Goal: Entertainment & Leisure: Browse casually

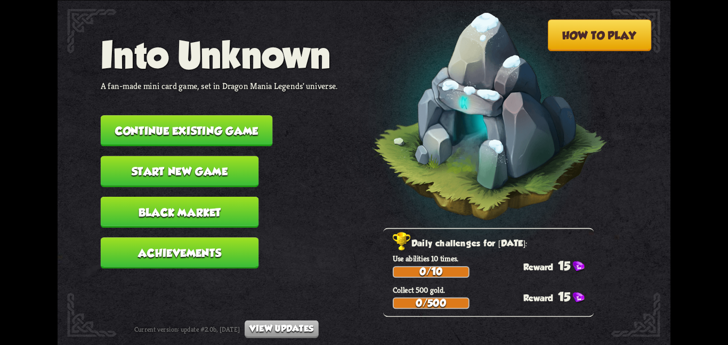
click at [172, 156] on button "Start new game" at bounding box center [180, 171] width 158 height 31
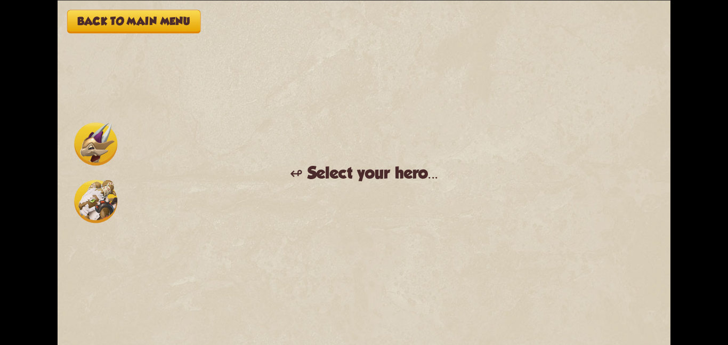
click at [119, 12] on button "Back to main menu" at bounding box center [133, 21] width 133 height 23
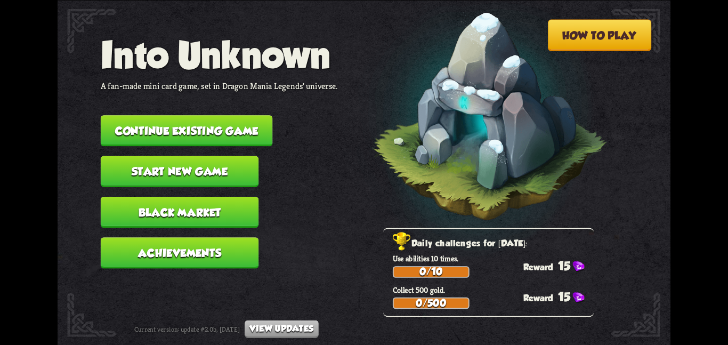
click at [126, 118] on button "Continue existing game" at bounding box center [187, 130] width 172 height 31
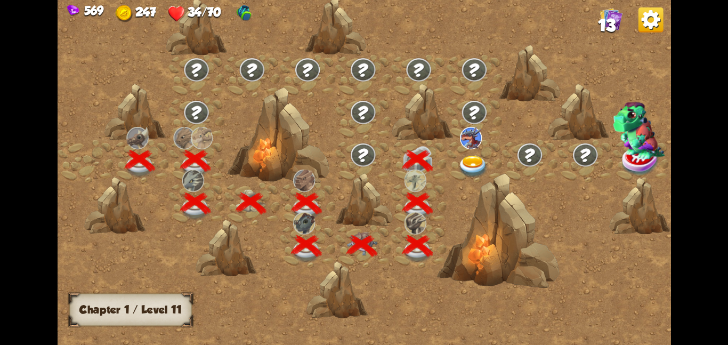
scroll to position [0, 162]
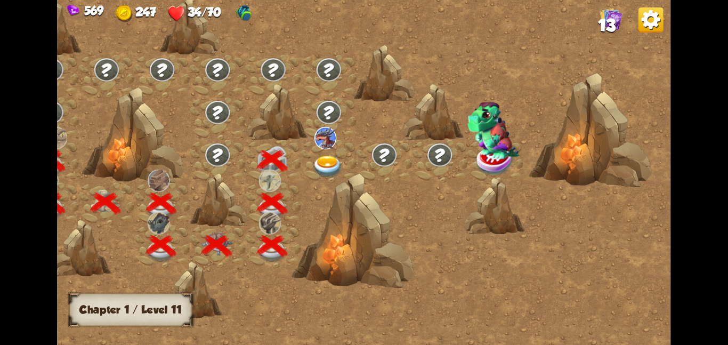
click at [341, 143] on div at bounding box center [328, 161] width 55 height 43
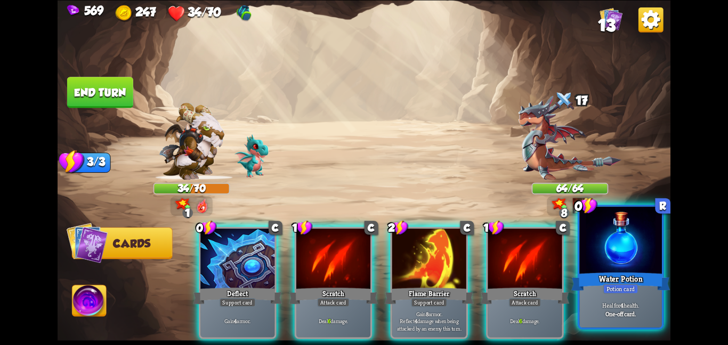
click at [631, 235] on div at bounding box center [621, 240] width 83 height 69
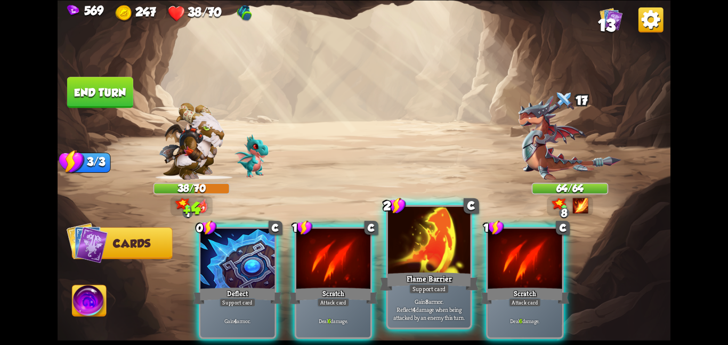
click at [433, 287] on div "Support card" at bounding box center [429, 289] width 40 height 10
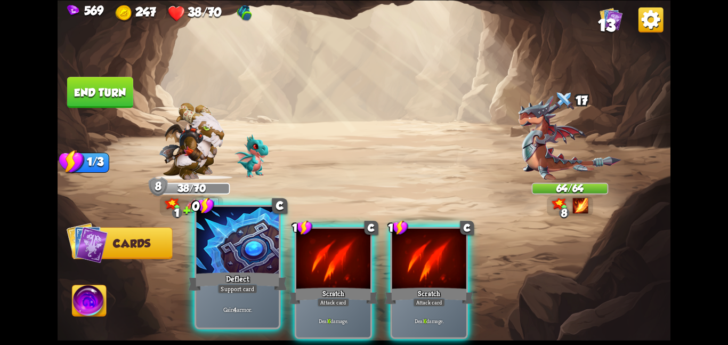
click at [237, 278] on div "Deflect" at bounding box center [237, 281] width 99 height 22
click at [237, 278] on div "0 C Deflect Support card Gain 4 armor. 1 C Scratch Attack card Deal 6 damage. 1…" at bounding box center [425, 268] width 491 height 154
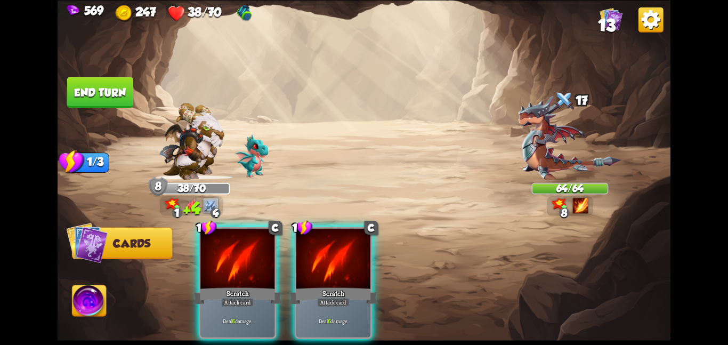
click at [237, 286] on div "Scratch" at bounding box center [237, 296] width 89 height 20
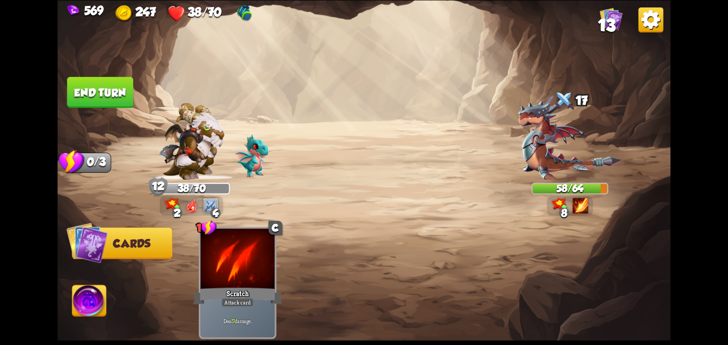
click at [115, 85] on button "End turn" at bounding box center [100, 92] width 66 height 31
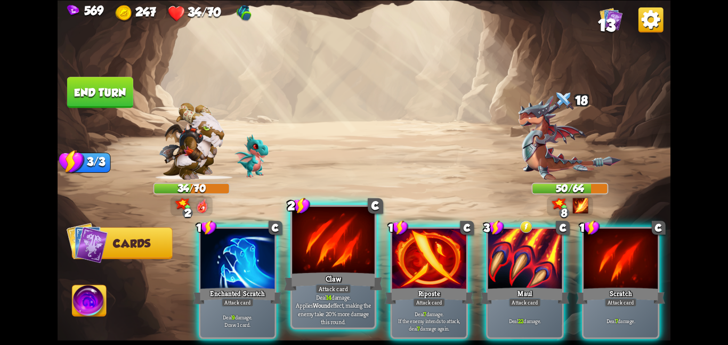
click at [325, 255] on div at bounding box center [333, 240] width 83 height 69
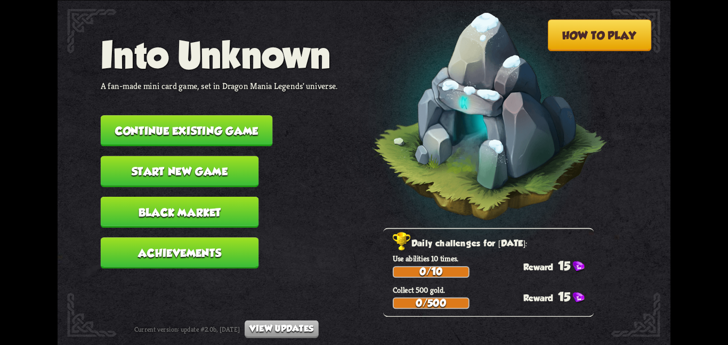
click at [213, 127] on button "Continue existing game" at bounding box center [187, 130] width 172 height 31
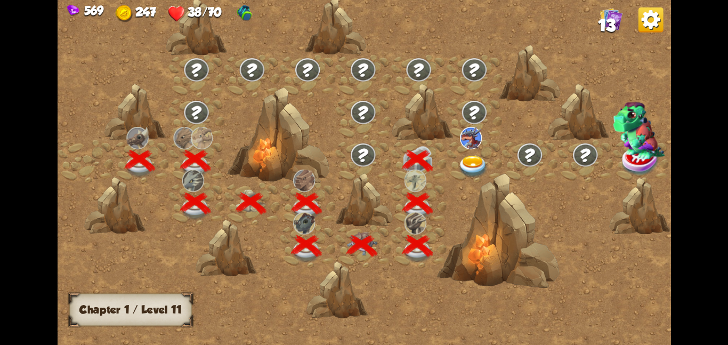
scroll to position [0, 162]
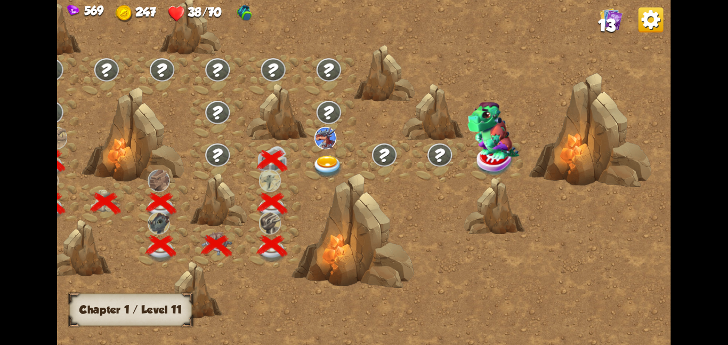
click at [322, 164] on img at bounding box center [327, 166] width 31 height 22
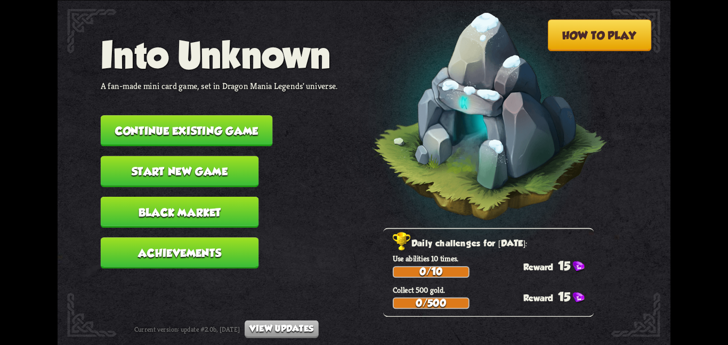
click at [168, 127] on button "Continue existing game" at bounding box center [187, 130] width 172 height 31
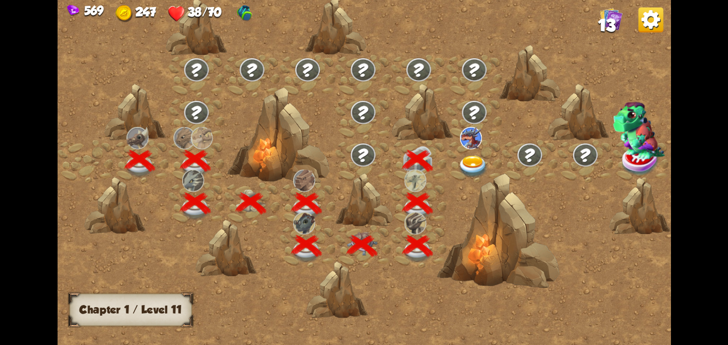
scroll to position [0, 162]
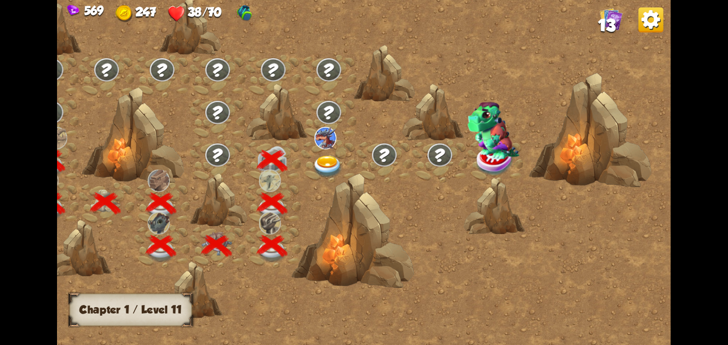
click at [309, 150] on div at bounding box center [328, 161] width 55 height 43
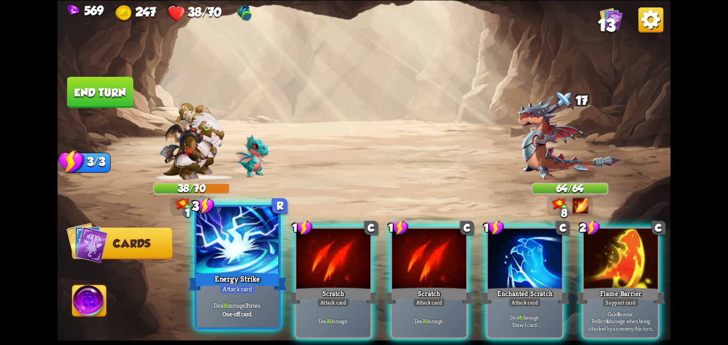
click at [237, 258] on div at bounding box center [237, 240] width 83 height 69
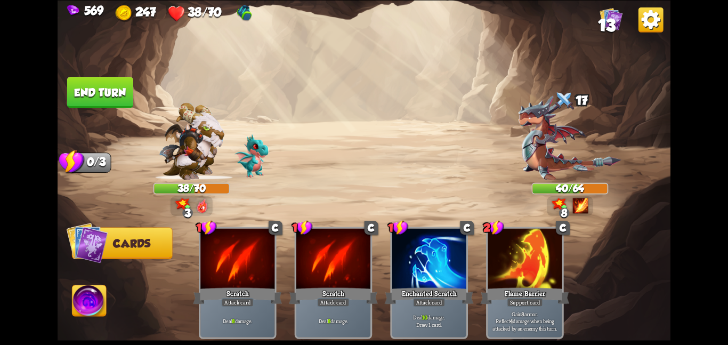
click at [107, 77] on button "End turn" at bounding box center [100, 92] width 66 height 31
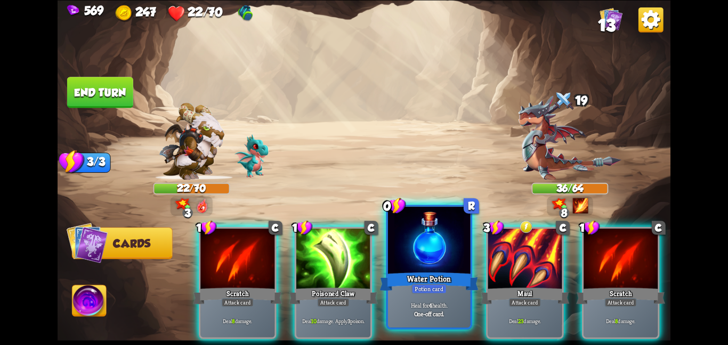
click at [413, 246] on div at bounding box center [429, 240] width 83 height 69
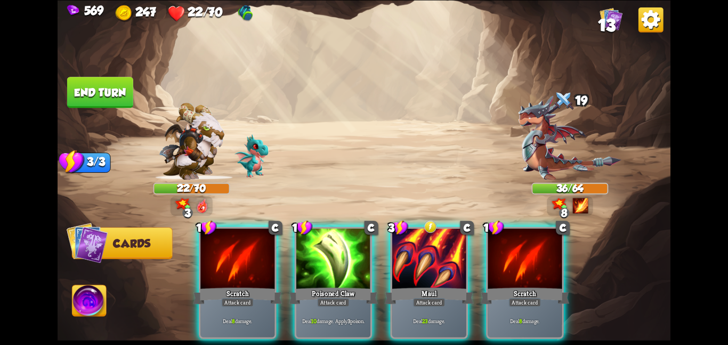
click at [413, 246] on div at bounding box center [429, 259] width 74 height 62
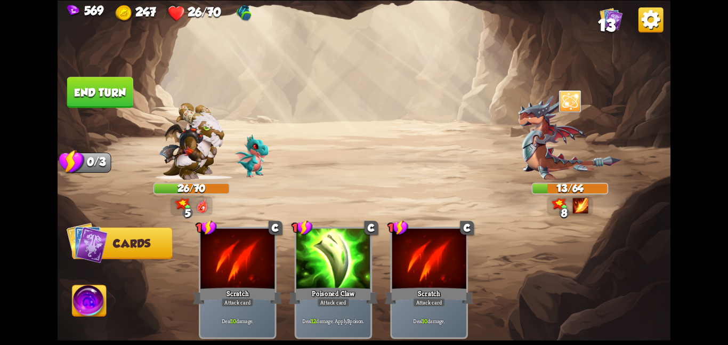
click at [97, 308] on img at bounding box center [90, 302] width 34 height 35
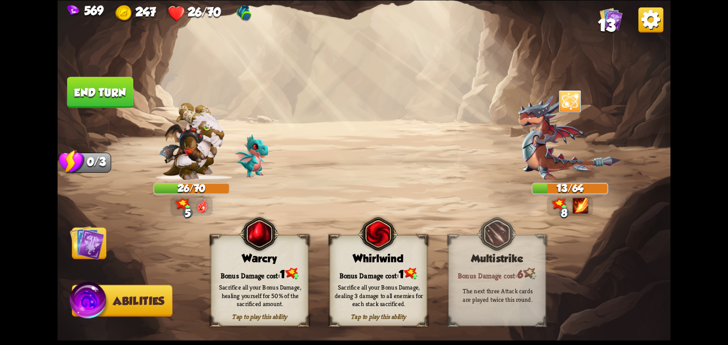
click at [272, 266] on div "Tap to play this ability Warcry Bonus Damage cost: 1 Sacrifice all your Bonus D…" at bounding box center [260, 280] width 98 height 91
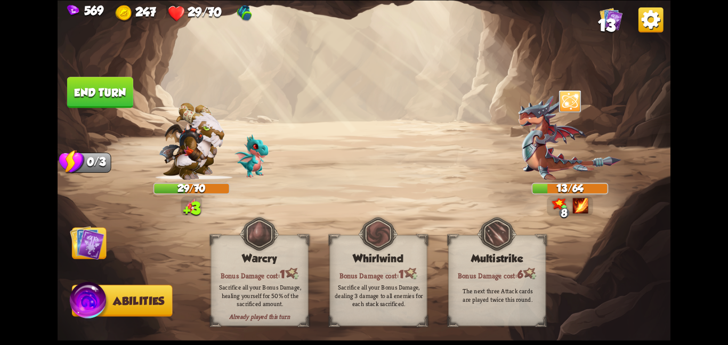
click at [93, 246] on img at bounding box center [87, 242] width 35 height 35
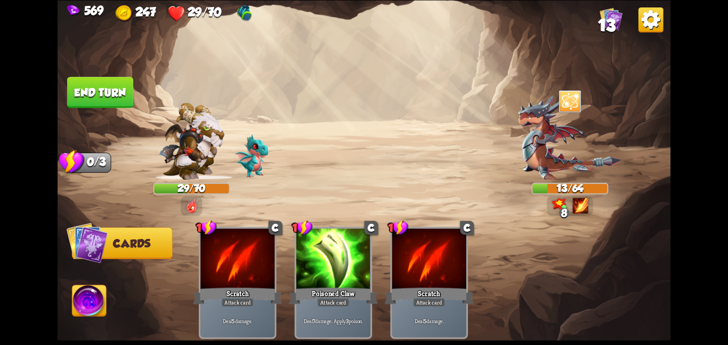
click at [90, 95] on button "End turn" at bounding box center [100, 92] width 68 height 32
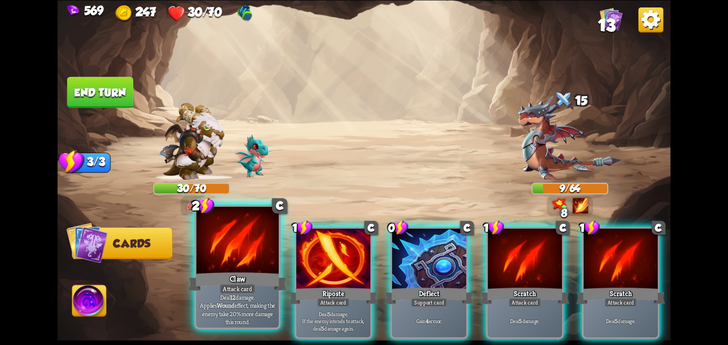
click at [240, 244] on div at bounding box center [237, 240] width 83 height 69
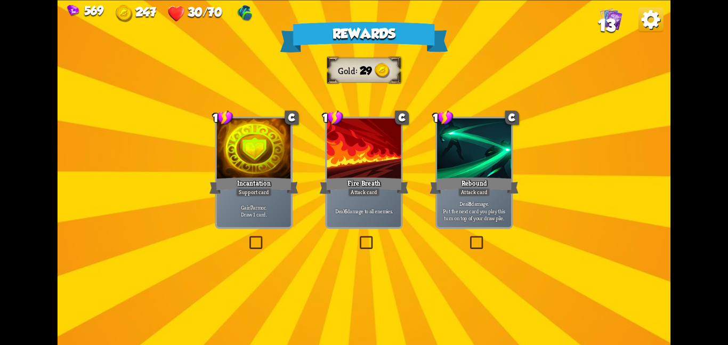
click at [285, 135] on div at bounding box center [254, 149] width 74 height 62
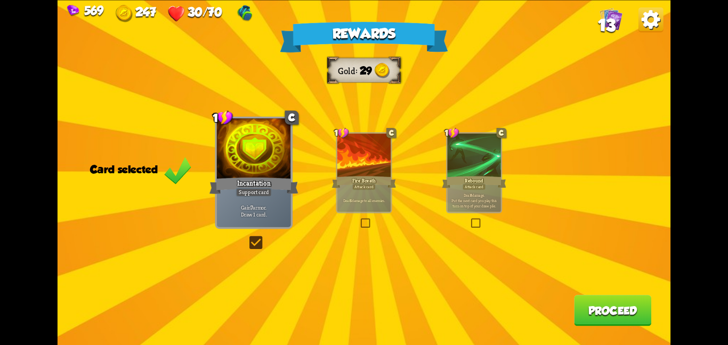
click at [604, 302] on button "Proceed" at bounding box center [612, 310] width 77 height 31
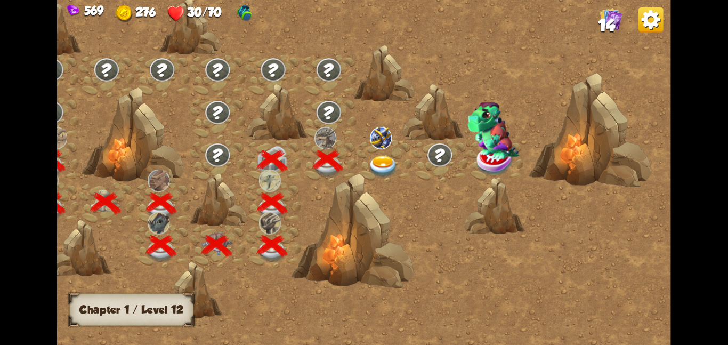
click at [390, 152] on div at bounding box center [384, 161] width 55 height 43
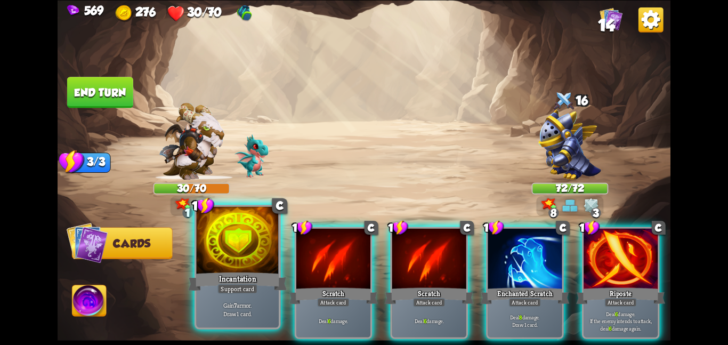
click at [236, 262] on div at bounding box center [237, 240] width 83 height 69
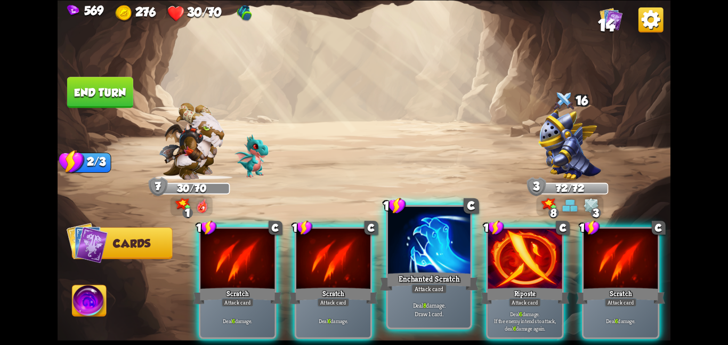
click at [457, 255] on div at bounding box center [429, 240] width 83 height 69
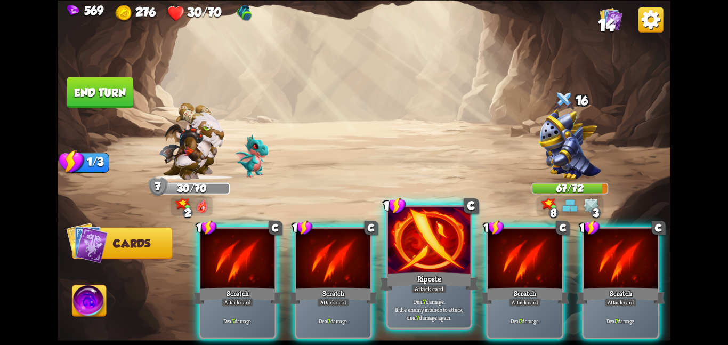
click at [438, 270] on div "Riposte" at bounding box center [429, 281] width 99 height 22
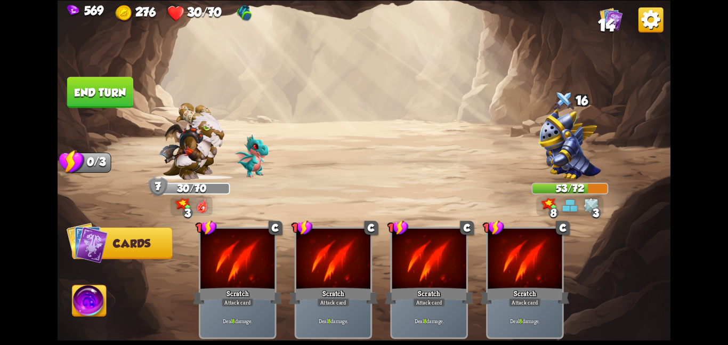
click at [101, 91] on button "End turn" at bounding box center [100, 92] width 67 height 31
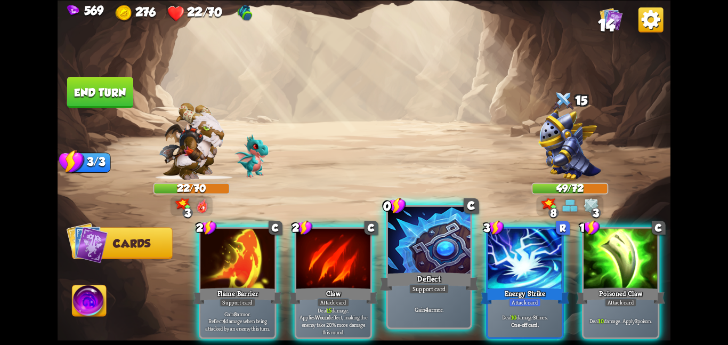
click at [427, 260] on div at bounding box center [429, 240] width 83 height 69
click at [488, 260] on div at bounding box center [525, 259] width 74 height 62
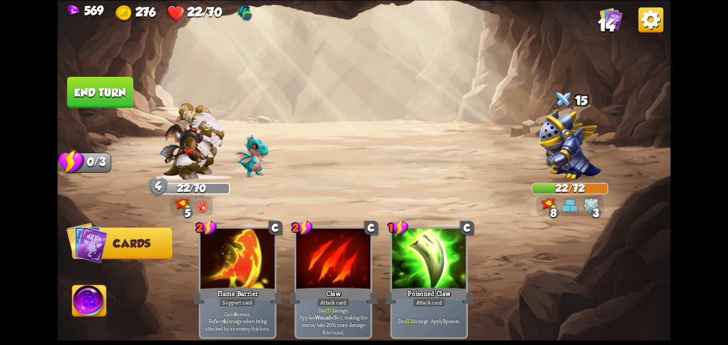
click at [78, 296] on img at bounding box center [90, 302] width 34 height 35
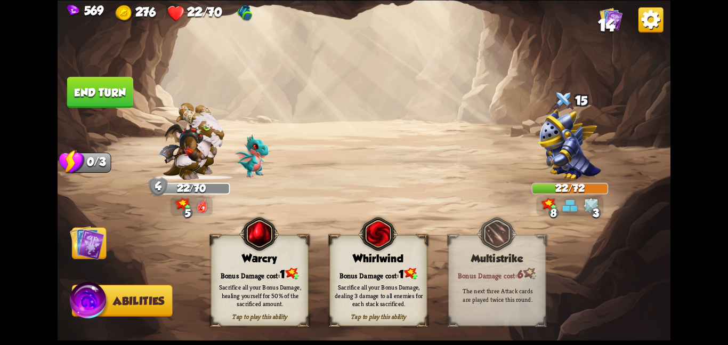
click at [369, 264] on div "Tap to play this ability Whirlwind Bonus Damage cost: 1 Sacrifice all your Bonu…" at bounding box center [378, 280] width 98 height 91
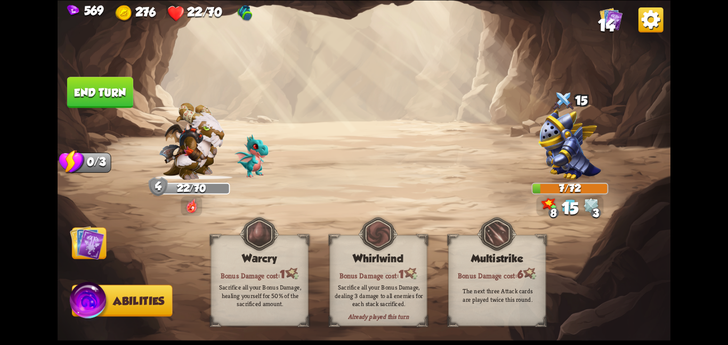
click at [103, 246] on img at bounding box center [87, 242] width 35 height 35
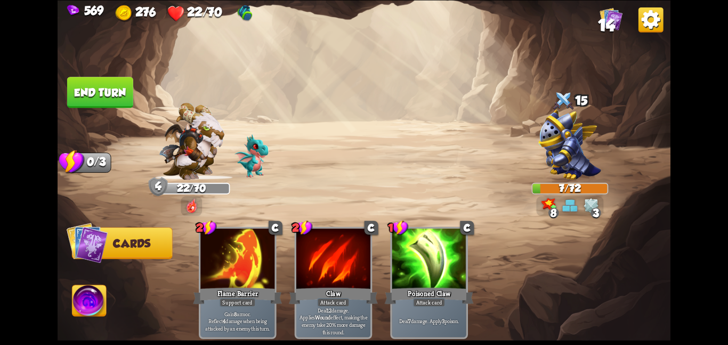
click at [109, 77] on button "End turn" at bounding box center [100, 92] width 66 height 31
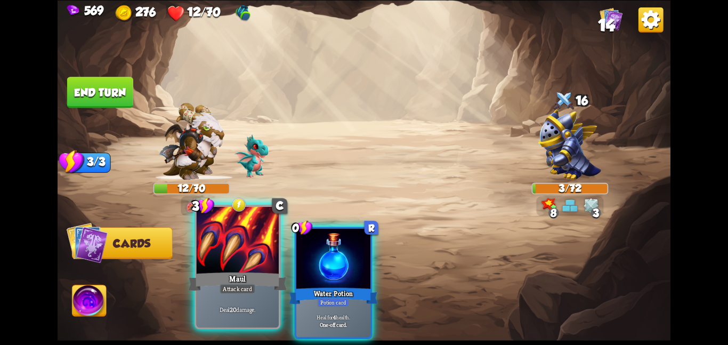
click at [229, 253] on div at bounding box center [237, 240] width 83 height 69
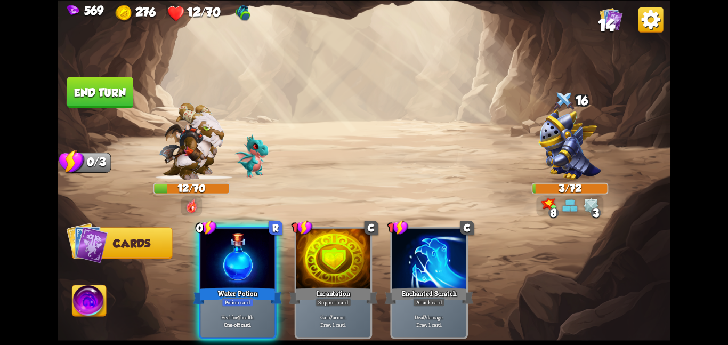
click at [229, 253] on div at bounding box center [237, 259] width 74 height 62
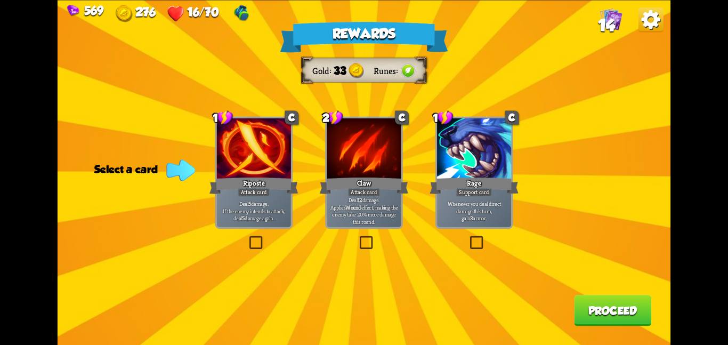
click at [267, 135] on div at bounding box center [254, 149] width 74 height 62
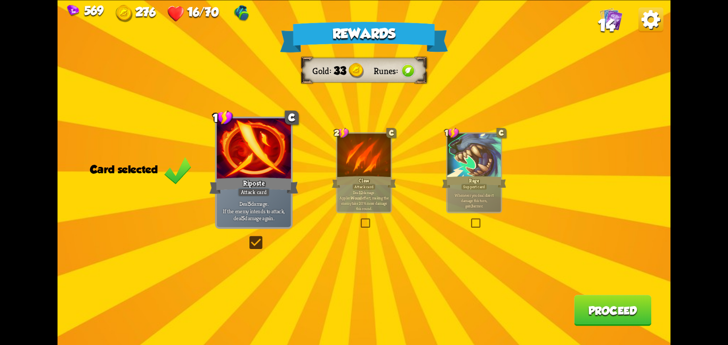
click at [643, 316] on button "Proceed" at bounding box center [612, 310] width 77 height 31
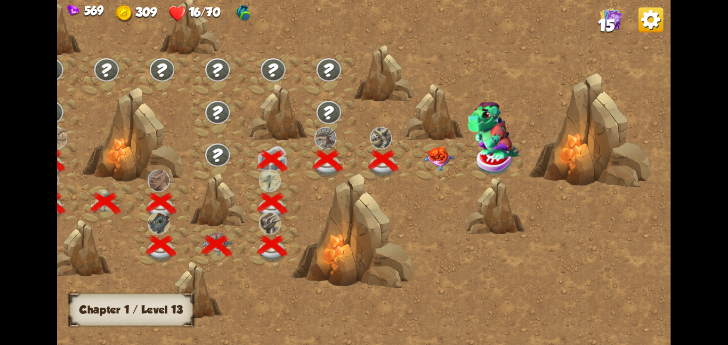
click at [423, 152] on img at bounding box center [438, 158] width 31 height 24
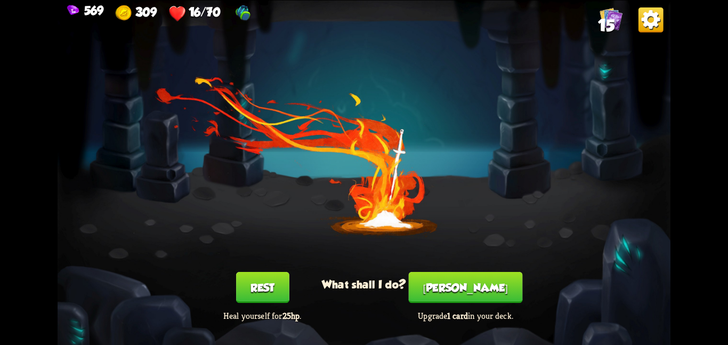
click at [445, 283] on button "Smith" at bounding box center [466, 287] width 114 height 31
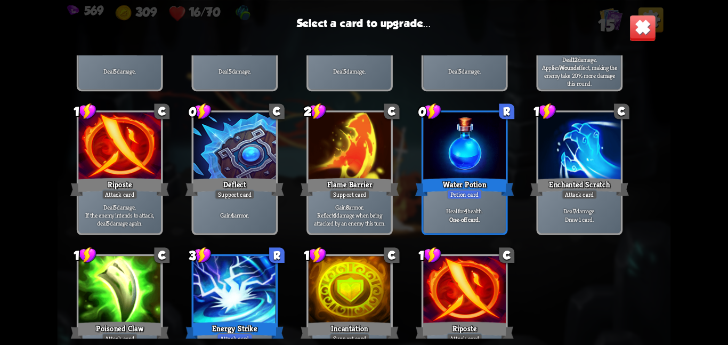
scroll to position [143, 0]
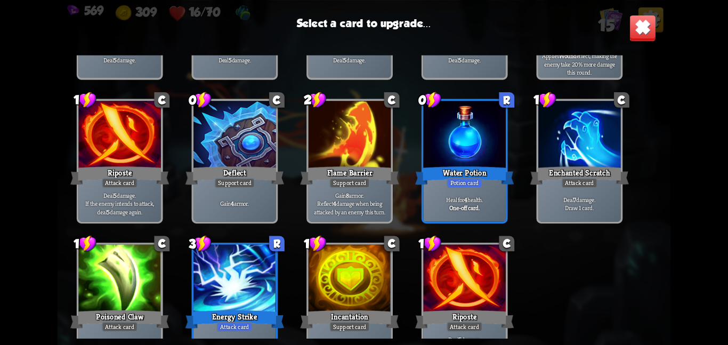
click at [464, 197] on b "4" at bounding box center [465, 199] width 3 height 8
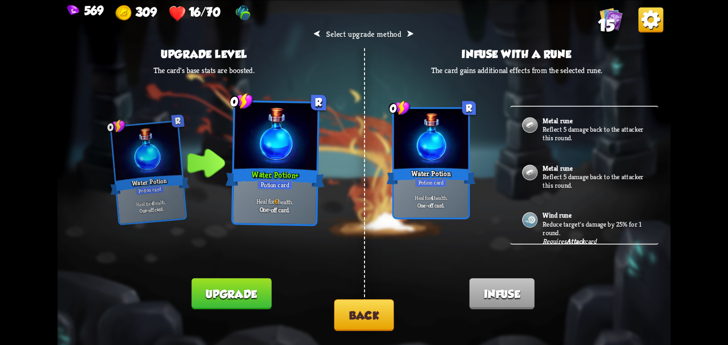
scroll to position [49, 0]
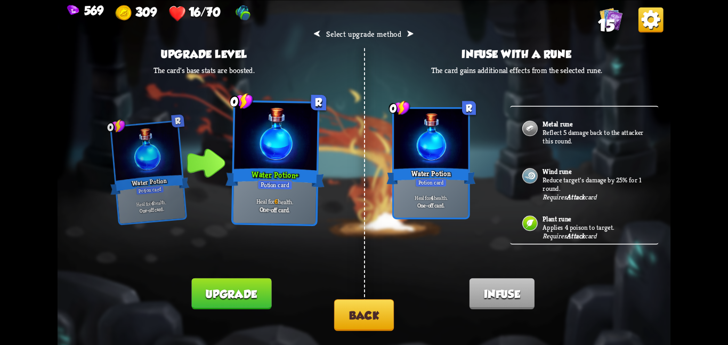
click at [236, 285] on button "Upgrade" at bounding box center [232, 293] width 80 height 31
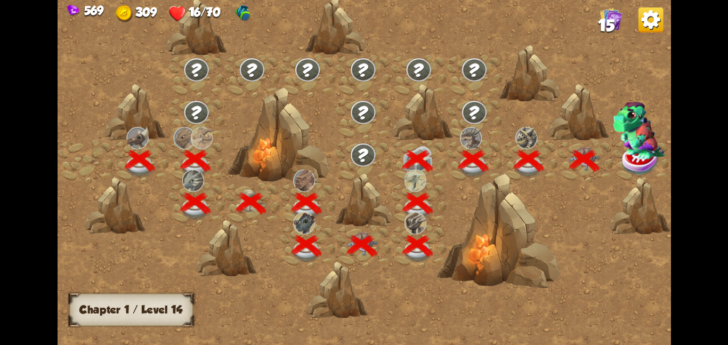
scroll to position [0, 162]
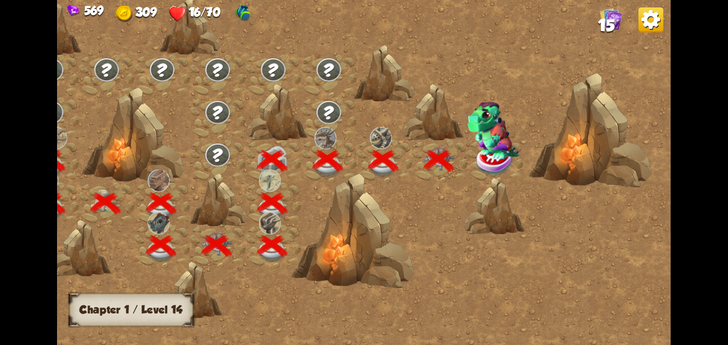
click at [500, 148] on img at bounding box center [494, 130] width 52 height 58
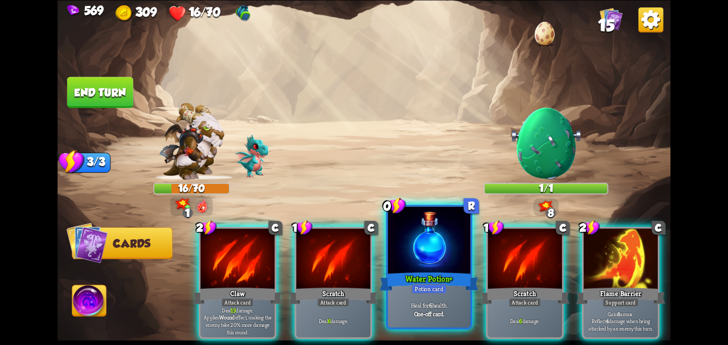
click at [413, 257] on div at bounding box center [429, 240] width 83 height 69
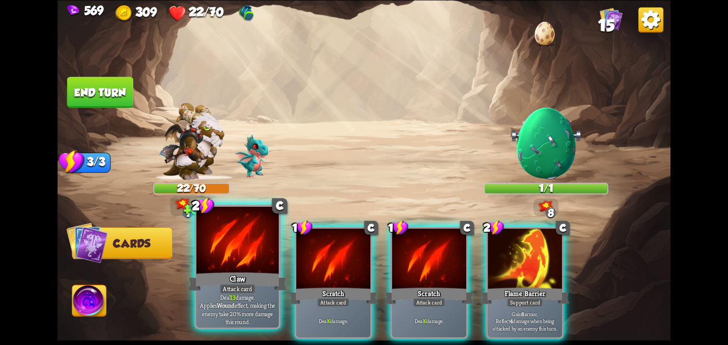
click at [206, 262] on div at bounding box center [237, 240] width 83 height 69
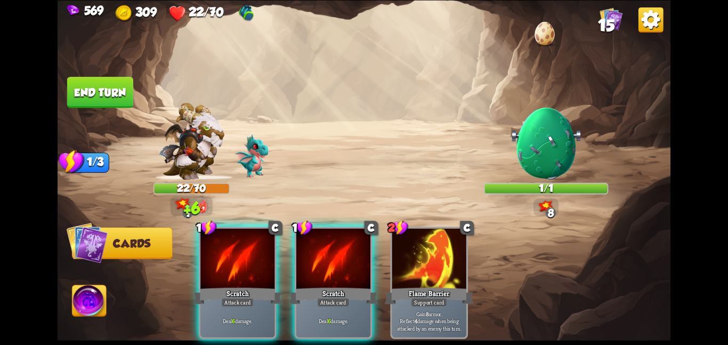
click at [206, 262] on div "1 C Scratch Attack card Deal 6 damage. 1 C Scratch Attack card Deal 6 damage. 2…" at bounding box center [425, 268] width 491 height 154
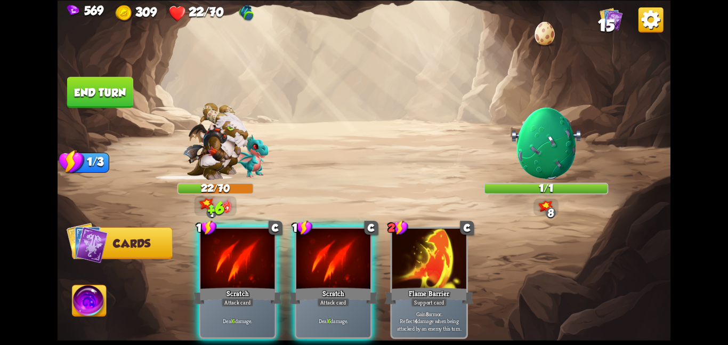
click at [206, 262] on div at bounding box center [237, 259] width 74 height 62
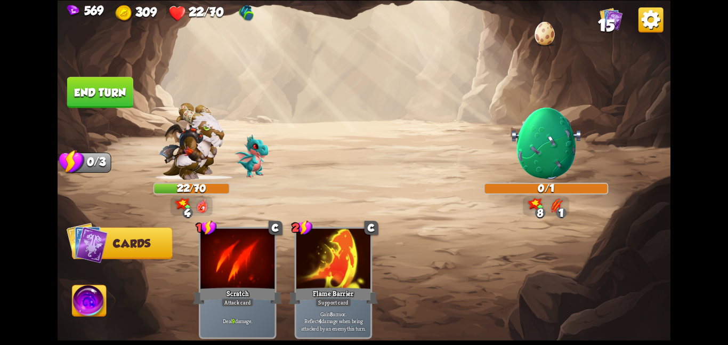
click at [91, 302] on img at bounding box center [90, 302] width 34 height 35
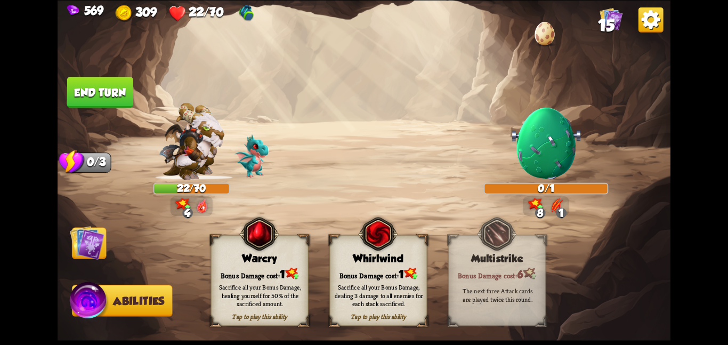
click at [260, 276] on div "Sacrifice all your Bonus Damage, healing yourself for 50% of the sacrificed amo…" at bounding box center [260, 295] width 98 height 38
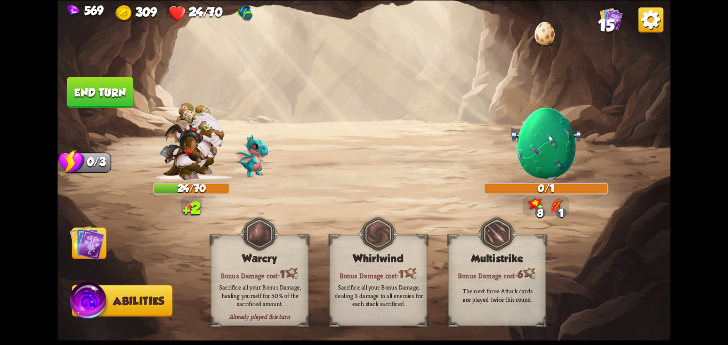
click at [89, 248] on img at bounding box center [87, 242] width 35 height 35
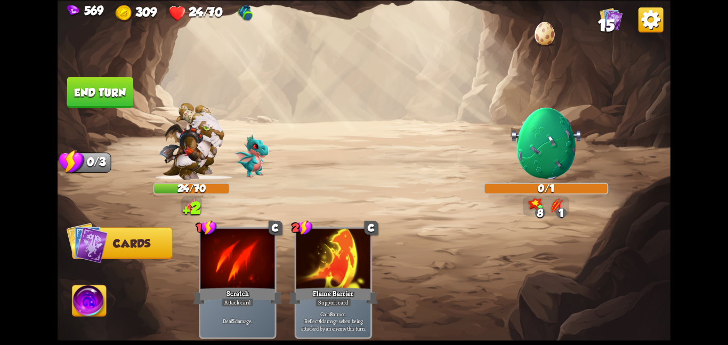
click at [115, 95] on button "End turn" at bounding box center [100, 92] width 66 height 31
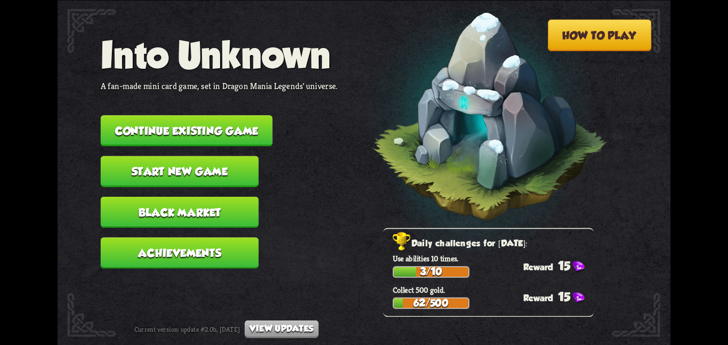
click at [180, 125] on button "Continue existing game" at bounding box center [187, 130] width 172 height 31
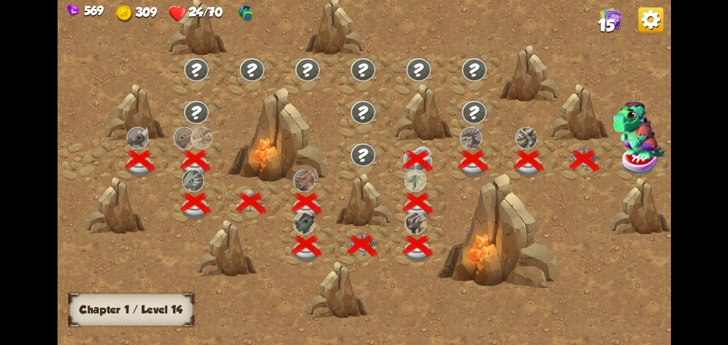
scroll to position [0, 162]
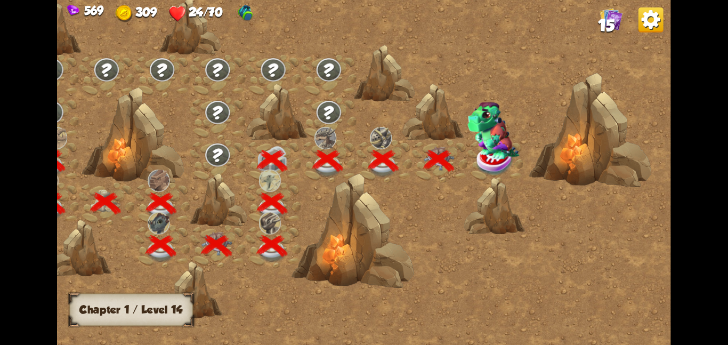
click at [493, 157] on img at bounding box center [494, 130] width 52 height 58
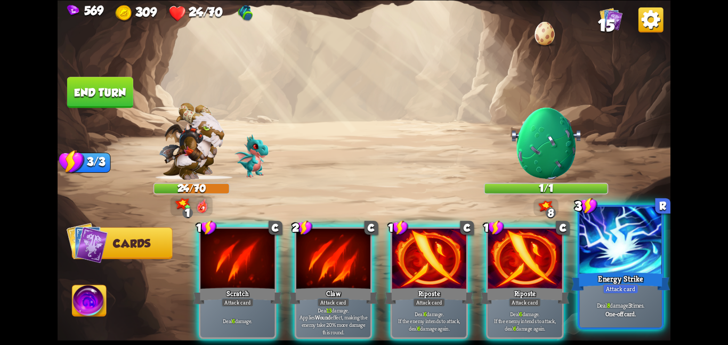
click at [624, 268] on div at bounding box center [621, 240] width 83 height 69
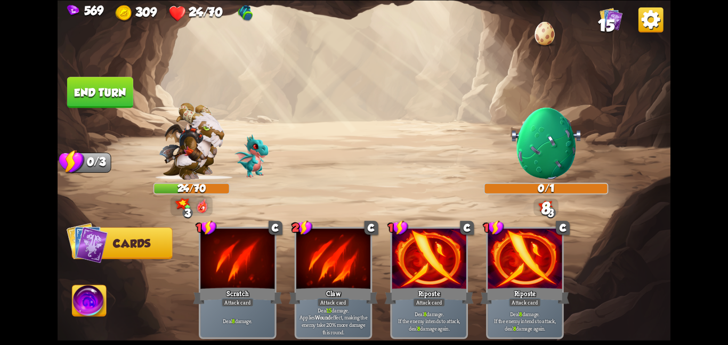
click at [82, 307] on img at bounding box center [90, 302] width 34 height 35
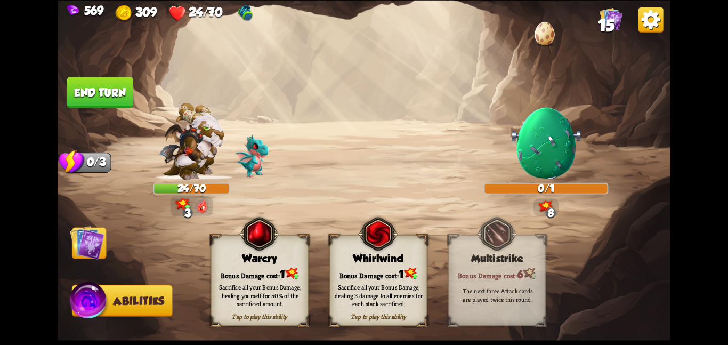
click at [263, 264] on div "Tap to play this ability Warcry Bonus Damage cost: 1 Sacrifice all your Bonus D…" at bounding box center [260, 280] width 98 height 91
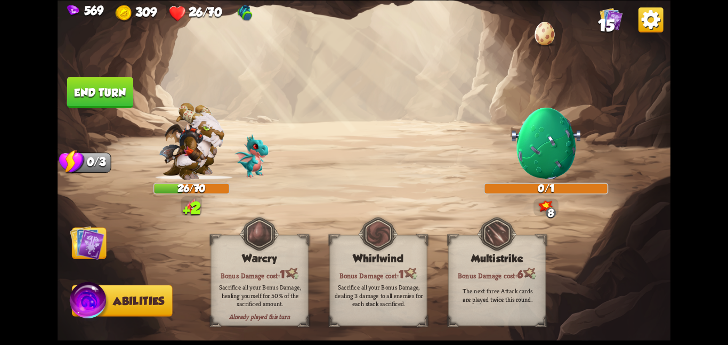
click at [84, 239] on img at bounding box center [87, 242] width 35 height 35
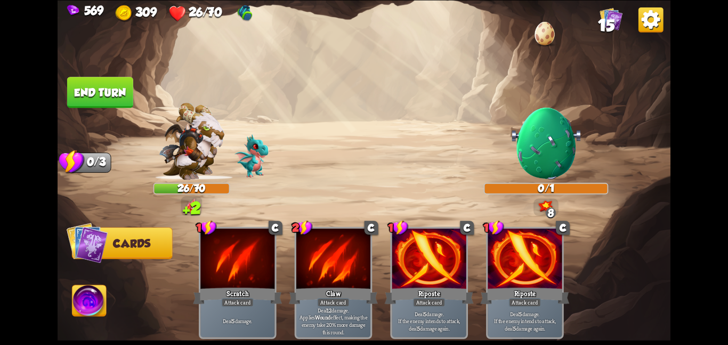
click at [100, 100] on button "End turn" at bounding box center [100, 92] width 67 height 32
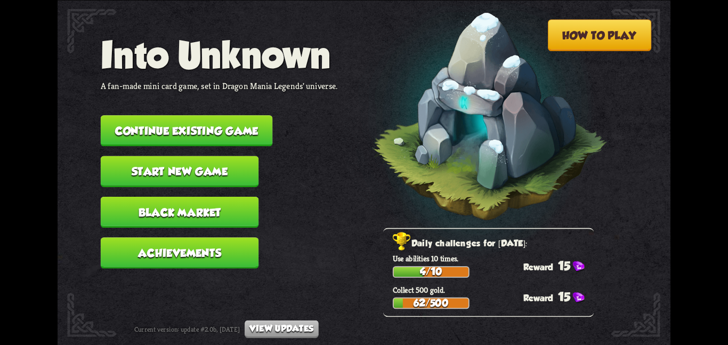
click at [166, 116] on button "Continue existing game" at bounding box center [187, 130] width 172 height 31
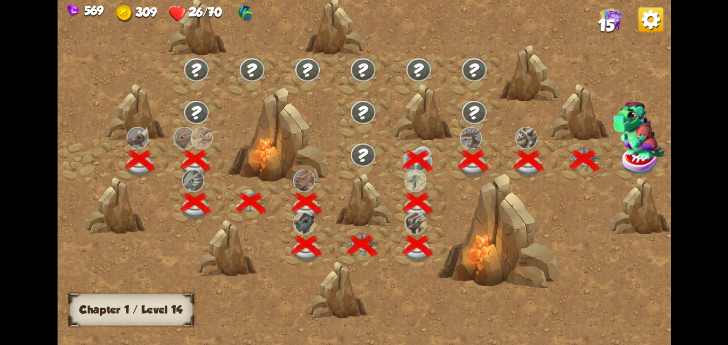
scroll to position [0, 162]
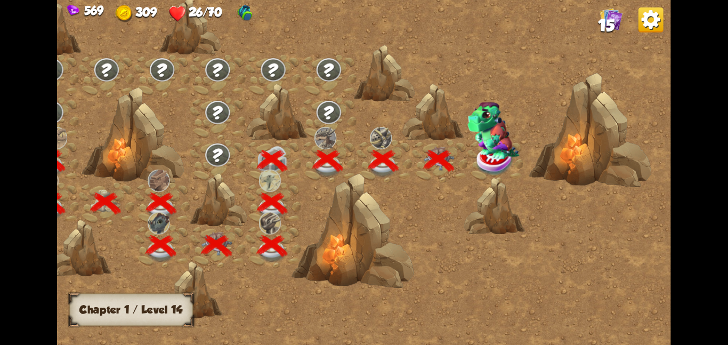
click at [484, 159] on img at bounding box center [495, 159] width 38 height 31
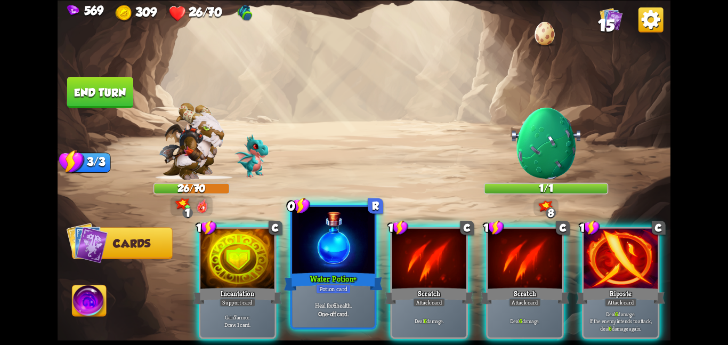
click at [336, 246] on div at bounding box center [333, 240] width 83 height 69
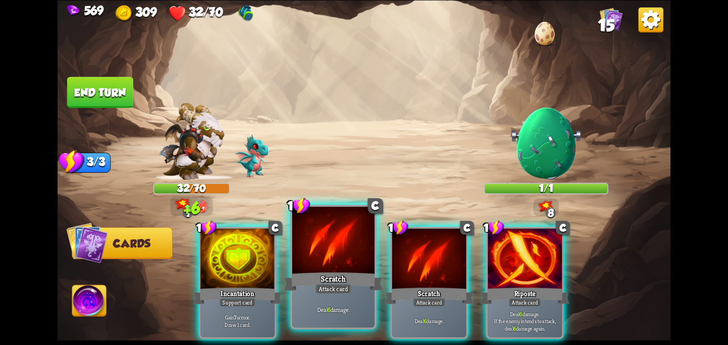
click at [345, 244] on div at bounding box center [333, 240] width 83 height 69
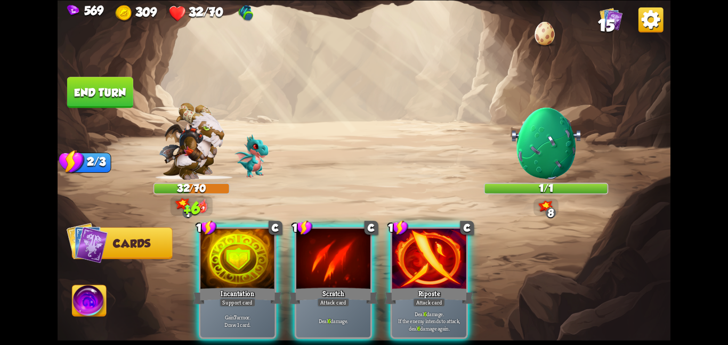
click at [345, 244] on div at bounding box center [333, 259] width 74 height 62
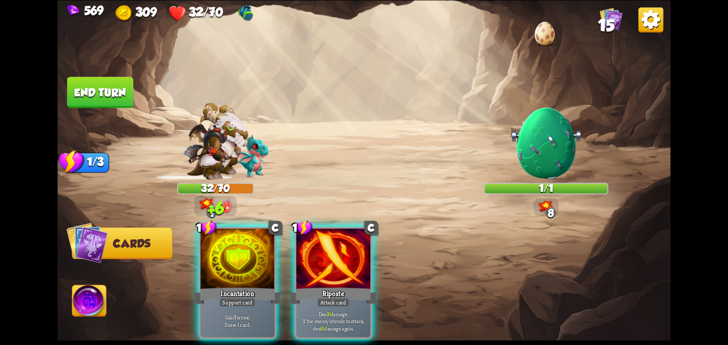
click at [345, 244] on div at bounding box center [333, 259] width 74 height 62
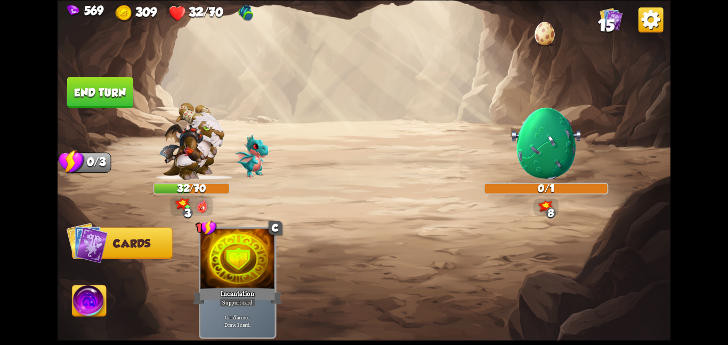
click at [81, 303] on img at bounding box center [90, 302] width 34 height 35
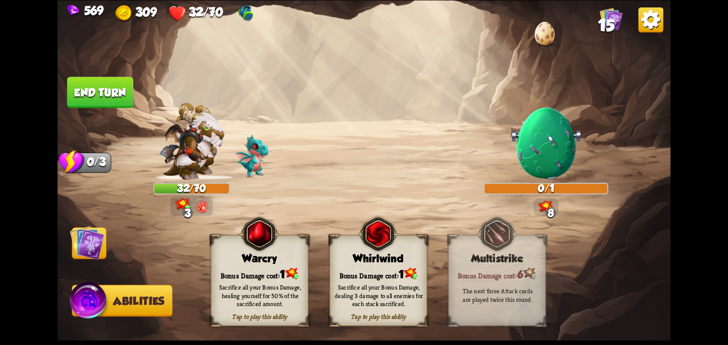
click at [221, 288] on div "Sacrifice all your Bonus Damage, healing yourself for 50% of the sacrificed amo…" at bounding box center [260, 295] width 88 height 25
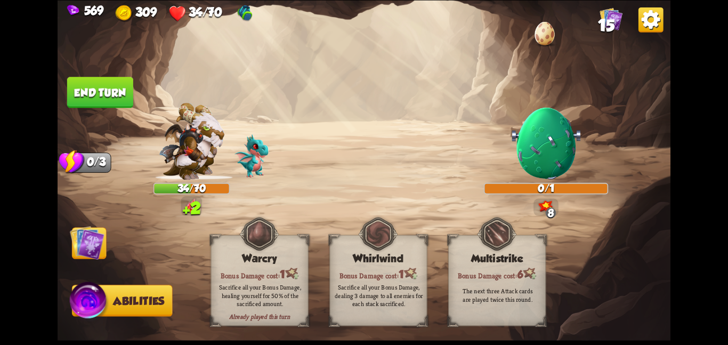
click at [70, 85] on button "End turn" at bounding box center [100, 92] width 66 height 31
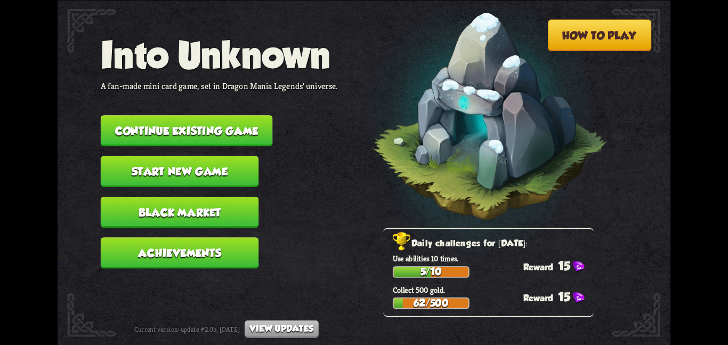
click at [116, 121] on button "Continue existing game" at bounding box center [187, 130] width 172 height 31
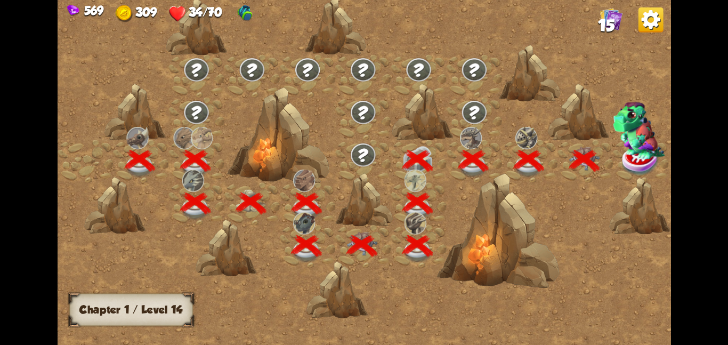
scroll to position [0, 162]
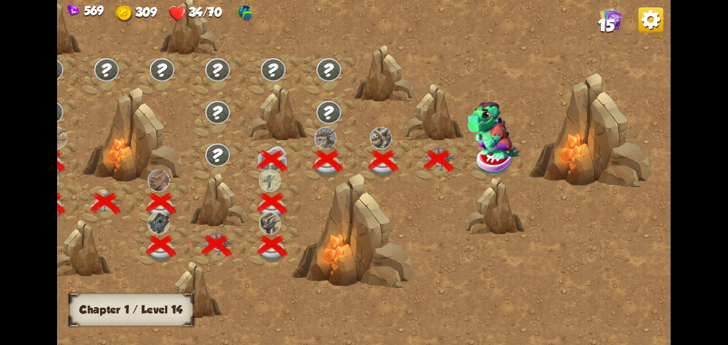
click at [506, 159] on img at bounding box center [495, 159] width 38 height 31
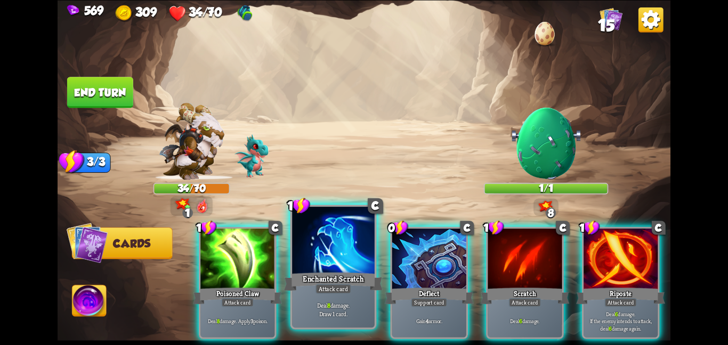
click at [323, 248] on div at bounding box center [333, 240] width 83 height 69
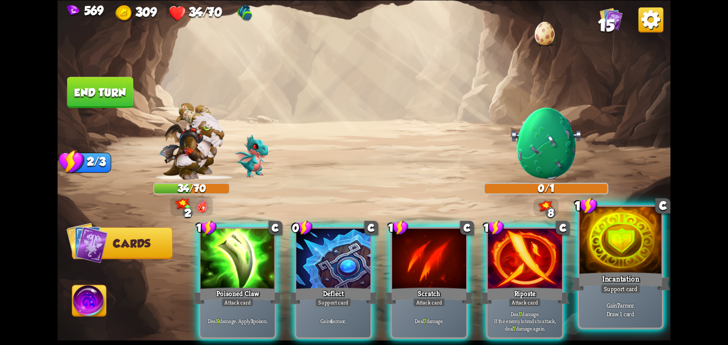
click at [615, 243] on div at bounding box center [621, 240] width 83 height 69
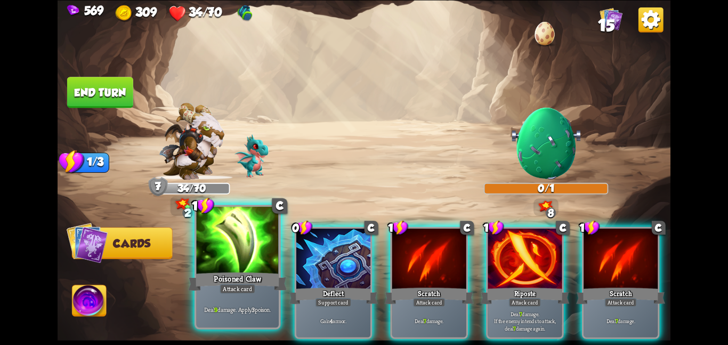
click at [222, 269] on div at bounding box center [237, 240] width 83 height 69
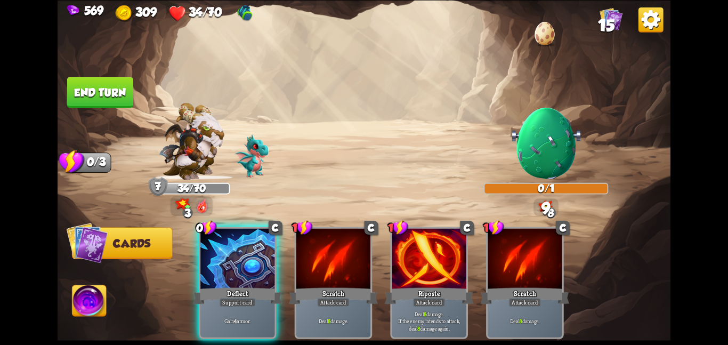
click at [64, 310] on img at bounding box center [364, 172] width 613 height 345
click at [92, 298] on img at bounding box center [90, 302] width 34 height 35
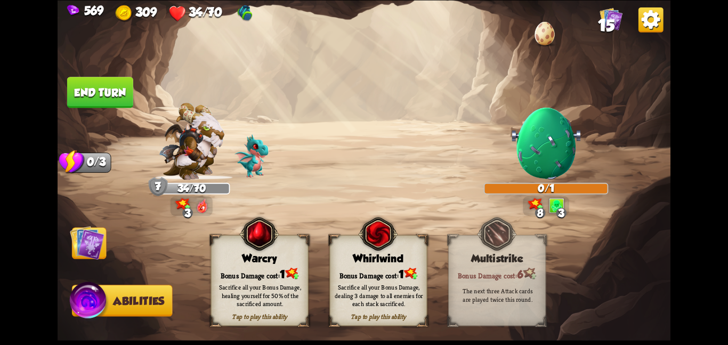
click at [243, 271] on div "Bonus Damage cost: 1" at bounding box center [259, 274] width 97 height 14
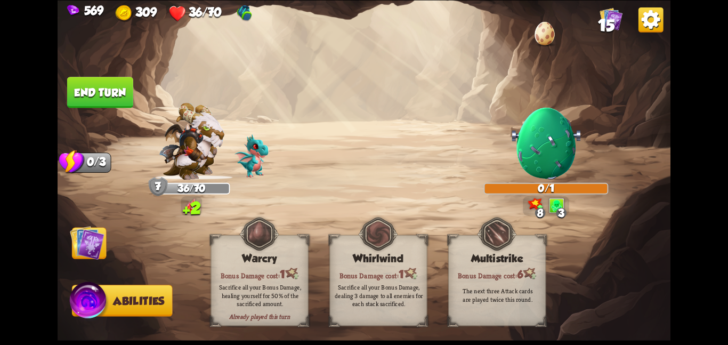
click at [99, 237] on img at bounding box center [87, 242] width 35 height 35
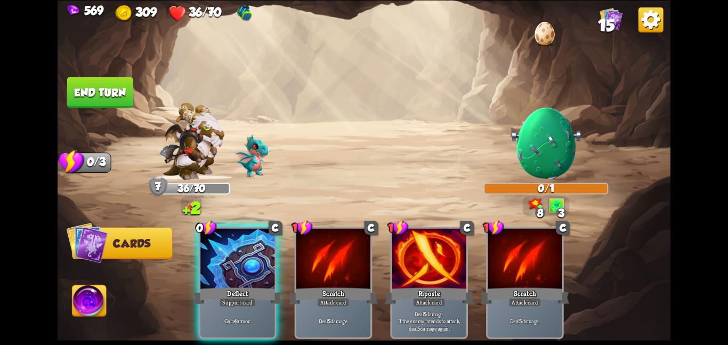
click at [99, 85] on button "End turn" at bounding box center [100, 92] width 66 height 31
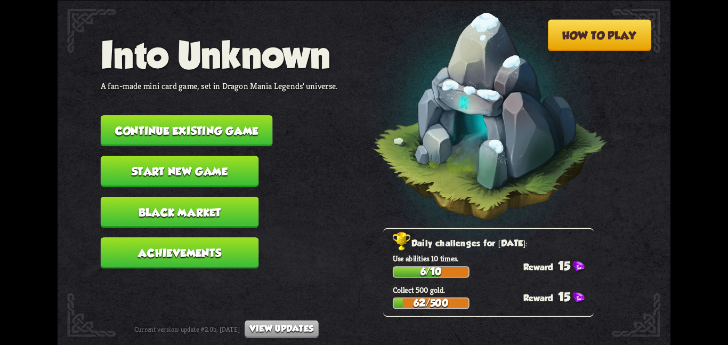
click at [175, 115] on button "Continue existing game" at bounding box center [187, 130] width 172 height 31
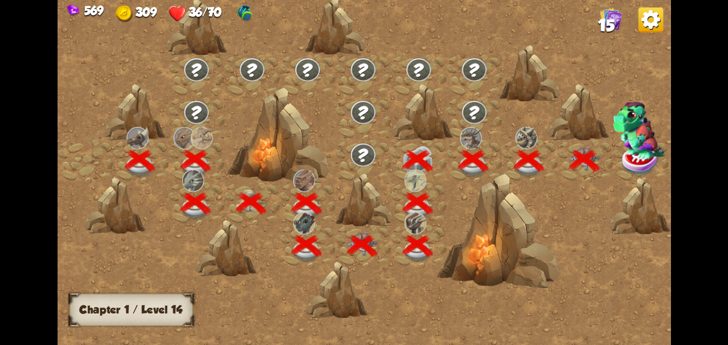
scroll to position [0, 162]
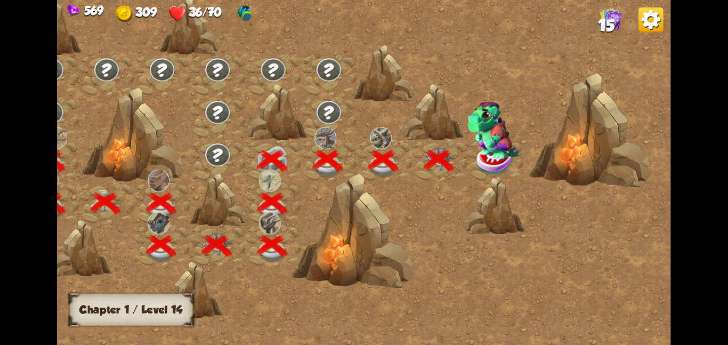
click at [470, 136] on img at bounding box center [494, 130] width 52 height 58
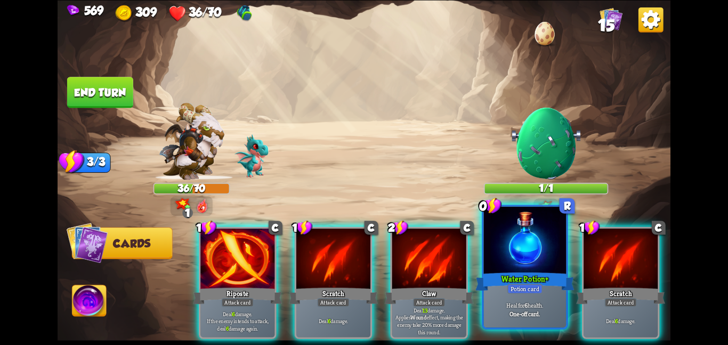
click at [517, 236] on div at bounding box center [525, 240] width 83 height 69
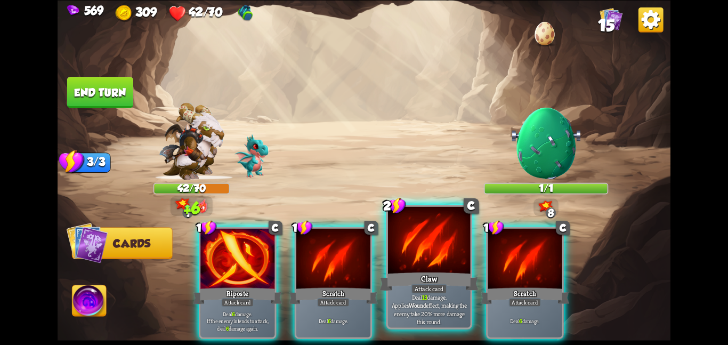
click at [432, 239] on div at bounding box center [429, 240] width 83 height 69
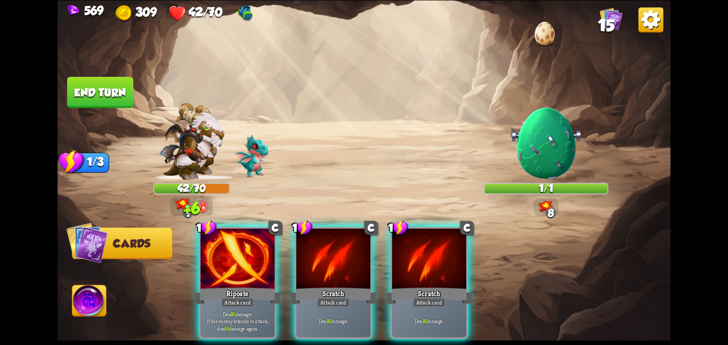
click at [432, 239] on div at bounding box center [429, 259] width 74 height 62
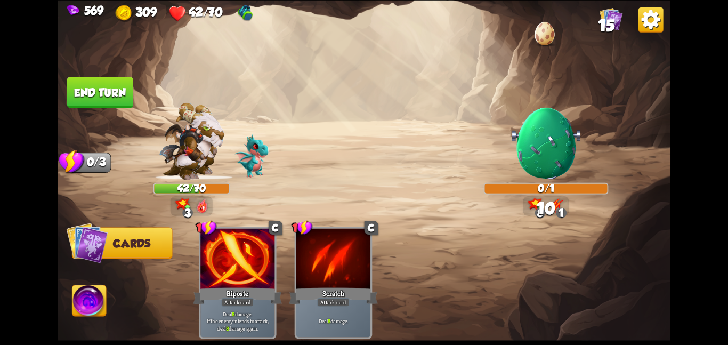
click at [77, 303] on img at bounding box center [90, 302] width 34 height 35
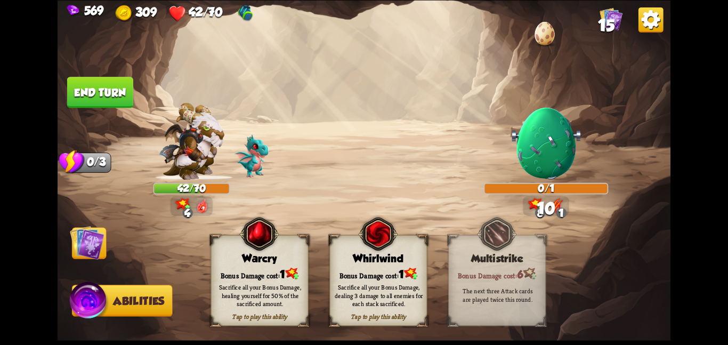
click at [238, 271] on div "Bonus Damage cost: 1" at bounding box center [259, 274] width 97 height 14
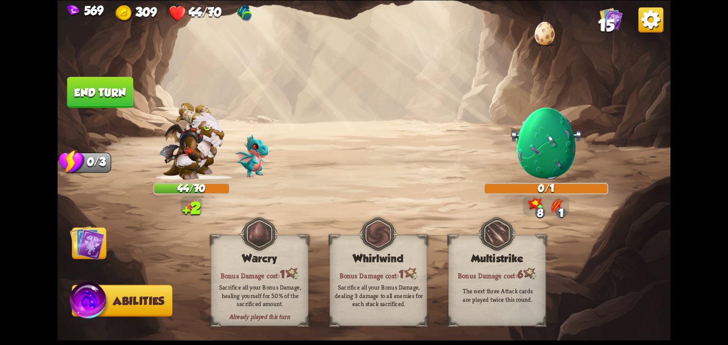
click at [76, 236] on img at bounding box center [87, 242] width 35 height 35
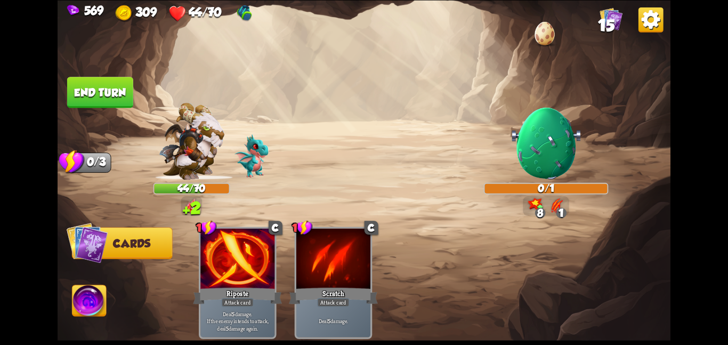
click at [115, 92] on button "End turn" at bounding box center [100, 91] width 67 height 31
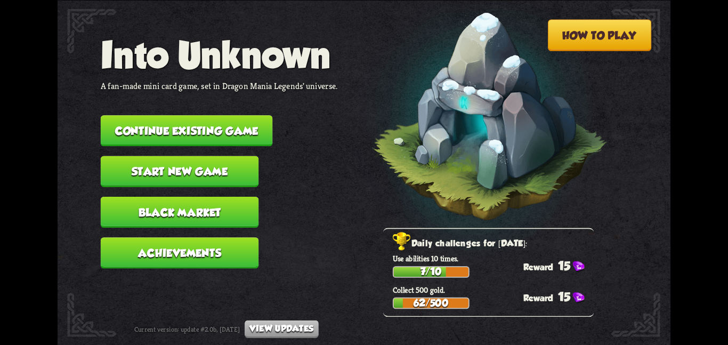
click at [165, 133] on button "Continue existing game" at bounding box center [187, 130] width 172 height 31
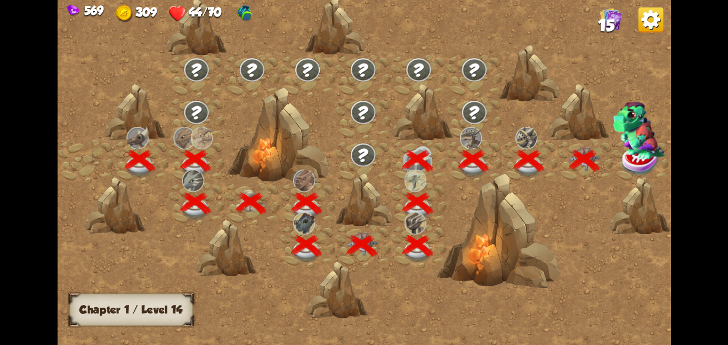
scroll to position [0, 162]
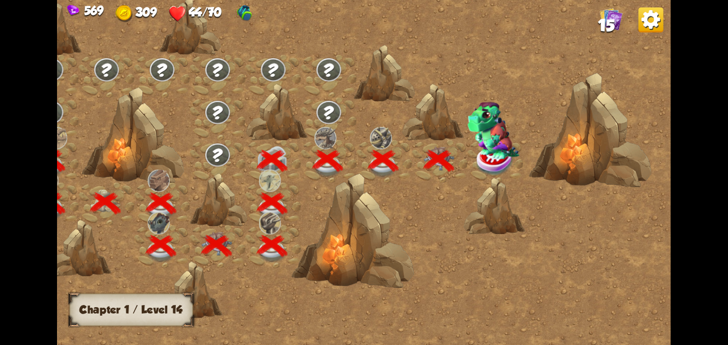
click at [468, 154] on img at bounding box center [494, 130] width 52 height 58
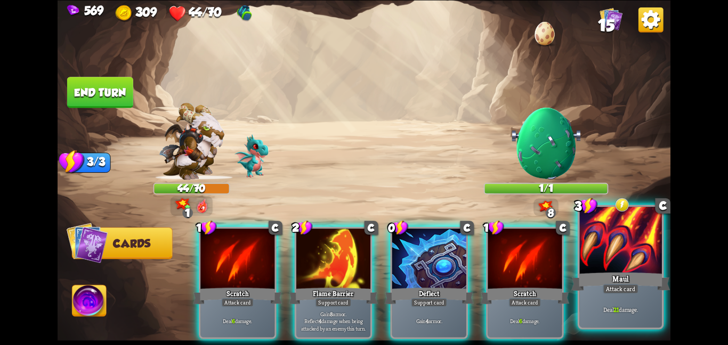
click at [640, 239] on div at bounding box center [621, 240] width 83 height 69
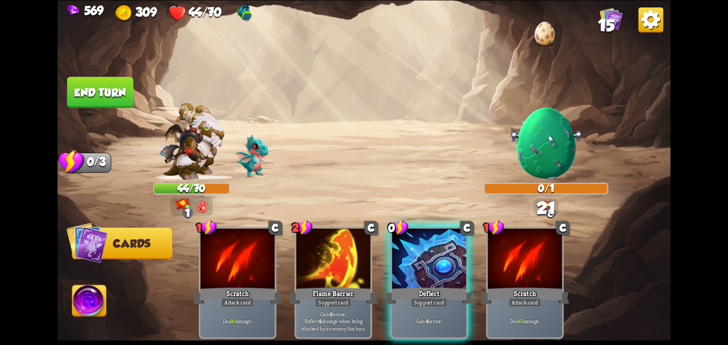
click at [91, 307] on img at bounding box center [90, 302] width 34 height 35
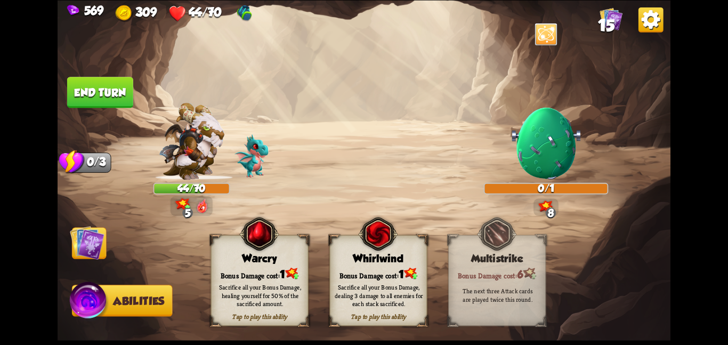
click at [259, 261] on div "Warcry" at bounding box center [259, 258] width 97 height 12
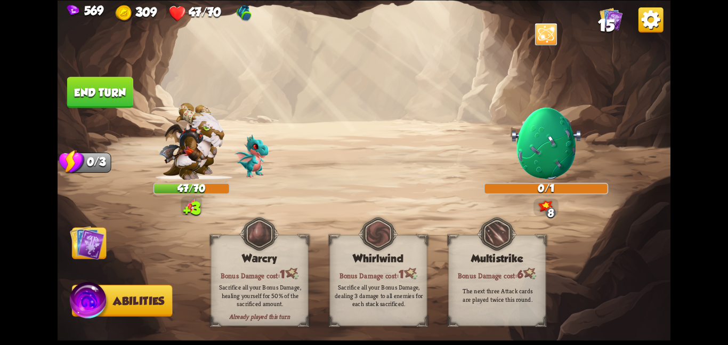
click at [93, 245] on img at bounding box center [87, 242] width 35 height 35
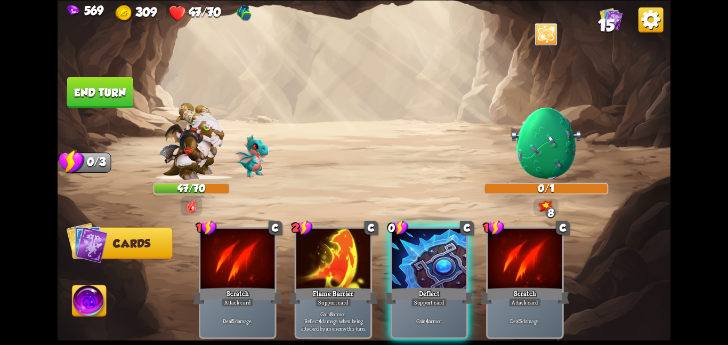
click at [83, 83] on button "End turn" at bounding box center [100, 92] width 66 height 31
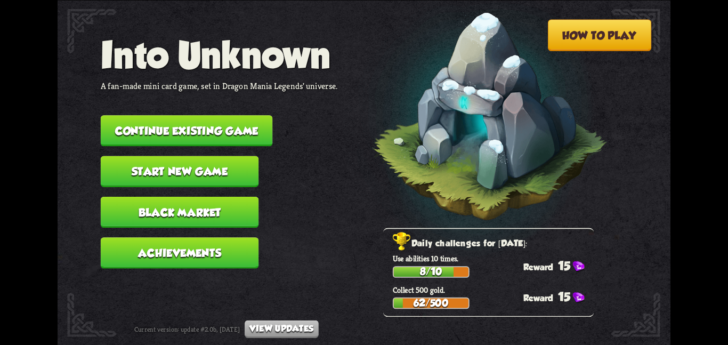
click at [131, 120] on button "Continue existing game" at bounding box center [187, 130] width 172 height 31
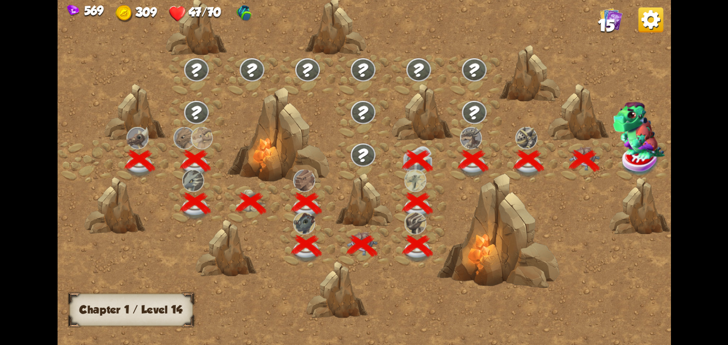
scroll to position [0, 162]
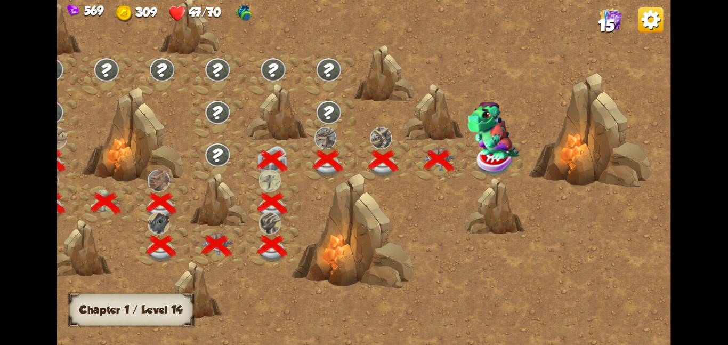
click at [469, 148] on img at bounding box center [494, 130] width 52 height 58
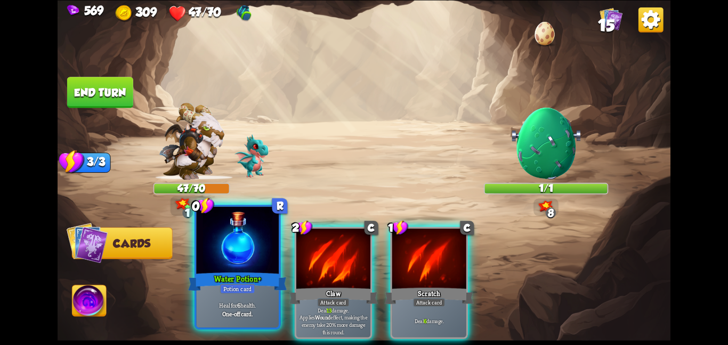
click at [254, 250] on div at bounding box center [237, 240] width 83 height 69
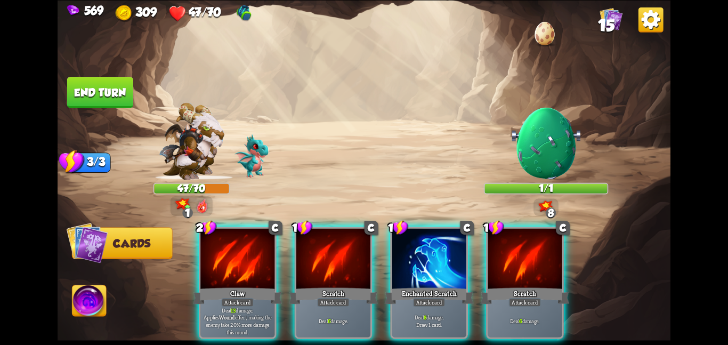
click at [254, 250] on div at bounding box center [237, 259] width 74 height 62
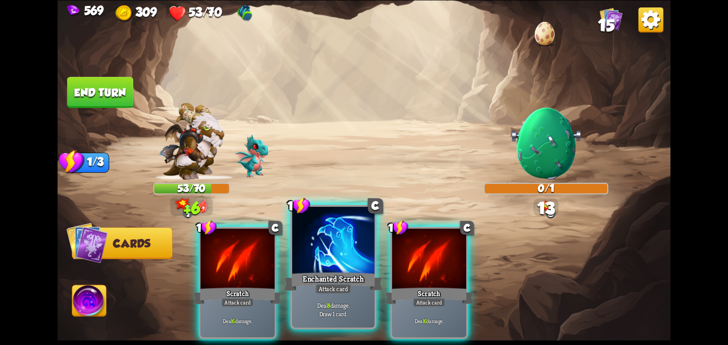
click at [343, 253] on div at bounding box center [333, 240] width 83 height 69
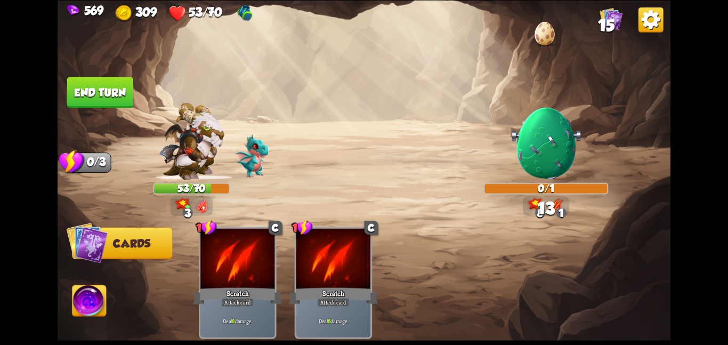
click at [83, 299] on img at bounding box center [90, 302] width 34 height 35
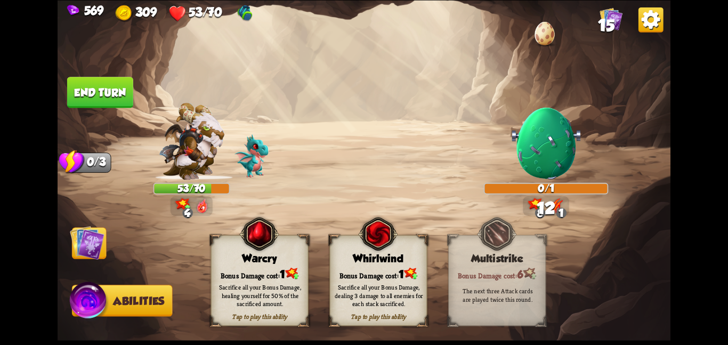
click at [253, 255] on div "Warcry" at bounding box center [259, 258] width 97 height 12
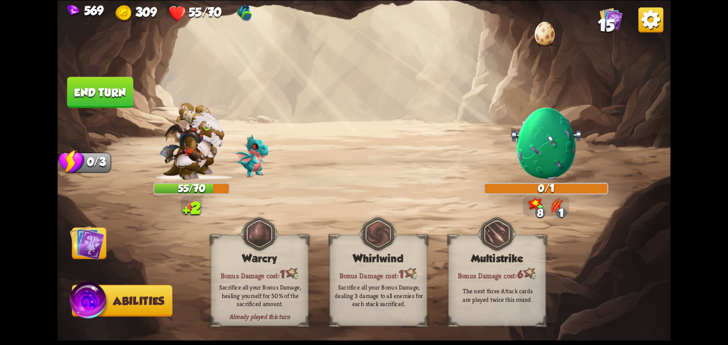
click at [95, 245] on img at bounding box center [87, 242] width 35 height 35
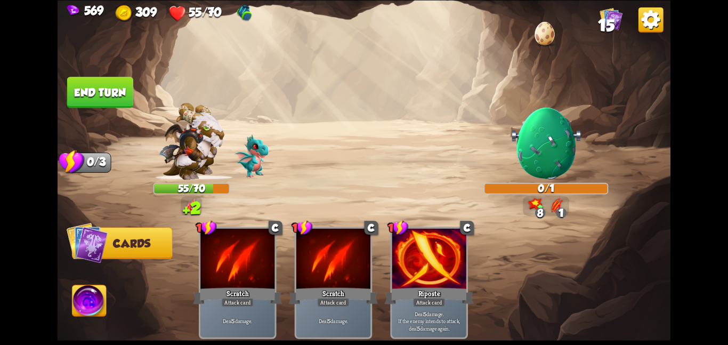
click at [118, 91] on button "End turn" at bounding box center [100, 92] width 66 height 31
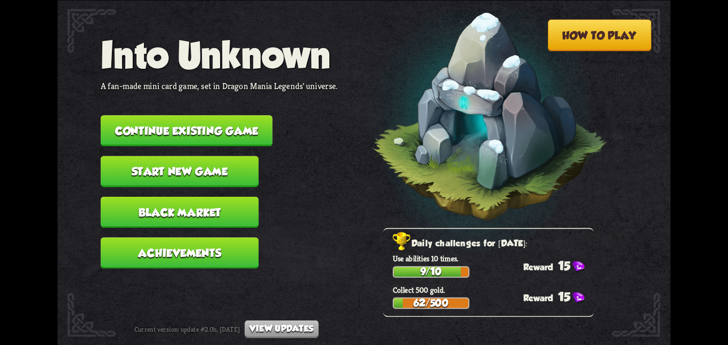
click at [196, 124] on button "Continue existing game" at bounding box center [187, 130] width 172 height 31
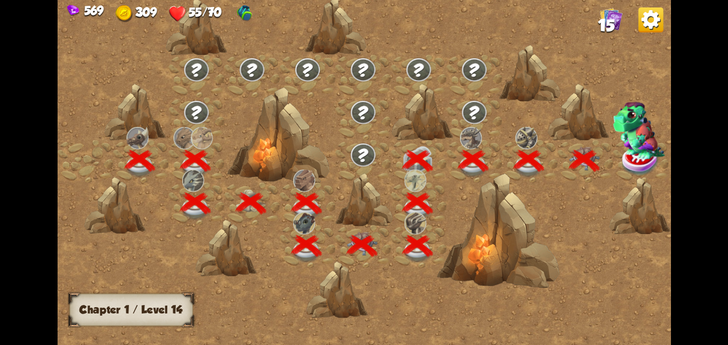
scroll to position [0, 162]
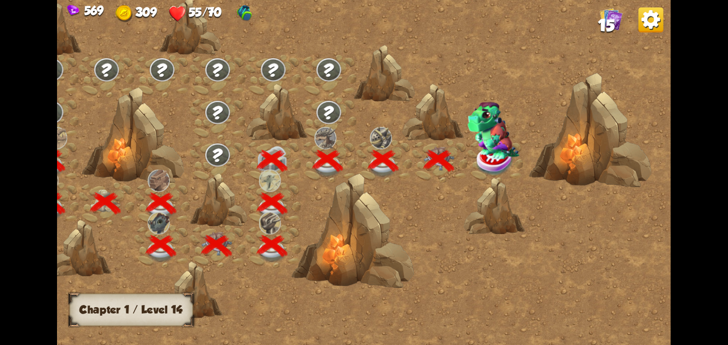
click at [481, 148] on img at bounding box center [494, 130] width 52 height 58
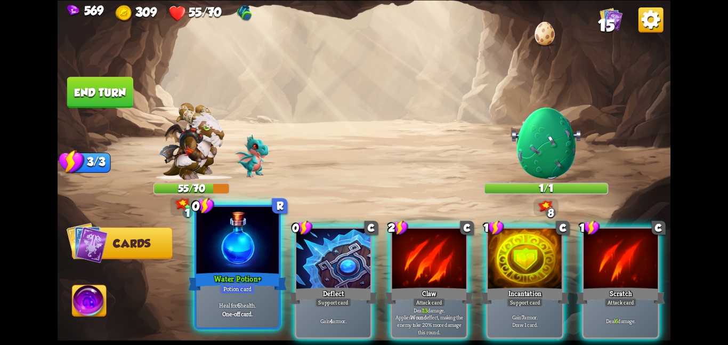
click at [246, 250] on div at bounding box center [237, 240] width 83 height 69
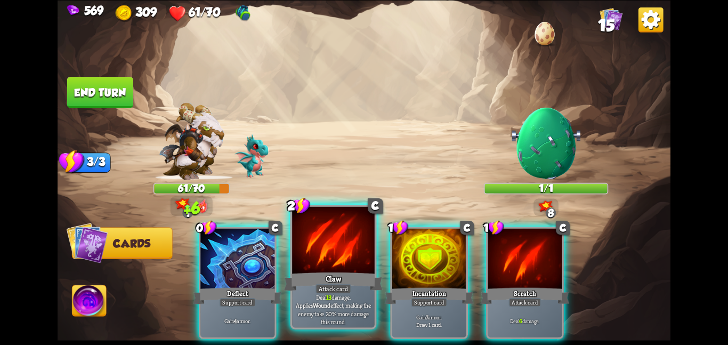
click at [324, 247] on div at bounding box center [333, 240] width 83 height 69
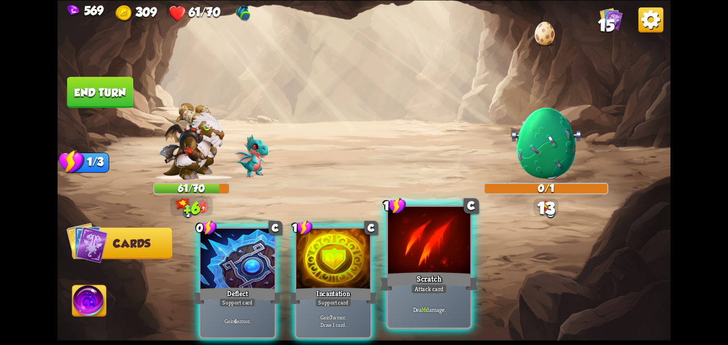
click at [413, 248] on div at bounding box center [429, 240] width 83 height 69
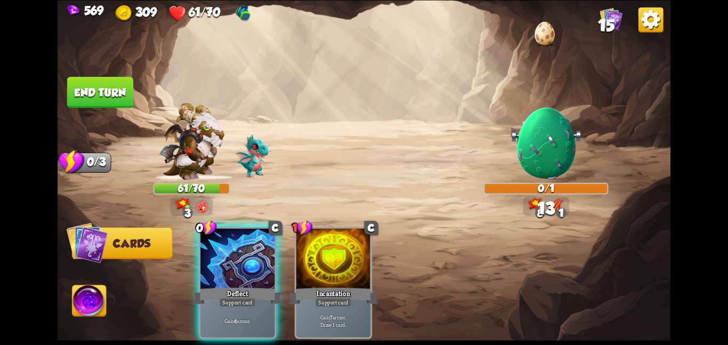
click at [85, 306] on img at bounding box center [90, 302] width 34 height 35
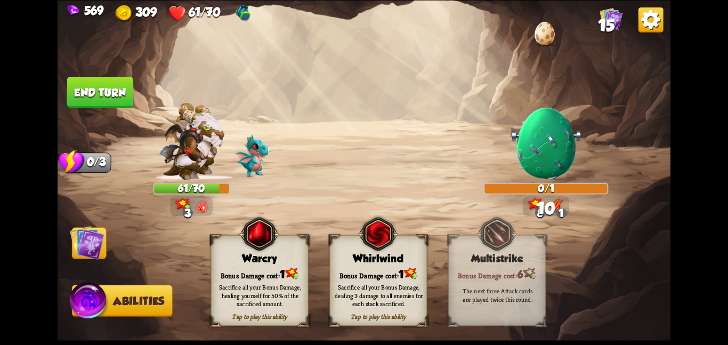
click at [242, 271] on div "Bonus Damage cost: 1" at bounding box center [259, 274] width 97 height 14
click at [77, 251] on img at bounding box center [87, 242] width 35 height 35
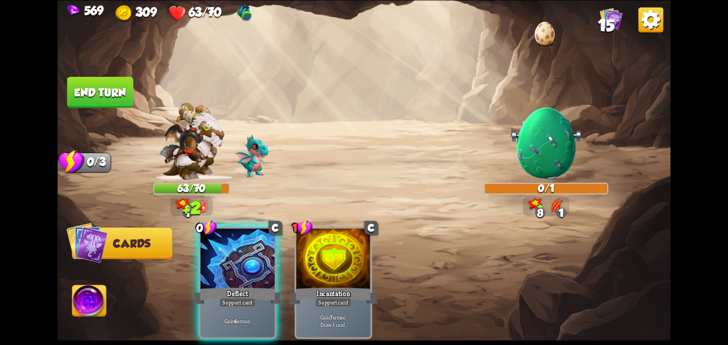
click at [101, 88] on button "End turn" at bounding box center [100, 92] width 66 height 31
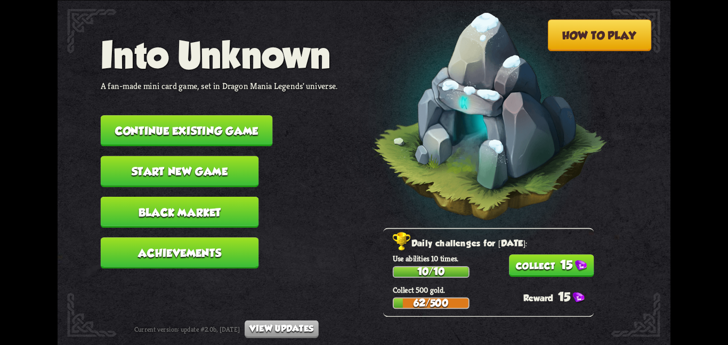
click at [180, 115] on button "Continue existing game" at bounding box center [187, 130] width 172 height 31
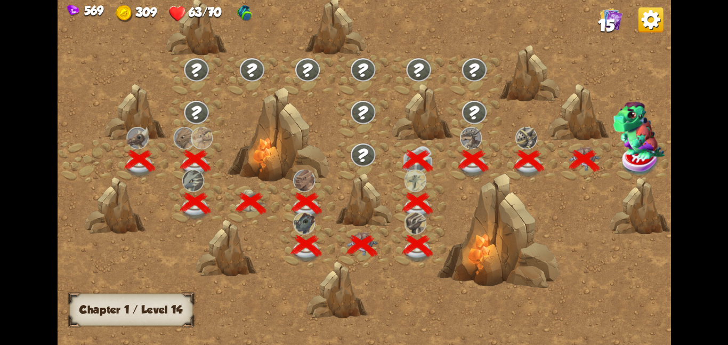
scroll to position [0, 162]
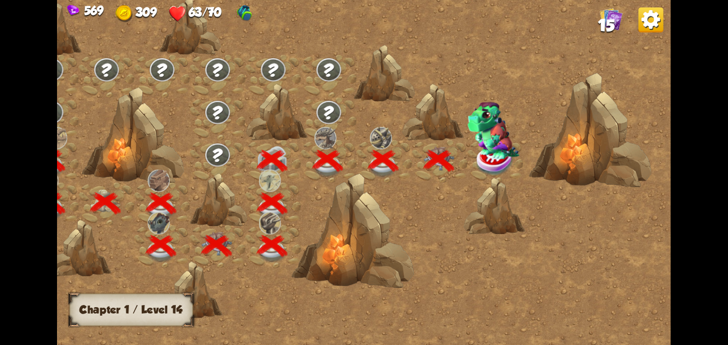
click at [483, 152] on img at bounding box center [494, 130] width 52 height 58
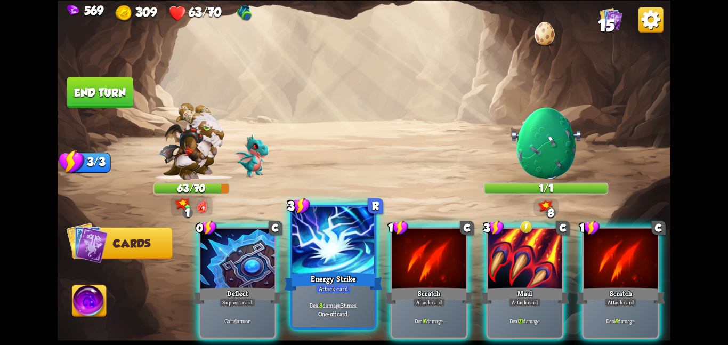
click at [352, 259] on div at bounding box center [333, 240] width 83 height 69
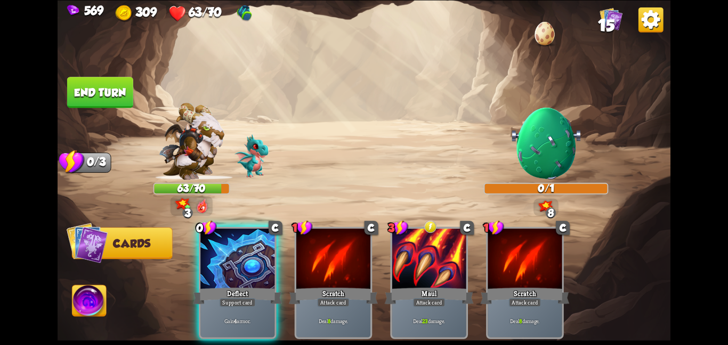
click at [75, 305] on img at bounding box center [90, 302] width 34 height 35
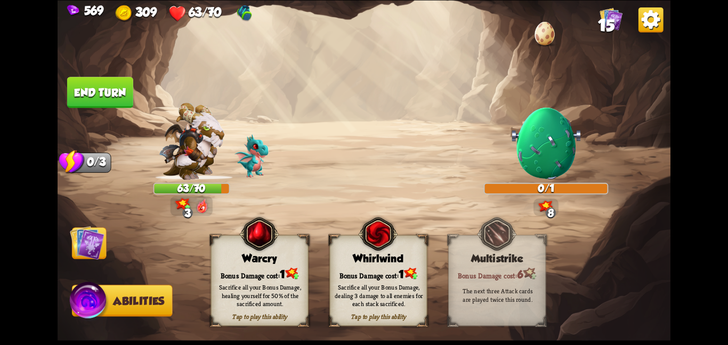
click at [289, 271] on img at bounding box center [291, 273] width 13 height 12
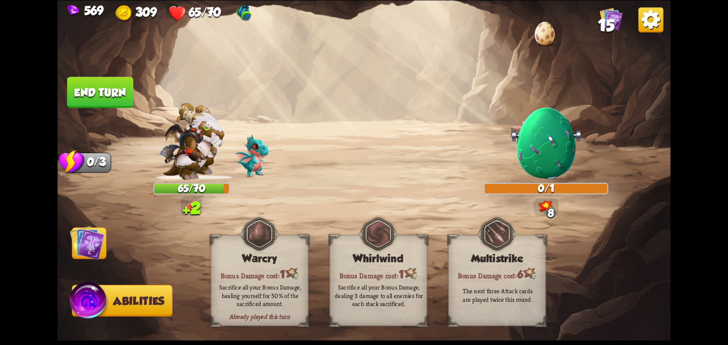
click at [102, 239] on img at bounding box center [87, 242] width 35 height 35
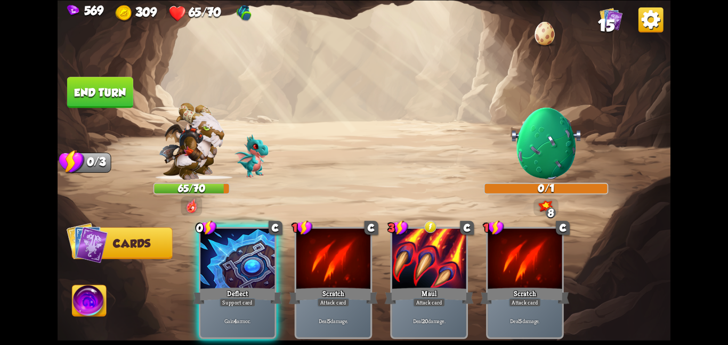
click at [120, 85] on button "End turn" at bounding box center [101, 92] width 68 height 32
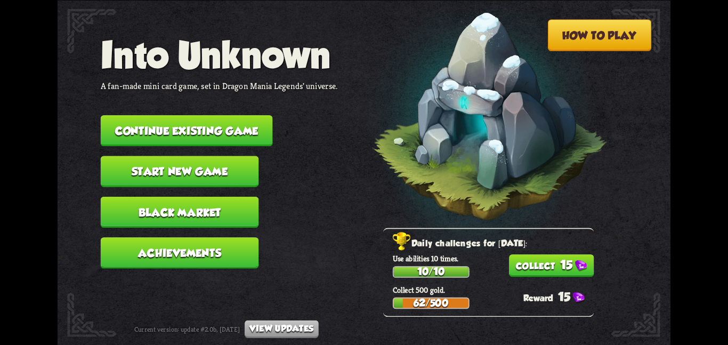
click at [188, 107] on nav "Into Unknown A fan-made mini card game, set in Dragon Mania Legends' universe. …" at bounding box center [219, 156] width 237 height 244
click at [194, 122] on button "Continue existing game" at bounding box center [187, 130] width 172 height 31
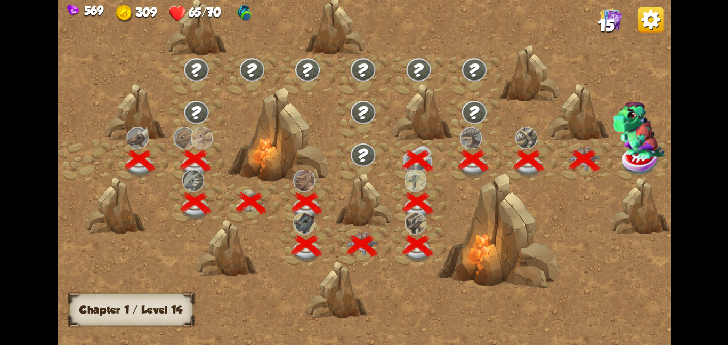
scroll to position [0, 162]
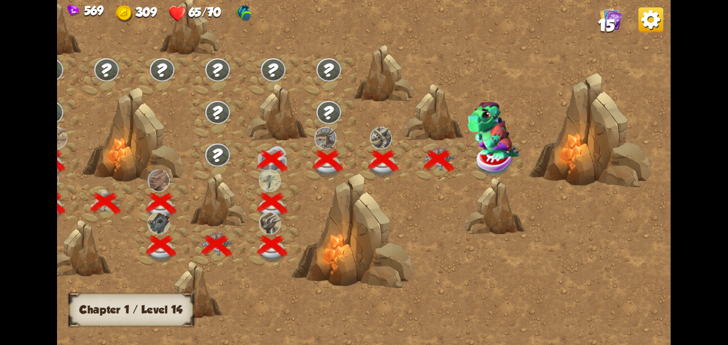
click at [479, 144] on img at bounding box center [494, 130] width 52 height 58
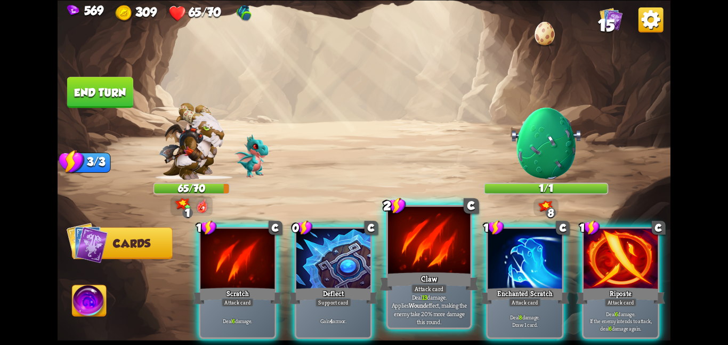
click at [425, 254] on div at bounding box center [429, 240] width 83 height 69
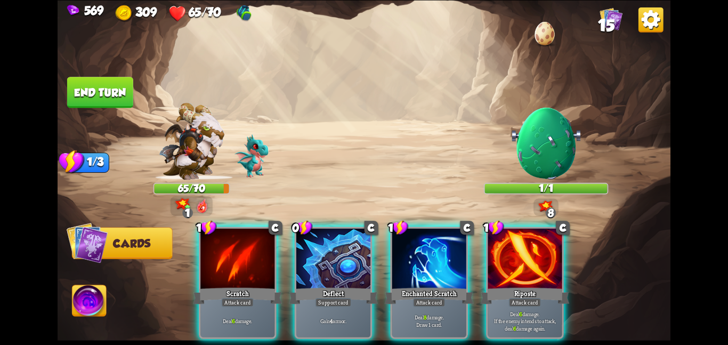
click at [425, 254] on div at bounding box center [429, 259] width 74 height 62
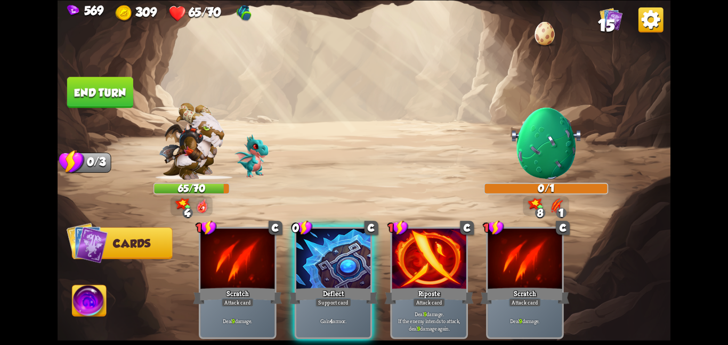
click at [87, 300] on img at bounding box center [90, 302] width 34 height 35
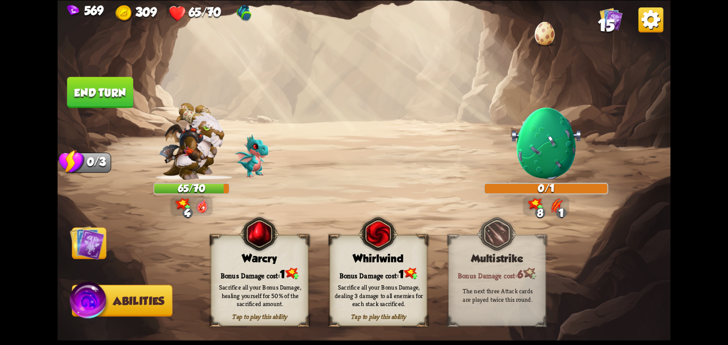
click at [248, 267] on div "Bonus Damage cost: 1" at bounding box center [259, 274] width 97 height 14
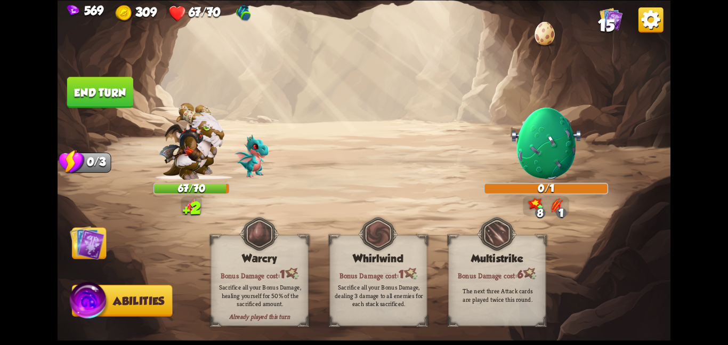
click at [98, 250] on img at bounding box center [87, 242] width 35 height 35
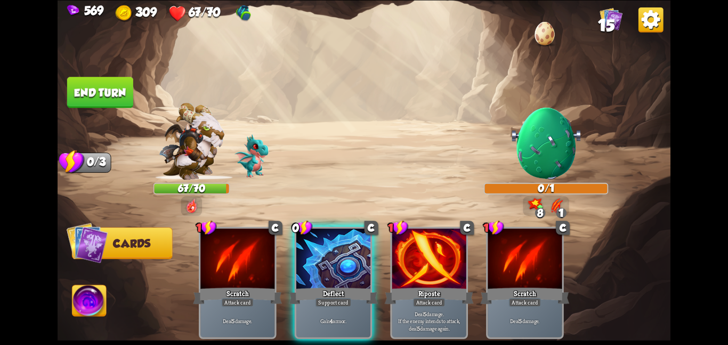
click at [120, 85] on button "End turn" at bounding box center [100, 92] width 66 height 31
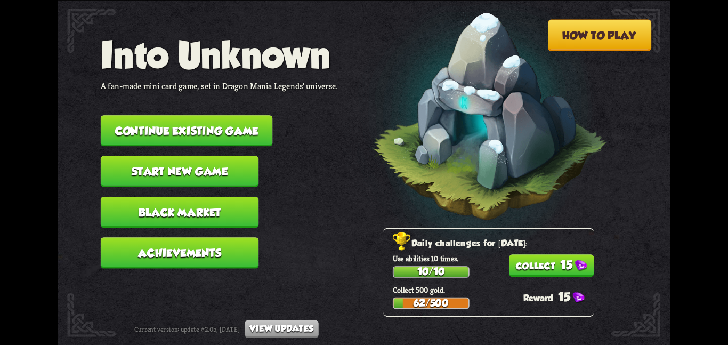
click at [106, 122] on button "Continue existing game" at bounding box center [187, 130] width 172 height 31
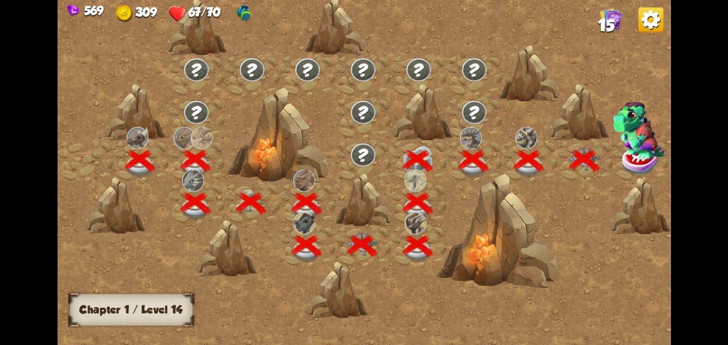
scroll to position [0, 162]
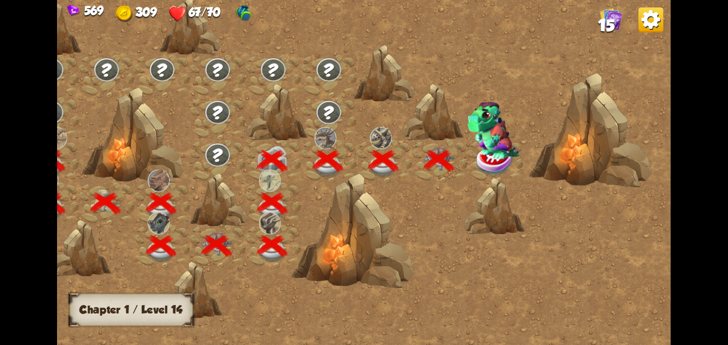
click at [481, 166] on img at bounding box center [495, 159] width 38 height 31
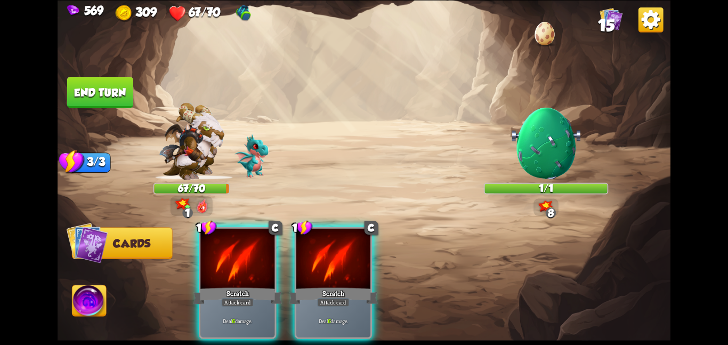
click at [376, 180] on div "Player turn" at bounding box center [364, 172] width 613 height 94
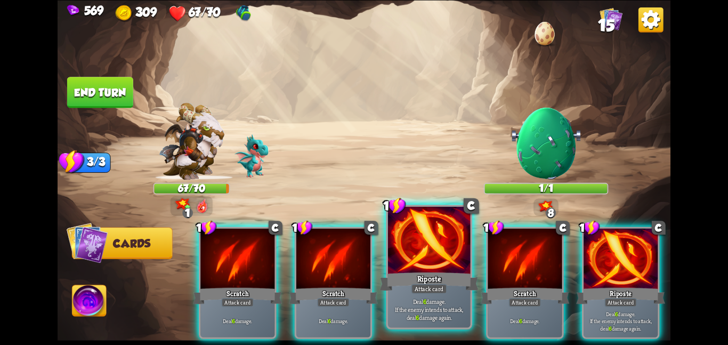
click at [465, 273] on div "Riposte" at bounding box center [429, 281] width 99 height 22
click at [480, 286] on div "Scratch" at bounding box center [524, 296] width 89 height 20
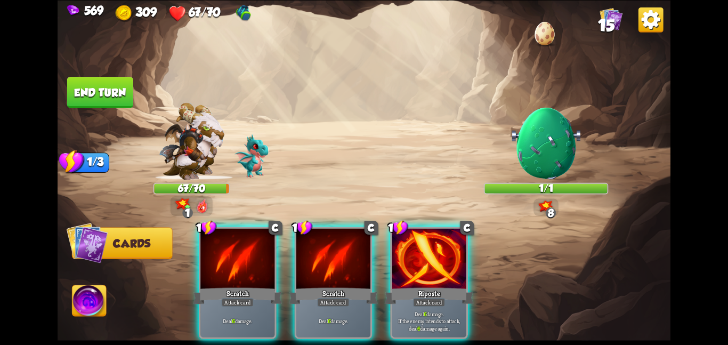
click at [465, 286] on div "Riposte" at bounding box center [429, 296] width 89 height 20
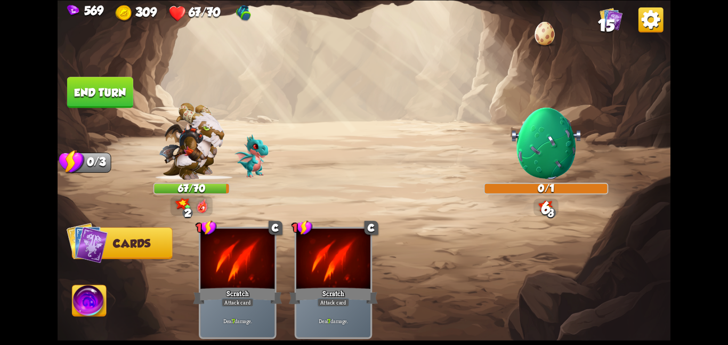
click at [77, 307] on img at bounding box center [90, 302] width 34 height 35
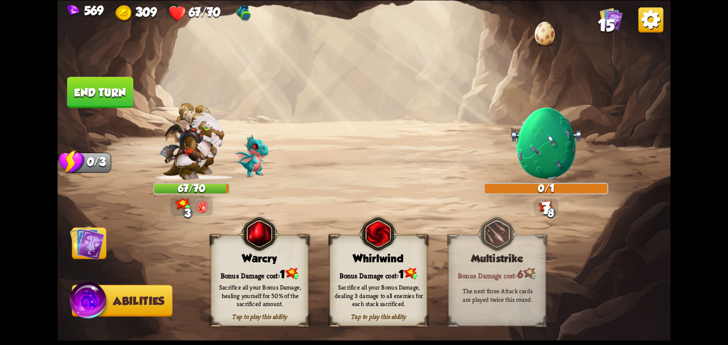
click at [259, 264] on div "Tap to play this ability Warcry Bonus Damage cost: 1 Sacrifice all your Bonus D…" at bounding box center [260, 280] width 98 height 91
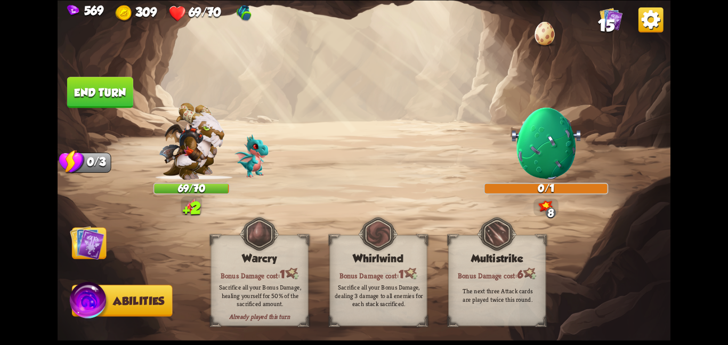
click at [85, 248] on img at bounding box center [87, 242] width 35 height 35
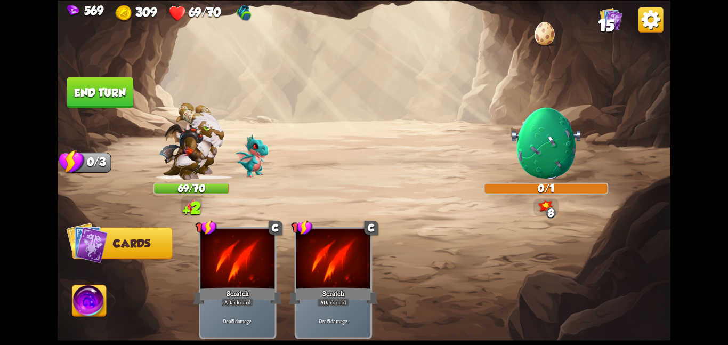
click at [84, 98] on button "End turn" at bounding box center [100, 92] width 66 height 31
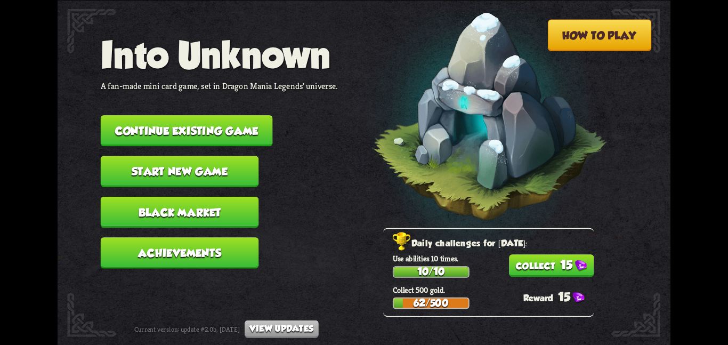
click at [162, 130] on button "Continue existing game" at bounding box center [187, 130] width 172 height 31
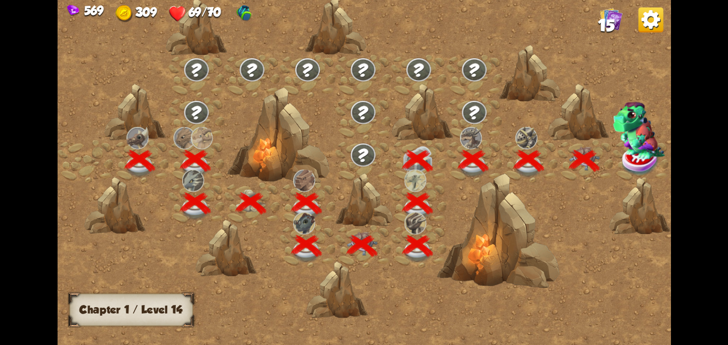
scroll to position [0, 162]
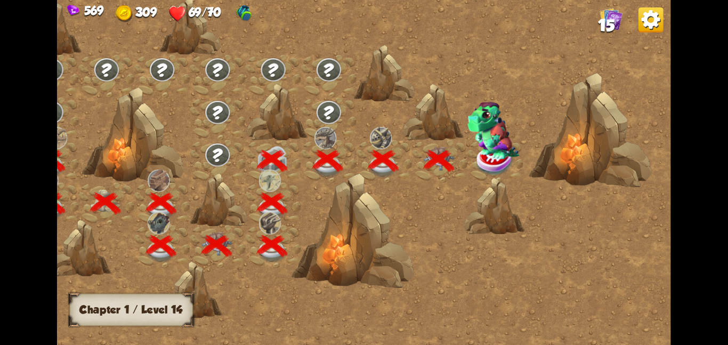
click at [502, 163] on img at bounding box center [495, 159] width 38 height 31
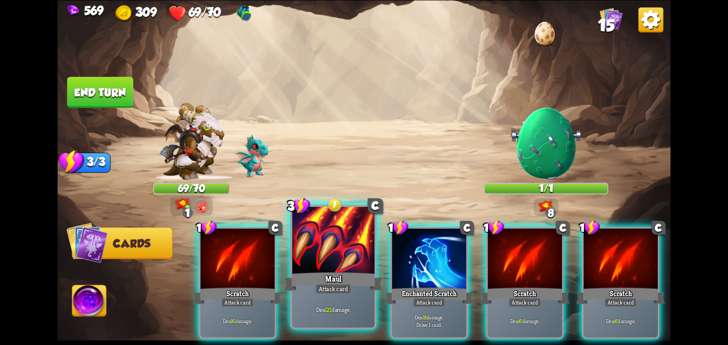
click at [324, 263] on div at bounding box center [333, 240] width 83 height 69
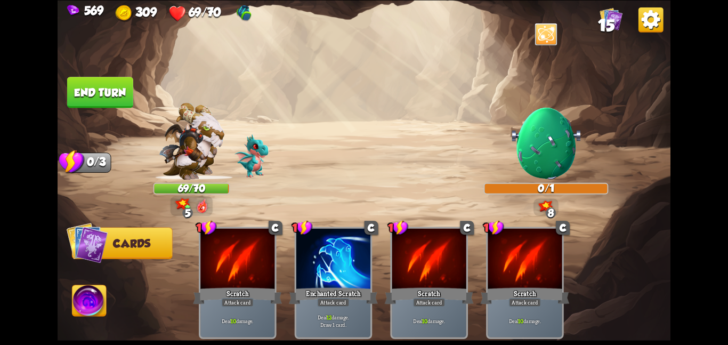
click at [111, 94] on button "End turn" at bounding box center [100, 92] width 66 height 31
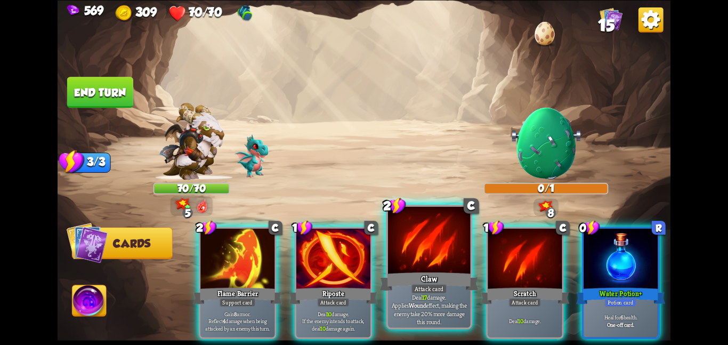
click at [408, 256] on div at bounding box center [429, 240] width 83 height 69
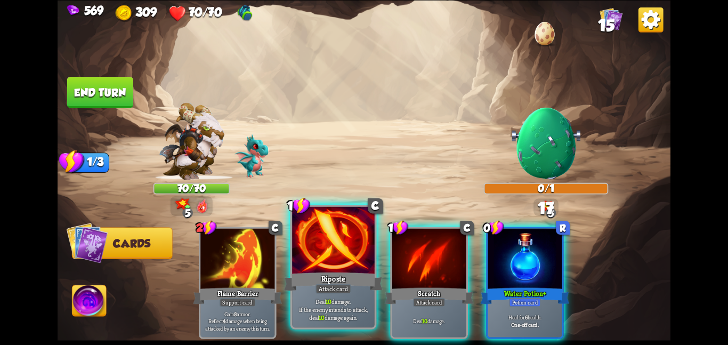
click at [337, 259] on div at bounding box center [333, 240] width 83 height 69
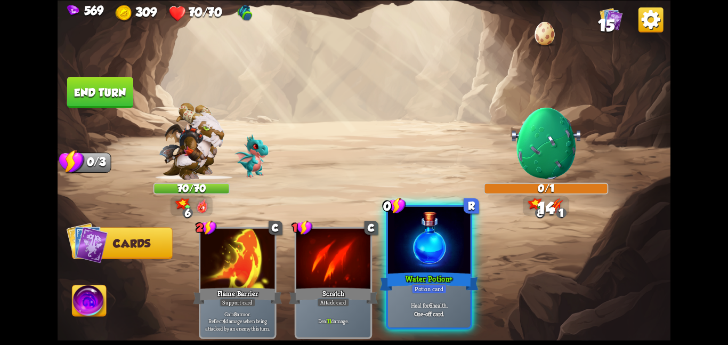
click at [419, 254] on div at bounding box center [429, 240] width 83 height 69
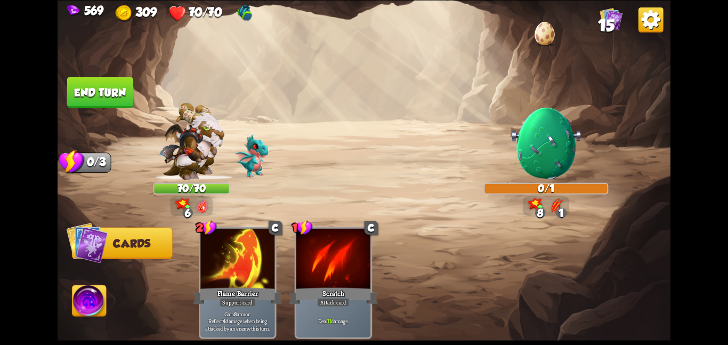
click at [117, 89] on button "End turn" at bounding box center [100, 92] width 66 height 31
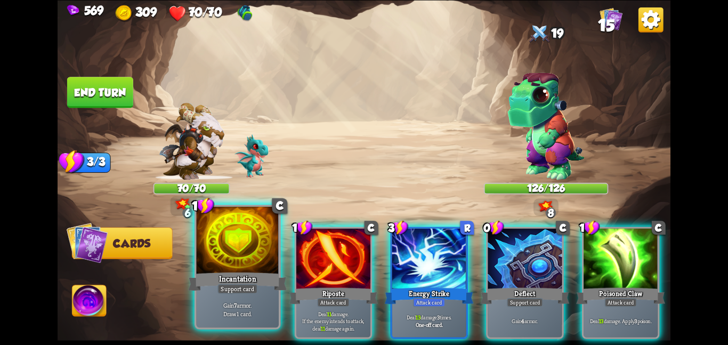
click at [253, 236] on div at bounding box center [237, 240] width 83 height 69
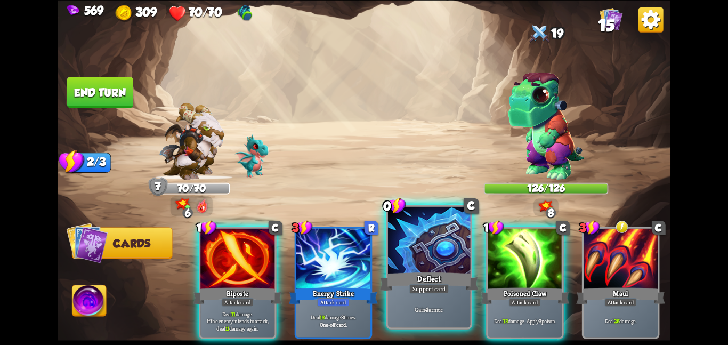
click at [413, 237] on div at bounding box center [429, 240] width 83 height 69
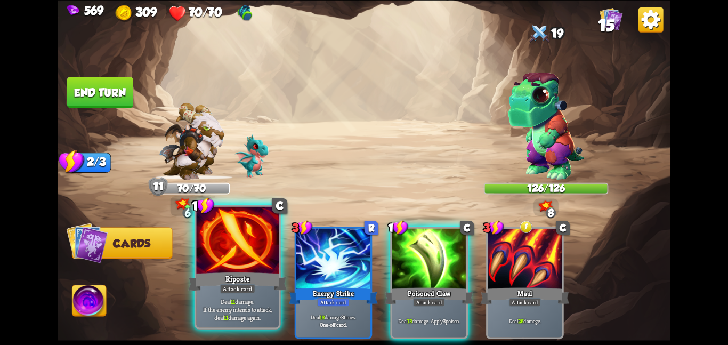
click at [256, 254] on div at bounding box center [237, 240] width 83 height 69
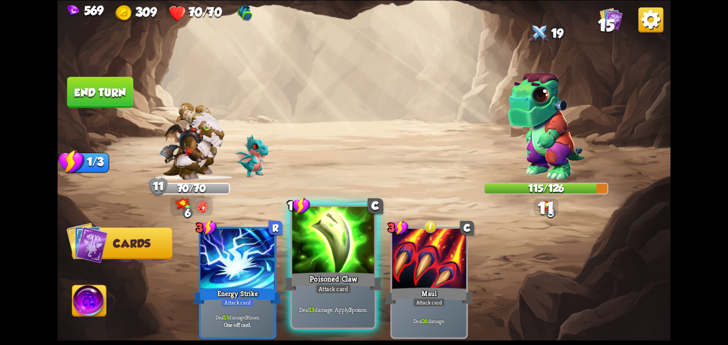
click at [362, 245] on div at bounding box center [333, 240] width 83 height 69
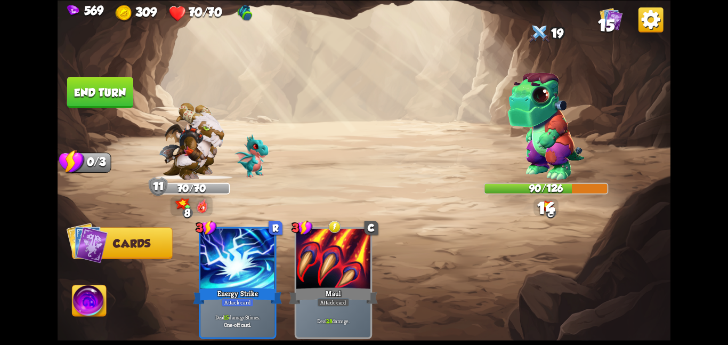
click at [95, 85] on button "End turn" at bounding box center [100, 92] width 66 height 31
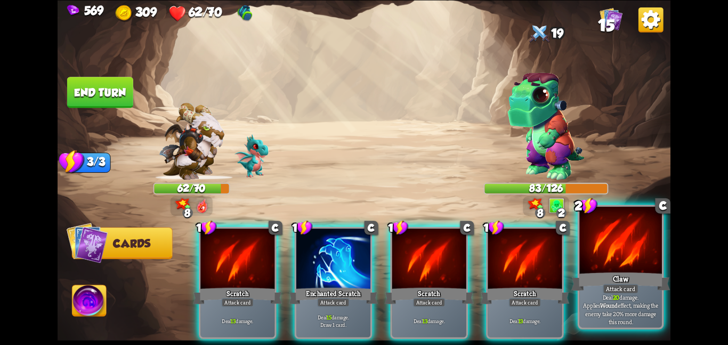
click at [589, 222] on div at bounding box center [621, 240] width 83 height 69
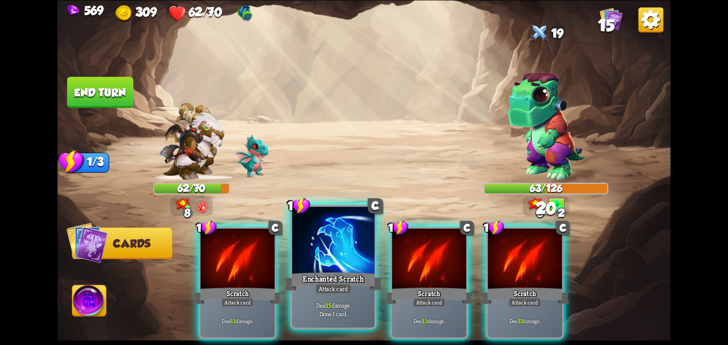
click at [327, 244] on div at bounding box center [333, 240] width 83 height 69
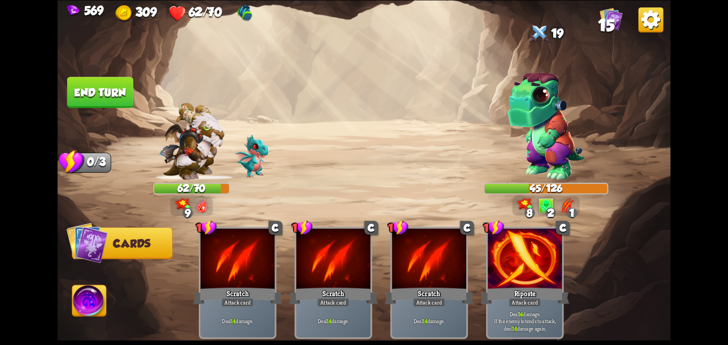
click at [115, 79] on button "End turn" at bounding box center [100, 91] width 67 height 31
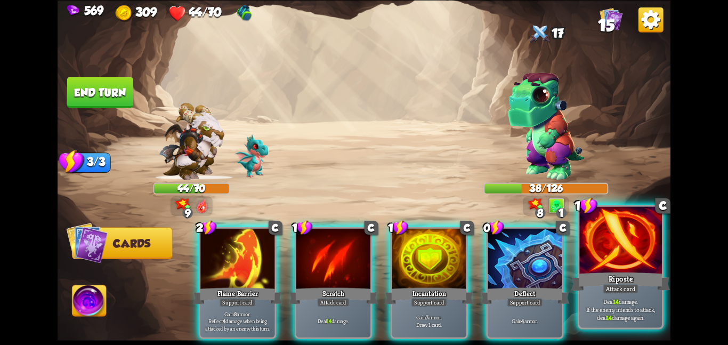
click at [633, 263] on div at bounding box center [621, 240] width 83 height 69
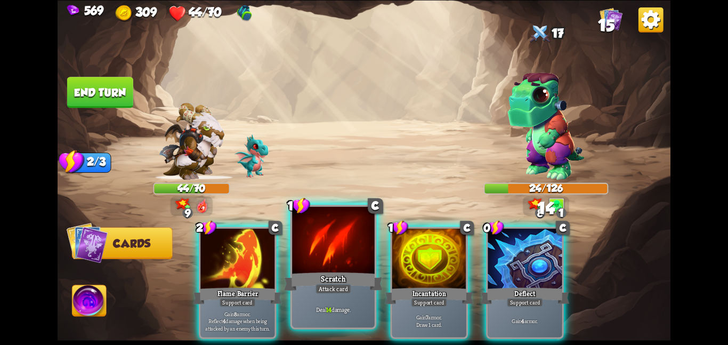
click at [343, 242] on div at bounding box center [333, 240] width 83 height 69
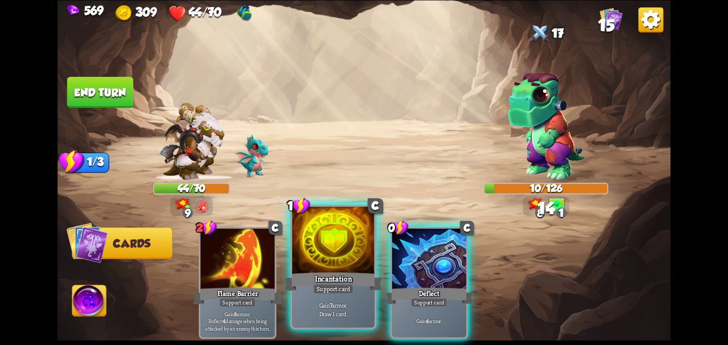
click at [343, 242] on div at bounding box center [333, 240] width 83 height 69
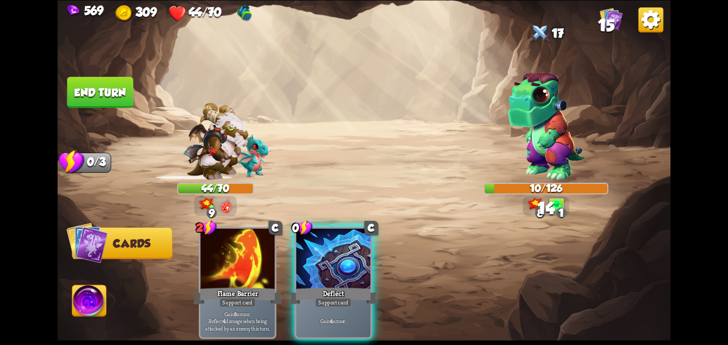
click at [343, 242] on div at bounding box center [333, 259] width 74 height 62
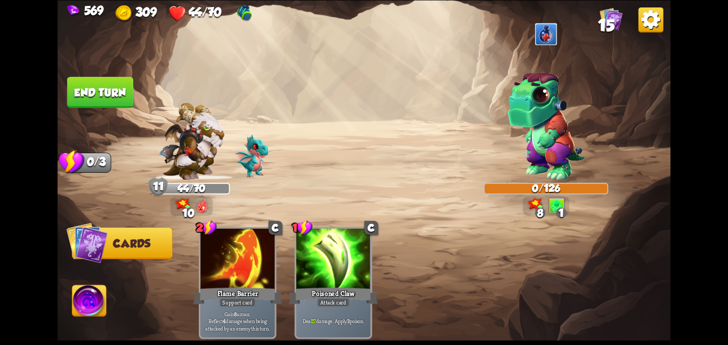
click at [125, 93] on button "End turn" at bounding box center [100, 92] width 66 height 31
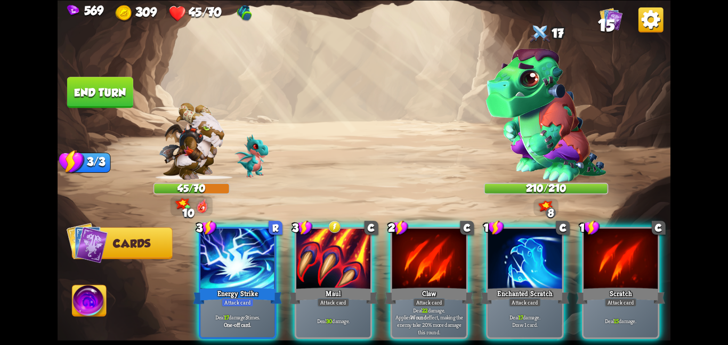
click at [81, 318] on img at bounding box center [90, 302] width 34 height 35
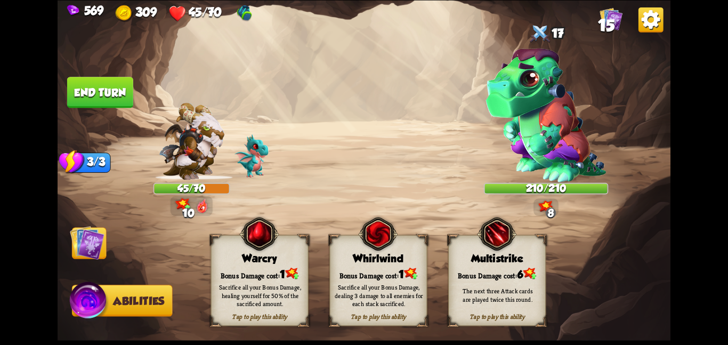
click at [477, 269] on div "Bonus Damage cost: 6" at bounding box center [497, 274] width 97 height 14
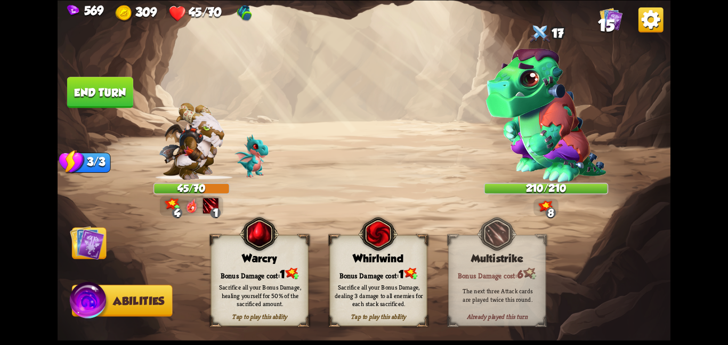
click at [78, 234] on img at bounding box center [87, 242] width 35 height 35
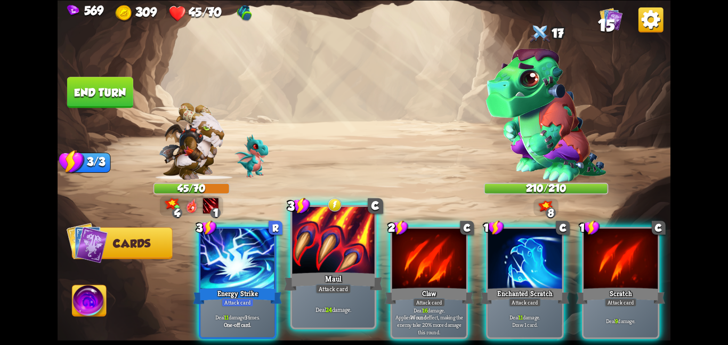
click at [362, 264] on div at bounding box center [333, 240] width 83 height 69
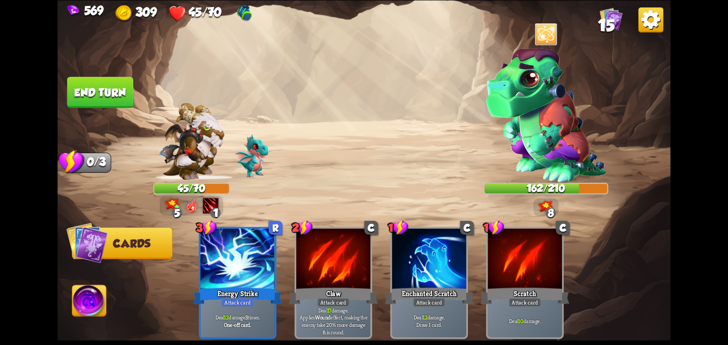
click at [131, 98] on button "End turn" at bounding box center [100, 92] width 66 height 31
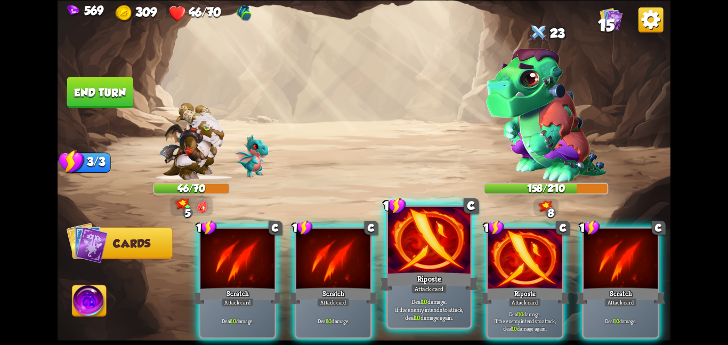
click at [446, 236] on div at bounding box center [429, 240] width 83 height 69
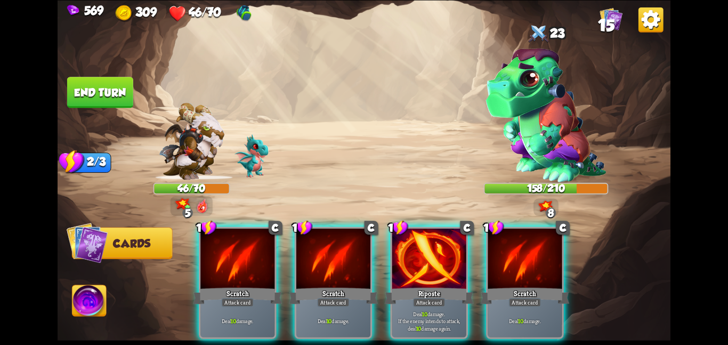
click at [446, 236] on div at bounding box center [429, 259] width 74 height 62
click at [488, 236] on div at bounding box center [525, 259] width 74 height 62
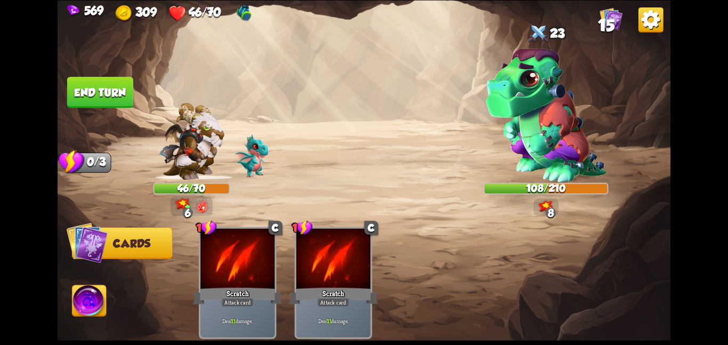
click at [94, 86] on button "End turn" at bounding box center [100, 92] width 66 height 31
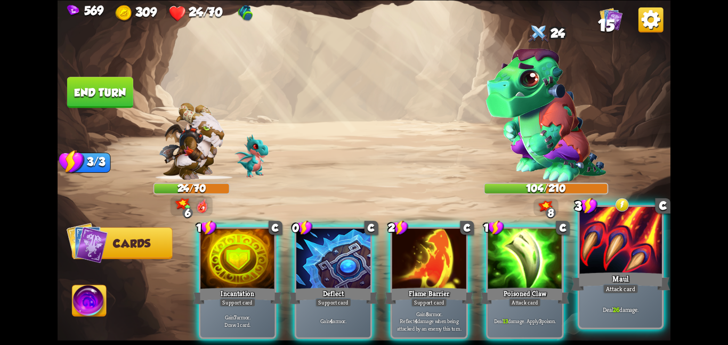
click at [640, 272] on div "Maul" at bounding box center [621, 281] width 99 height 22
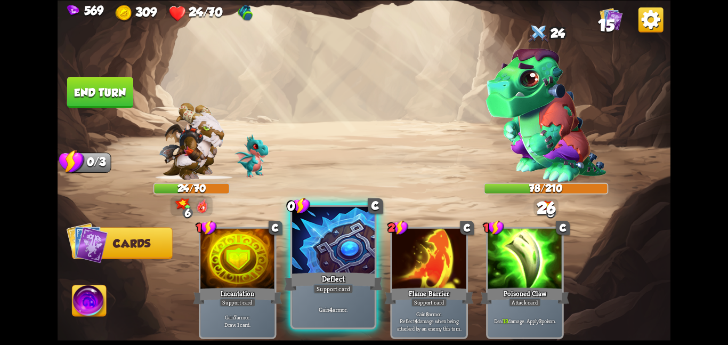
click at [312, 243] on div at bounding box center [333, 240] width 83 height 69
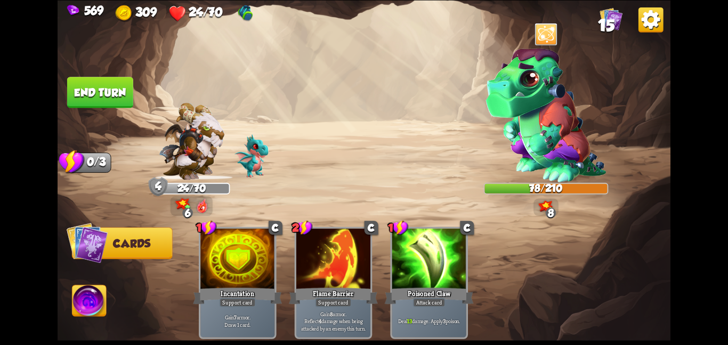
click at [101, 78] on button "End turn" at bounding box center [100, 92] width 66 height 31
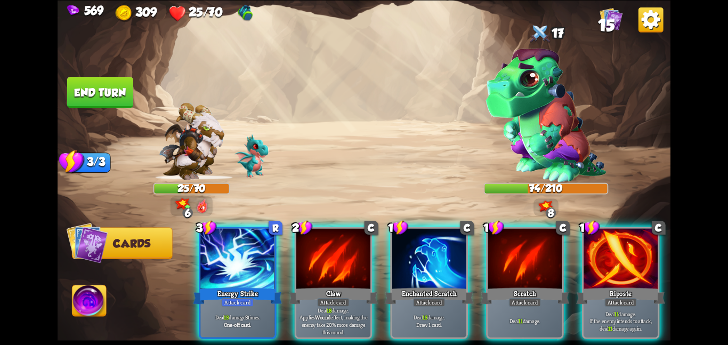
click at [78, 292] on img at bounding box center [90, 302] width 34 height 35
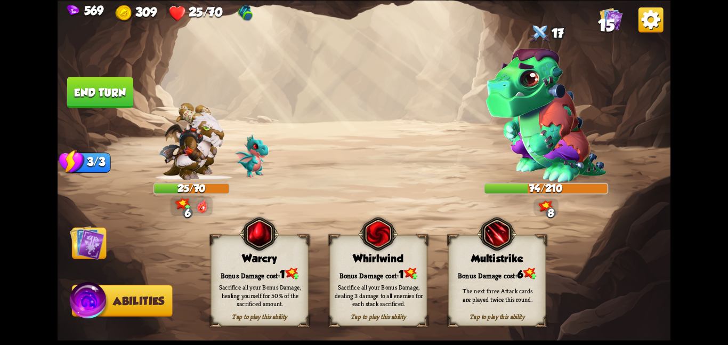
click at [465, 279] on div "The next three Attack cards are played twice this round." at bounding box center [498, 295] width 98 height 38
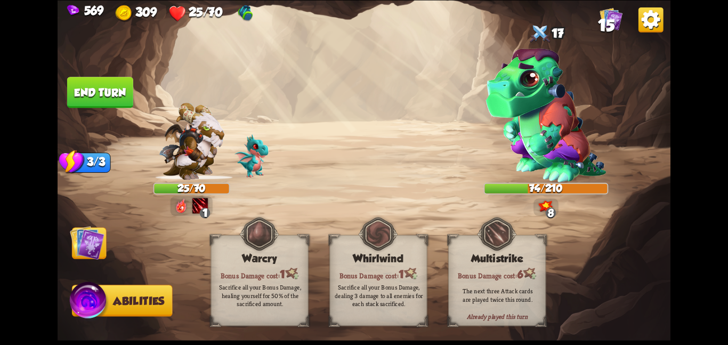
click at [73, 250] on img at bounding box center [87, 242] width 35 height 35
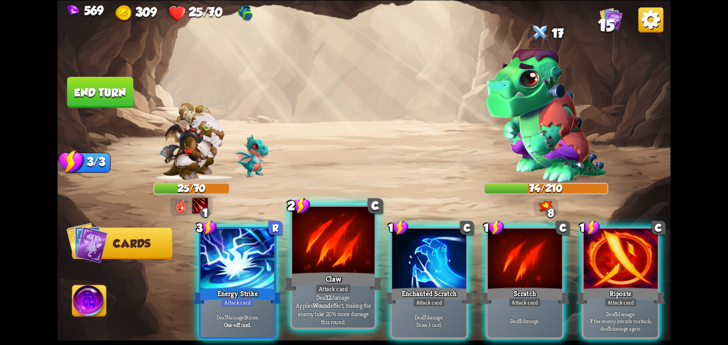
click at [368, 248] on div at bounding box center [333, 240] width 83 height 69
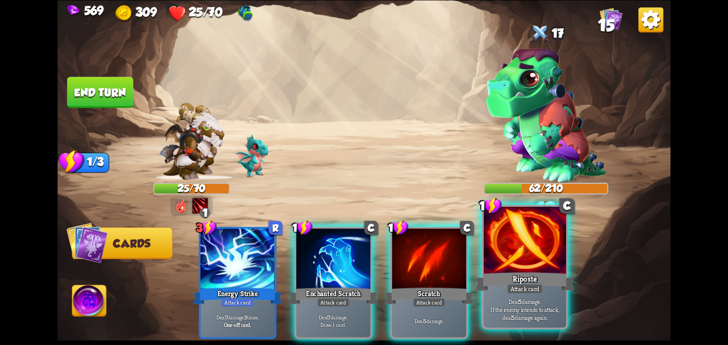
click at [509, 258] on div at bounding box center [525, 240] width 83 height 69
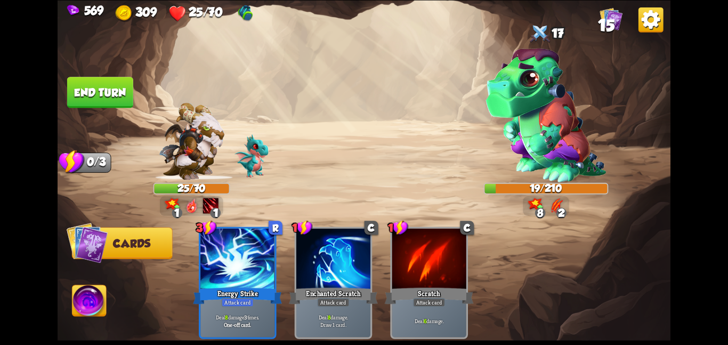
click at [76, 305] on img at bounding box center [90, 302] width 34 height 35
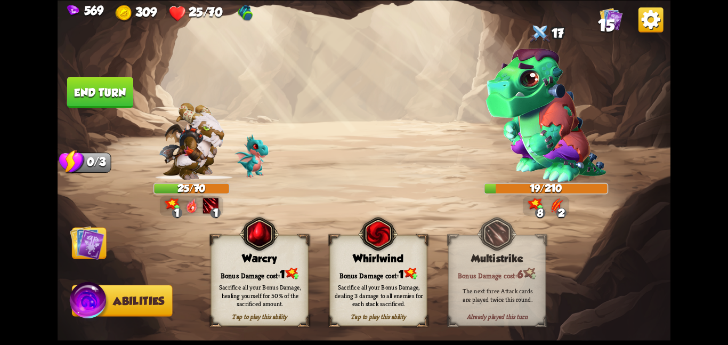
click at [456, 280] on div "The next three Attack cards are played twice this round." at bounding box center [498, 295] width 98 height 38
click at [387, 263] on div "Tap to play this ability Whirlwind Bonus Damage cost: 1 Sacrifice all your Bonu…" at bounding box center [378, 280] width 98 height 91
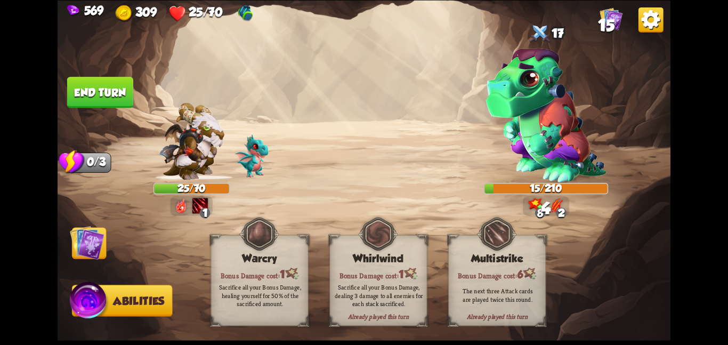
click at [77, 238] on img at bounding box center [87, 242] width 35 height 35
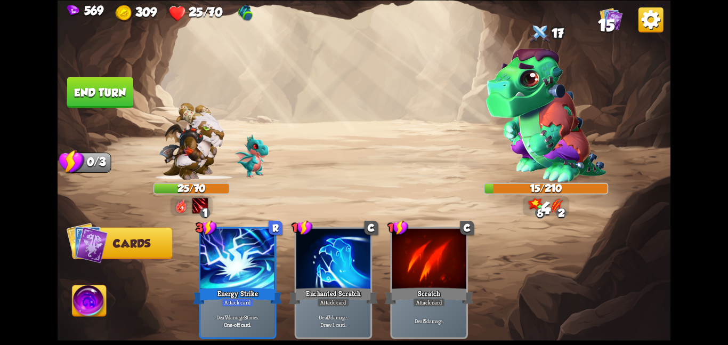
click at [101, 78] on button "End turn" at bounding box center [100, 92] width 66 height 31
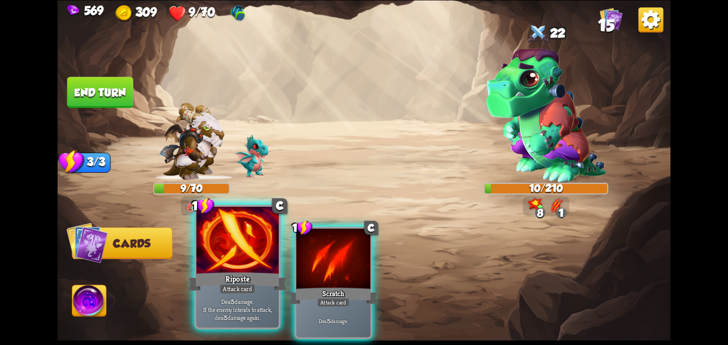
click at [265, 245] on div at bounding box center [237, 240] width 83 height 69
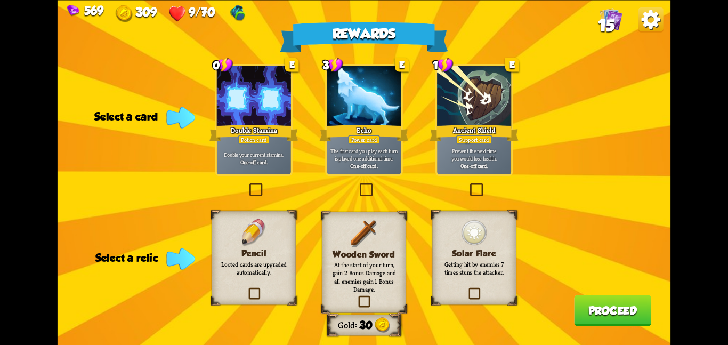
click at [439, 94] on div at bounding box center [474, 97] width 74 height 62
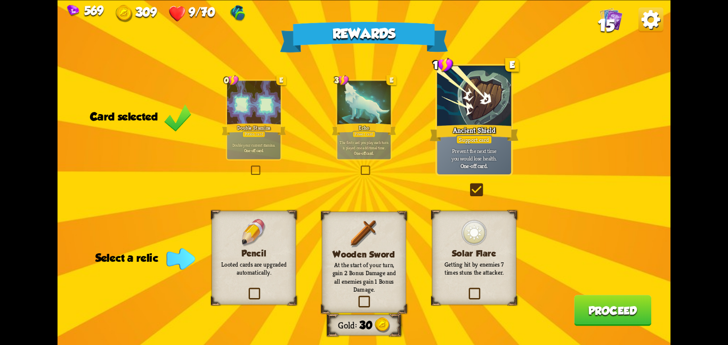
click at [287, 226] on div "Pencil Looted cards are upgraded automatically." at bounding box center [254, 258] width 84 height 94
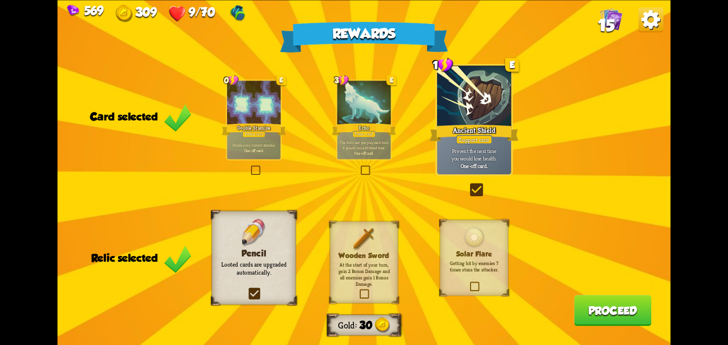
click at [577, 305] on button "Proceed" at bounding box center [612, 310] width 77 height 31
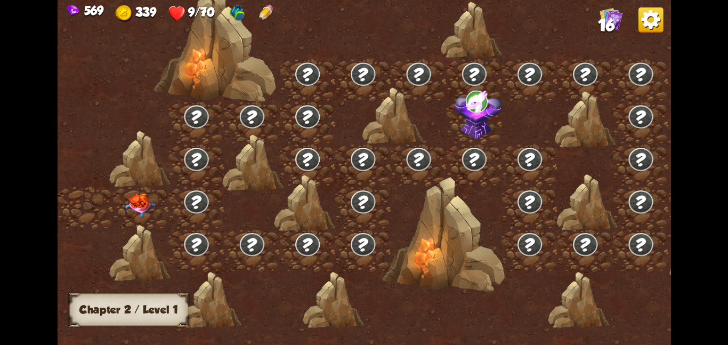
click at [143, 197] on img at bounding box center [140, 205] width 31 height 24
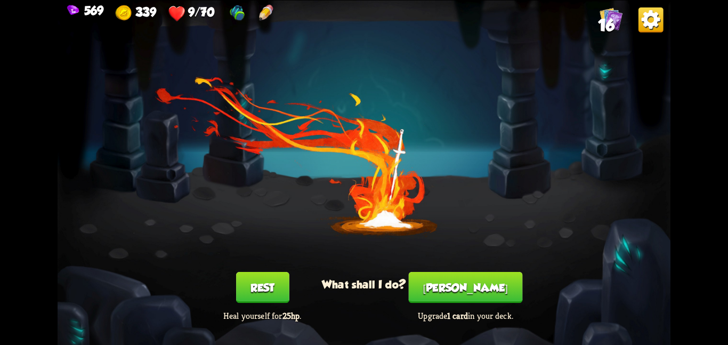
click at [445, 286] on button "Smith" at bounding box center [466, 287] width 114 height 31
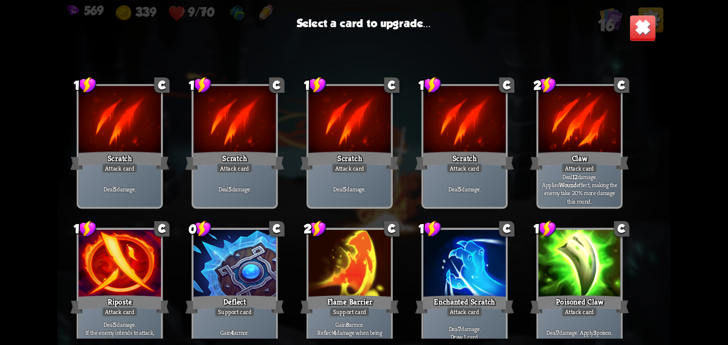
scroll to position [175, 0]
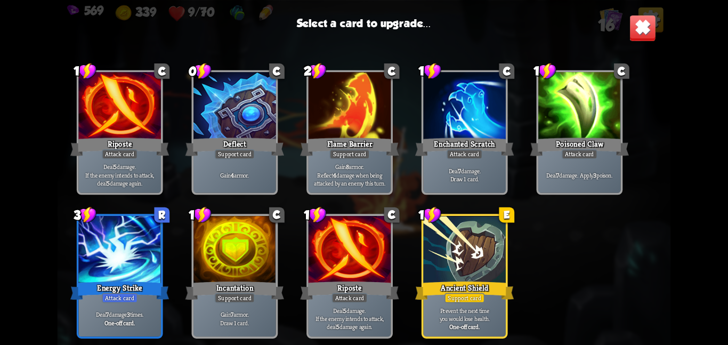
click at [495, 276] on div at bounding box center [464, 250] width 83 height 69
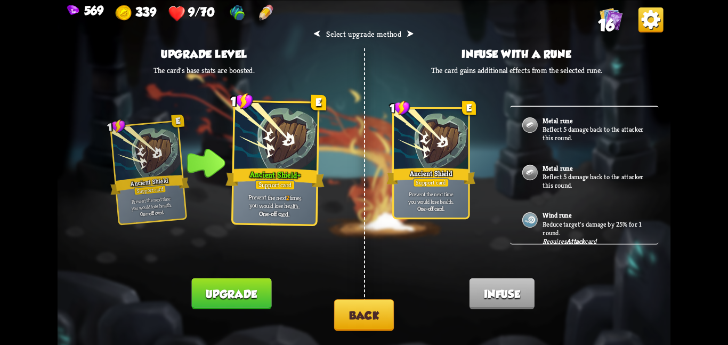
click at [247, 290] on button "Upgrade" at bounding box center [232, 293] width 80 height 31
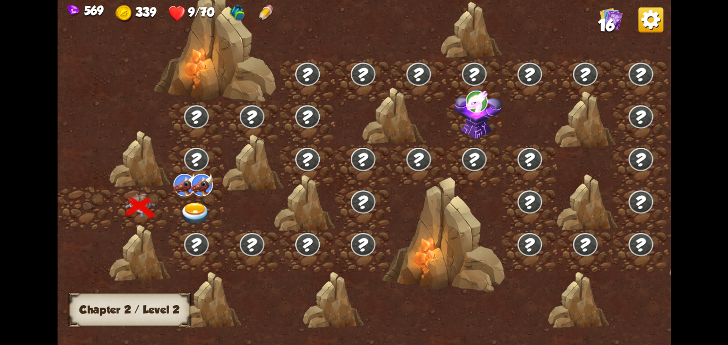
click at [176, 205] on div at bounding box center [195, 208] width 55 height 43
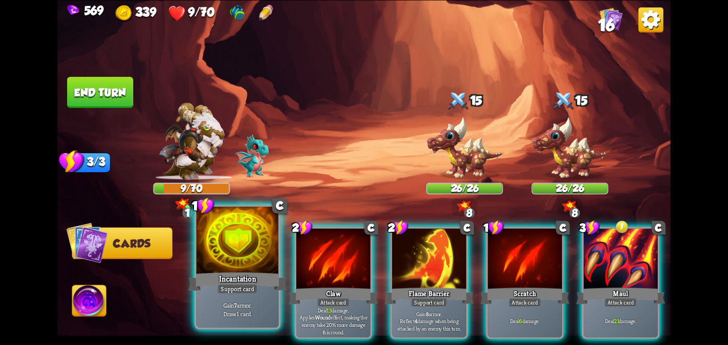
click at [243, 232] on div at bounding box center [237, 240] width 83 height 69
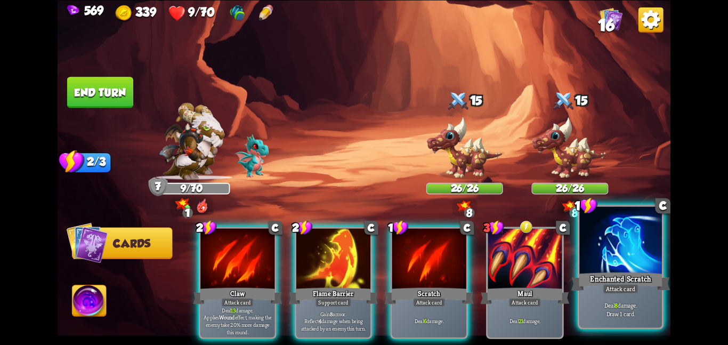
click at [599, 235] on div at bounding box center [621, 240] width 83 height 69
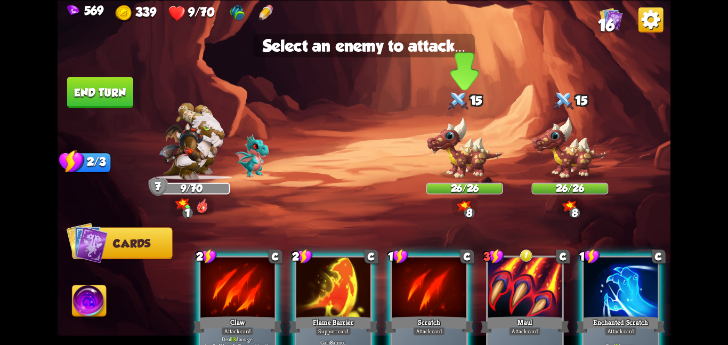
click at [473, 160] on img at bounding box center [465, 147] width 77 height 63
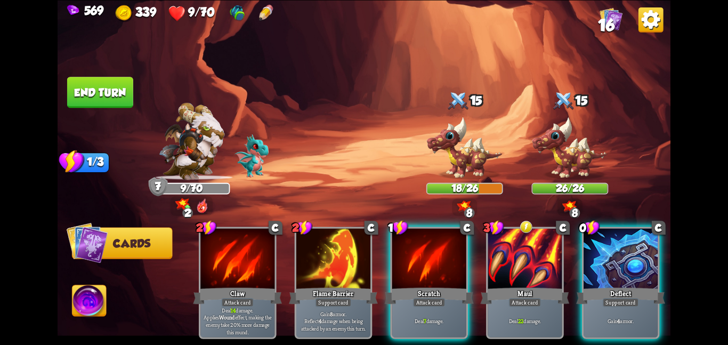
click at [70, 83] on button "End turn" at bounding box center [100, 92] width 66 height 31
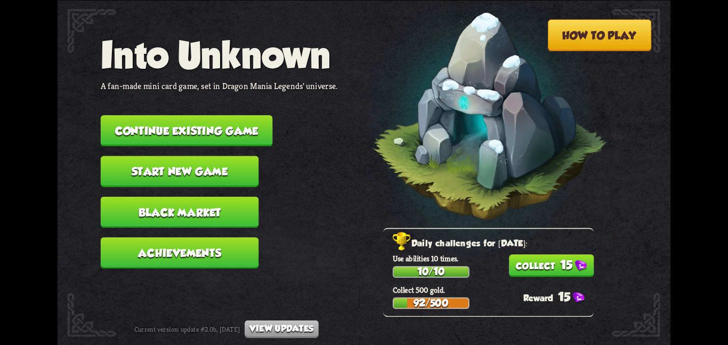
click at [517, 259] on button "15" at bounding box center [551, 265] width 85 height 22
click at [196, 130] on button "Continue existing game" at bounding box center [187, 130] width 172 height 31
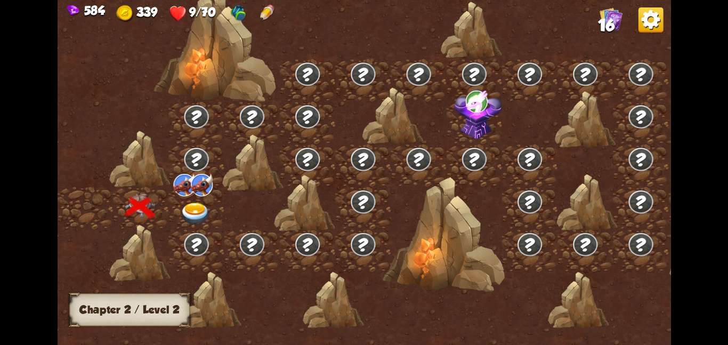
click at [196, 195] on img at bounding box center [202, 184] width 22 height 22
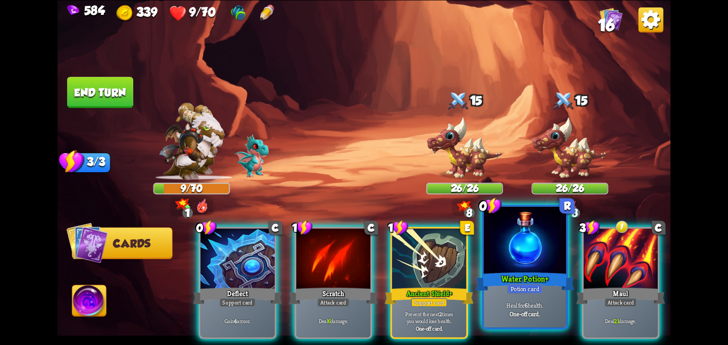
click at [497, 282] on div "Water Potion+" at bounding box center [525, 281] width 99 height 22
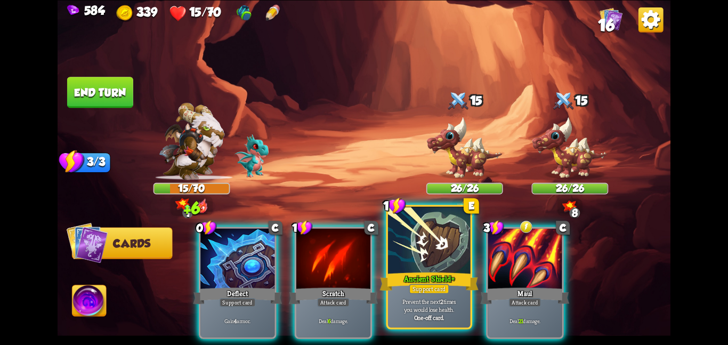
click at [440, 274] on div "Ancient Shield+" at bounding box center [429, 281] width 99 height 22
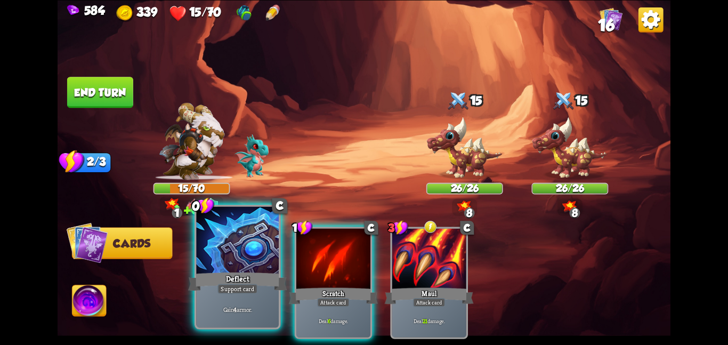
click at [255, 246] on div at bounding box center [237, 240] width 83 height 69
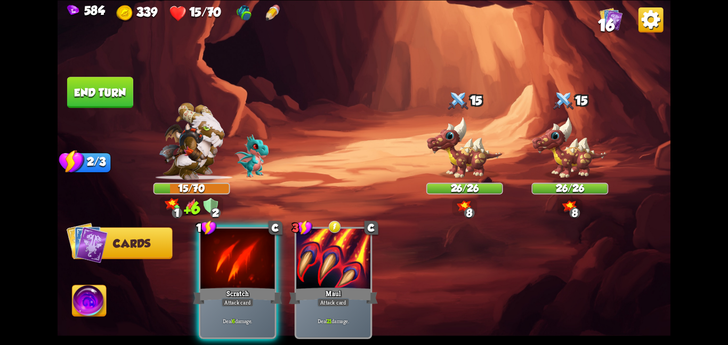
click at [255, 246] on div at bounding box center [237, 259] width 74 height 62
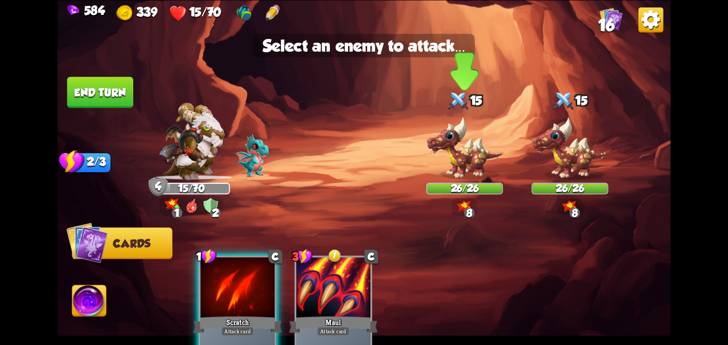
click at [432, 154] on img at bounding box center [465, 147] width 77 height 63
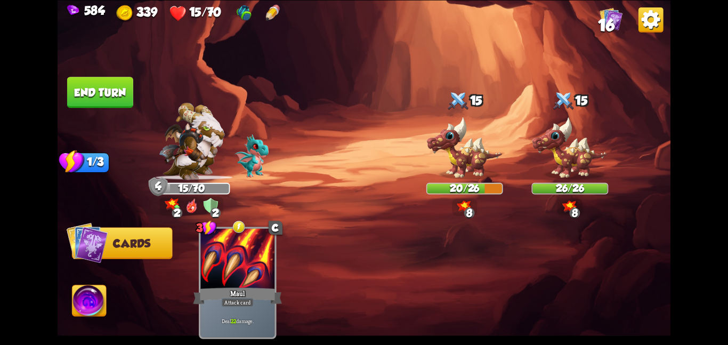
click at [108, 105] on button "End turn" at bounding box center [100, 92] width 66 height 31
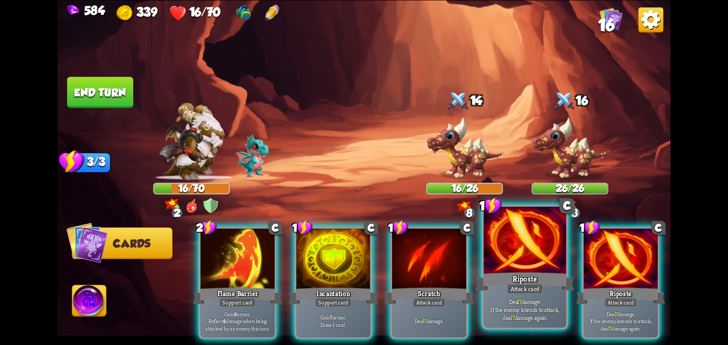
click at [510, 278] on div "Riposte" at bounding box center [525, 281] width 99 height 22
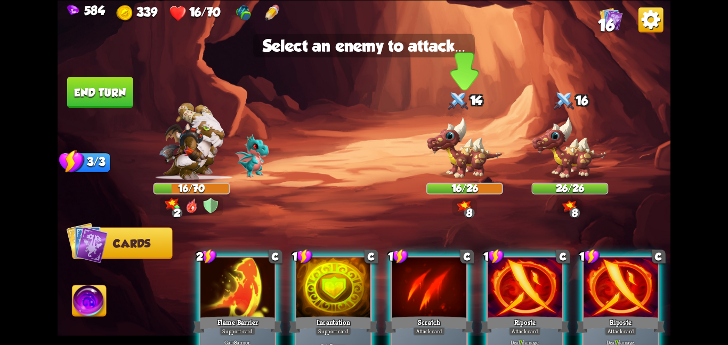
click at [449, 139] on img at bounding box center [465, 147] width 77 height 63
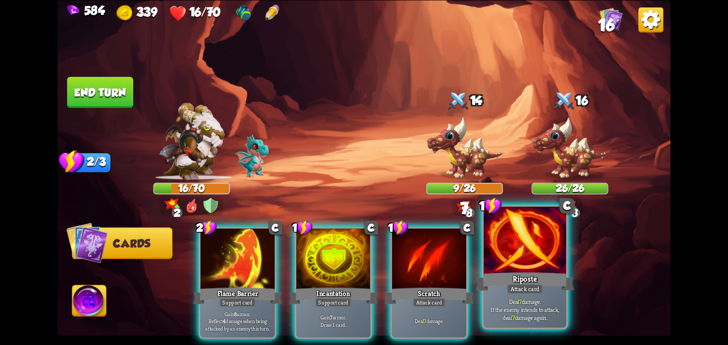
click at [503, 250] on div at bounding box center [525, 240] width 83 height 69
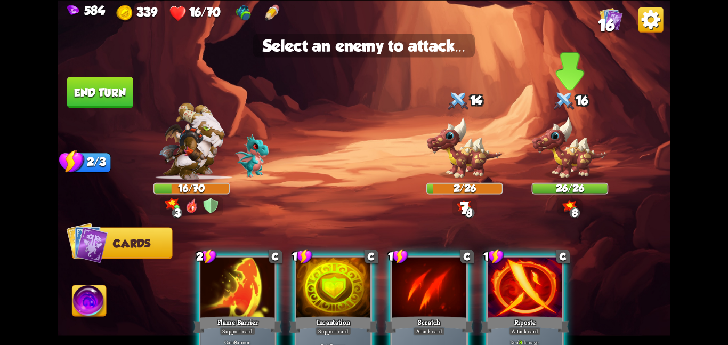
click at [546, 189] on div "26/26" at bounding box center [570, 188] width 75 height 10
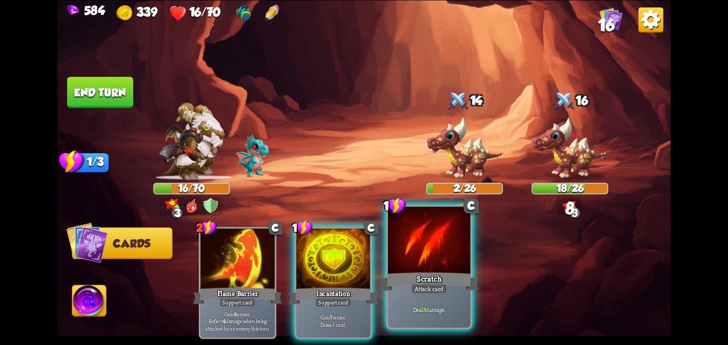
click at [438, 248] on div at bounding box center [429, 240] width 83 height 69
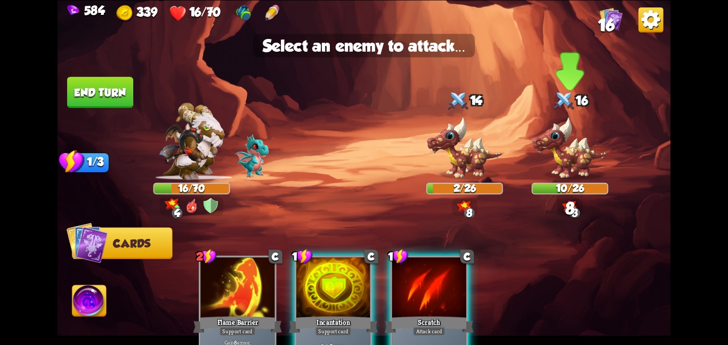
click at [596, 174] on img at bounding box center [570, 147] width 77 height 63
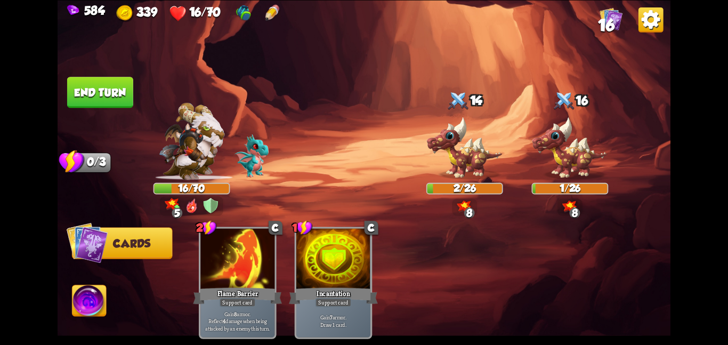
click at [87, 300] on img at bounding box center [90, 302] width 34 height 35
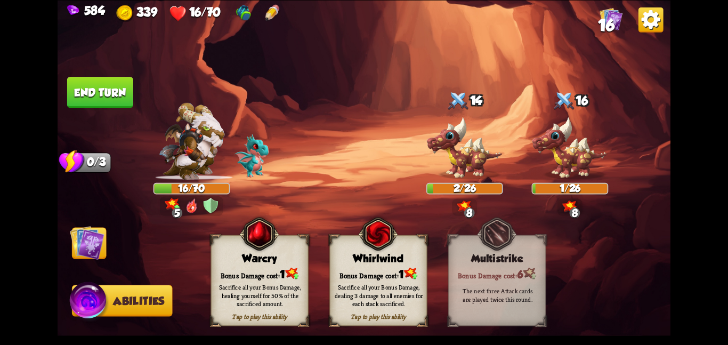
click at [390, 283] on div "Sacrifice all your Bonus Damage, dealing 3 damage to all enemies for each stack…" at bounding box center [379, 295] width 98 height 38
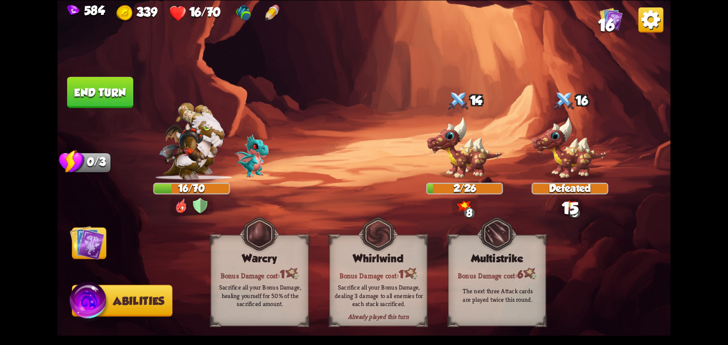
click at [100, 254] on img at bounding box center [87, 242] width 35 height 35
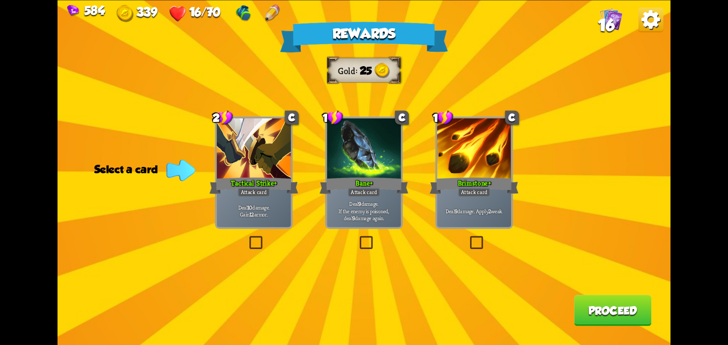
click at [243, 156] on div at bounding box center [254, 149] width 74 height 62
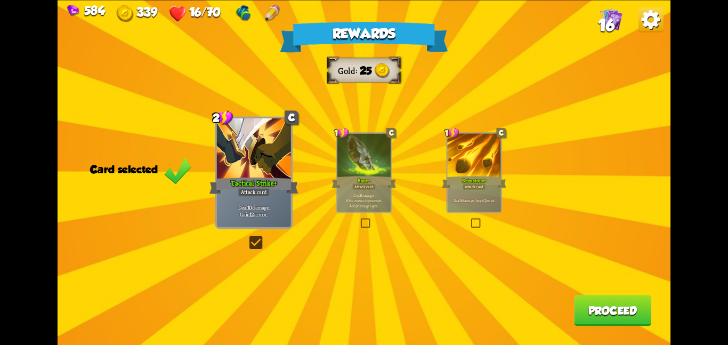
click at [604, 311] on button "Proceed" at bounding box center [612, 310] width 77 height 31
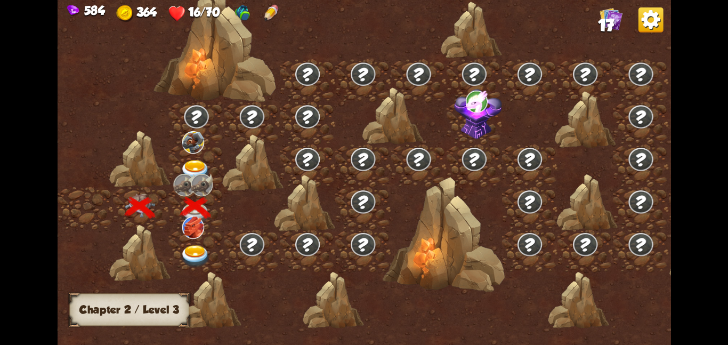
click at [190, 240] on div at bounding box center [195, 250] width 55 height 43
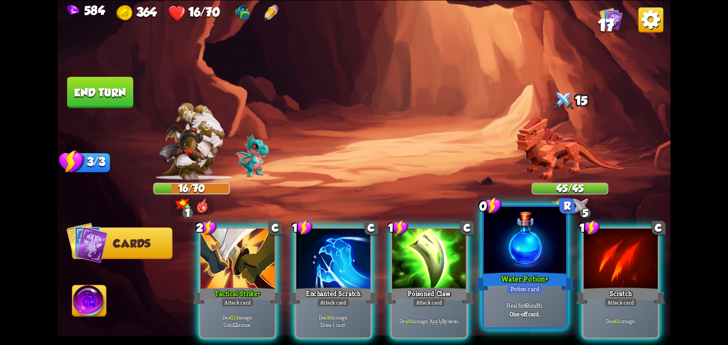
click at [511, 312] on b "One-off card." at bounding box center [525, 313] width 30 height 8
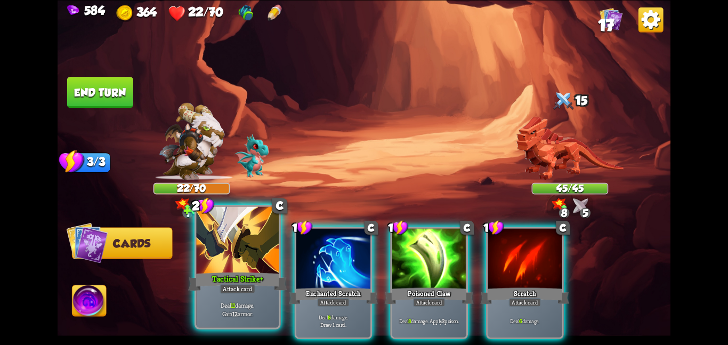
click at [276, 268] on div at bounding box center [237, 240] width 83 height 69
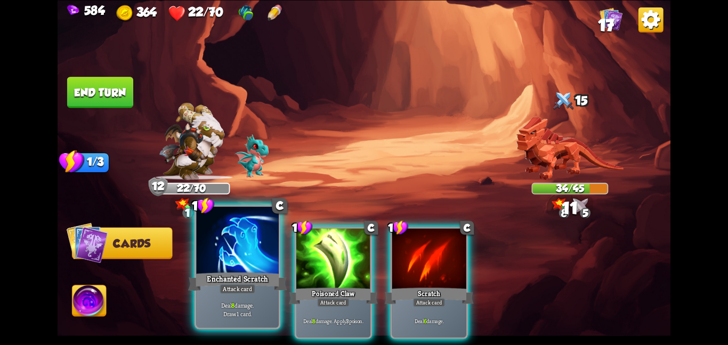
click at [243, 235] on div at bounding box center [237, 240] width 83 height 69
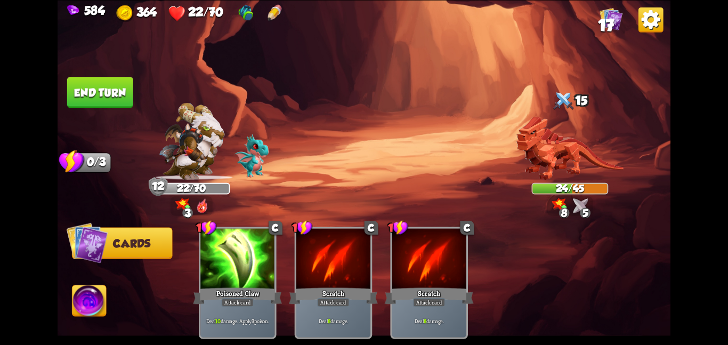
click at [88, 86] on button "End turn" at bounding box center [100, 92] width 66 height 31
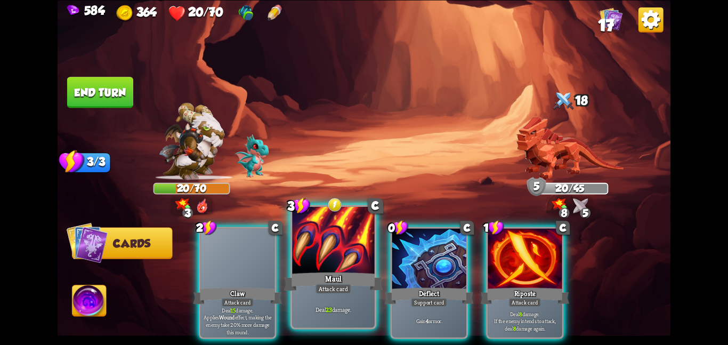
click at [350, 271] on div "Maul" at bounding box center [333, 281] width 99 height 22
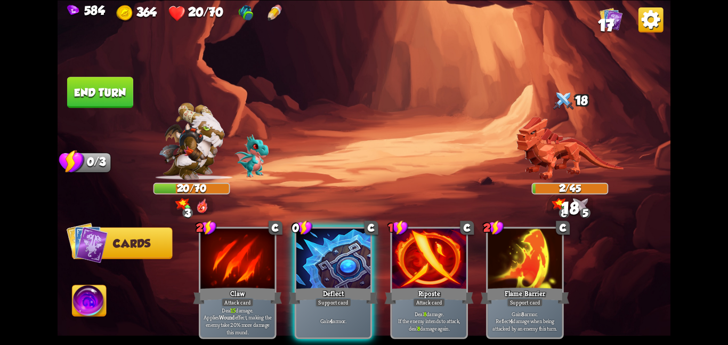
click at [96, 296] on img at bounding box center [90, 302] width 34 height 35
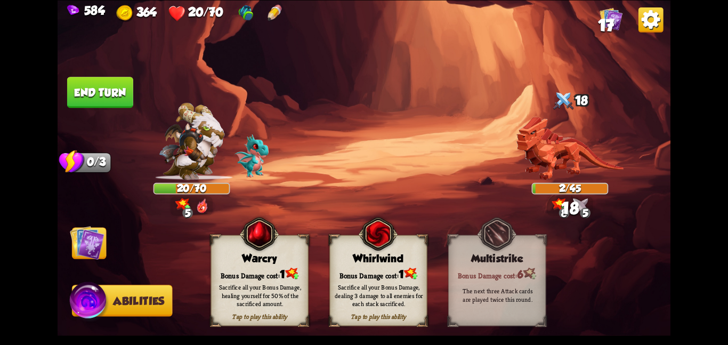
click at [255, 281] on div "Sacrifice all your Bonus Damage, healing yourself for 50% of the sacrificed amo…" at bounding box center [260, 295] width 98 height 38
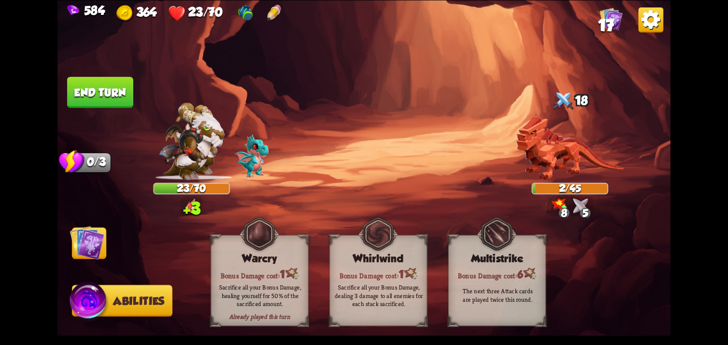
click at [85, 251] on img at bounding box center [87, 242] width 35 height 35
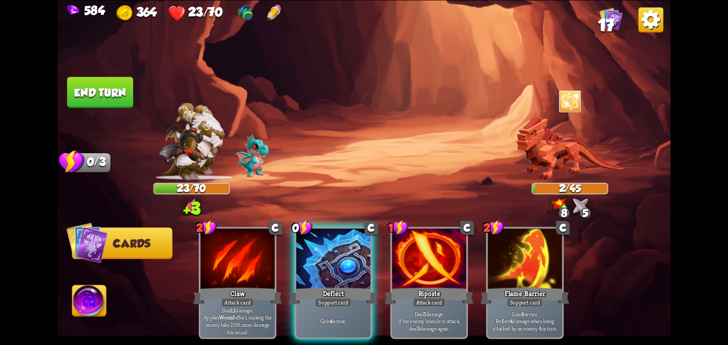
click at [103, 77] on button "End turn" at bounding box center [100, 92] width 66 height 31
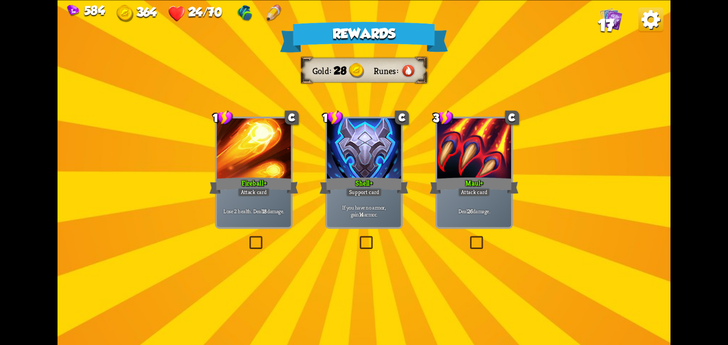
click at [366, 179] on div "Shell+" at bounding box center [364, 185] width 89 height 20
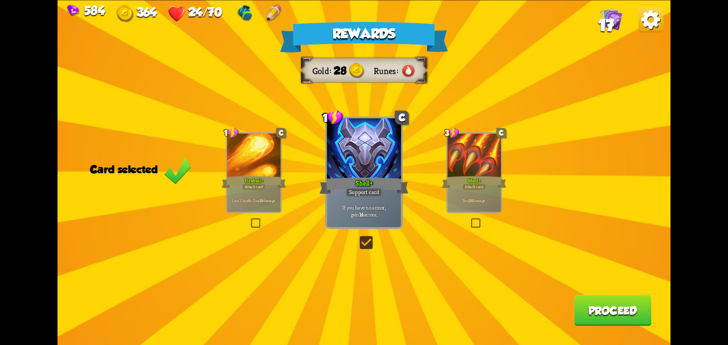
click at [494, 205] on div "Deal 26 damage." at bounding box center [473, 199] width 53 height 23
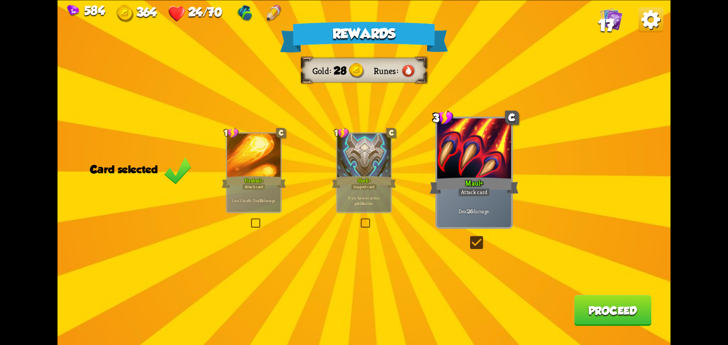
click at [622, 319] on button "Proceed" at bounding box center [612, 310] width 77 height 31
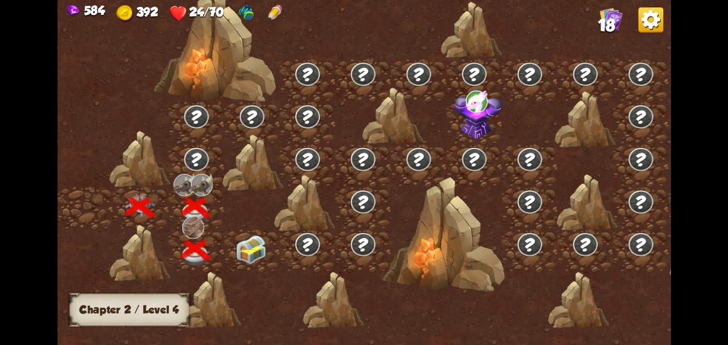
click at [276, 237] on div at bounding box center [251, 250] width 55 height 43
click at [259, 244] on img at bounding box center [251, 249] width 31 height 29
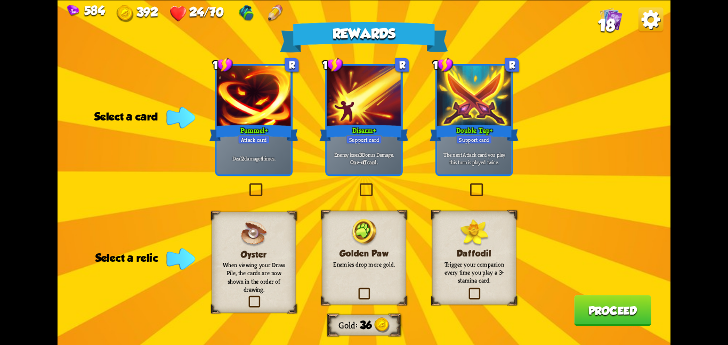
click at [388, 251] on h3 "Golden Paw" at bounding box center [364, 253] width 68 height 10
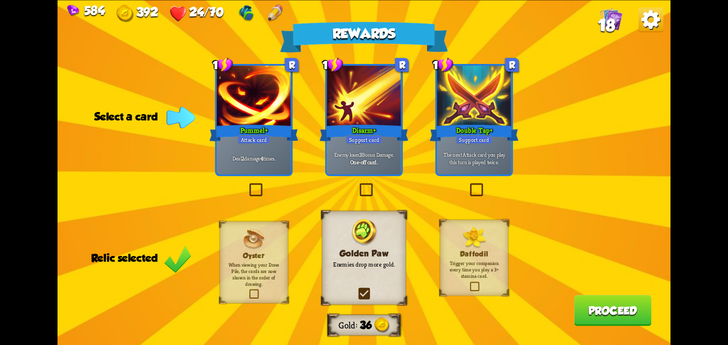
click at [247, 150] on div "Deal 2 damage 4 times." at bounding box center [254, 158] width 74 height 33
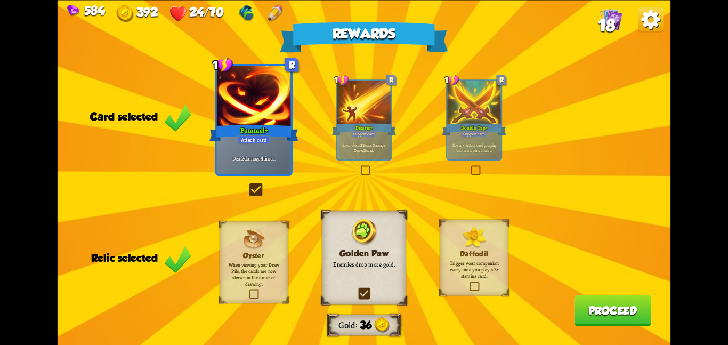
click at [602, 318] on button "Proceed" at bounding box center [612, 310] width 77 height 31
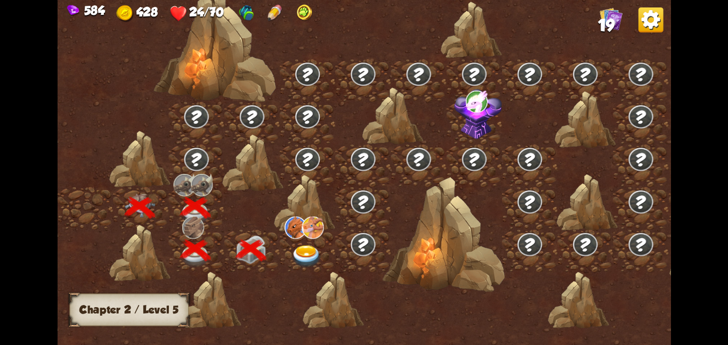
click at [325, 242] on div at bounding box center [307, 250] width 55 height 43
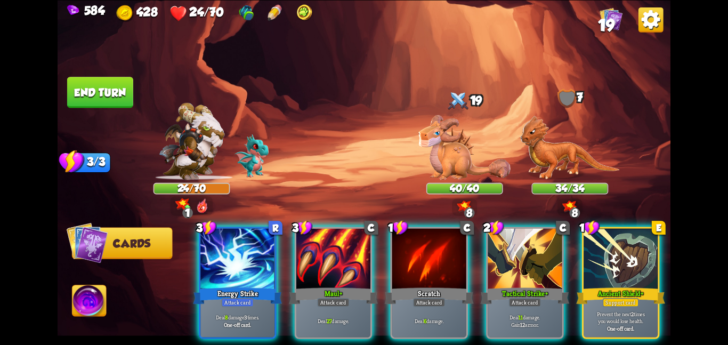
click at [325, 242] on div at bounding box center [333, 259] width 74 height 62
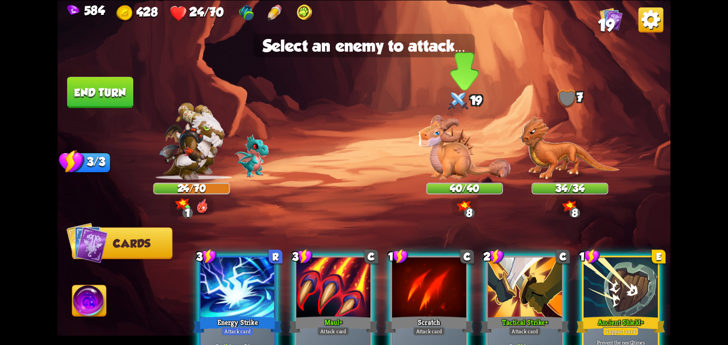
click at [469, 156] on img at bounding box center [465, 147] width 92 height 65
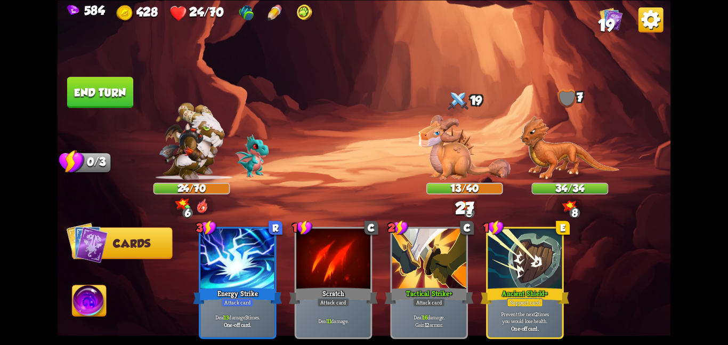
click at [81, 302] on img at bounding box center [90, 302] width 34 height 35
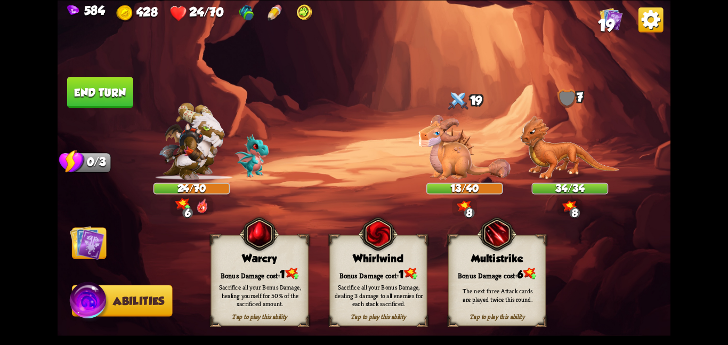
click at [347, 261] on div "Whirlwind" at bounding box center [378, 258] width 97 height 12
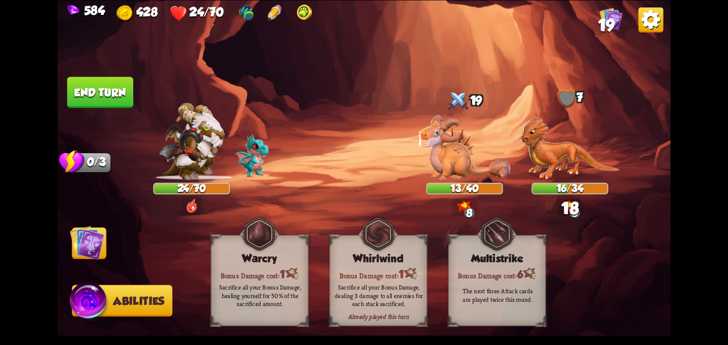
click at [97, 240] on img at bounding box center [87, 242] width 35 height 35
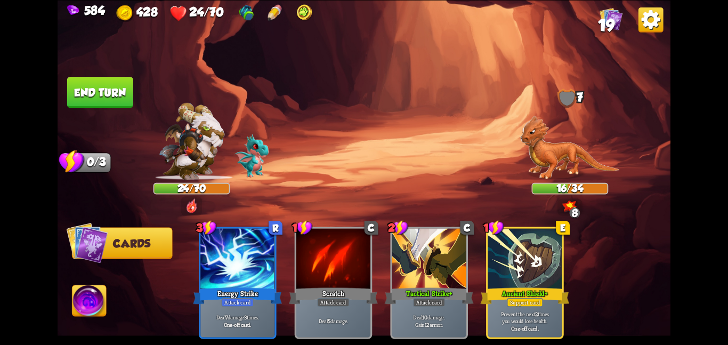
click at [106, 92] on button "End turn" at bounding box center [100, 92] width 66 height 31
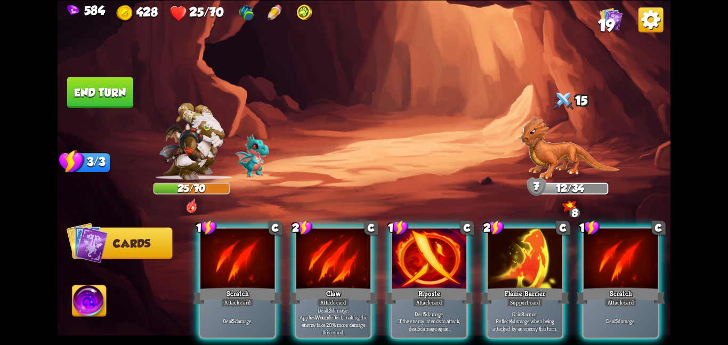
click at [296, 236] on div at bounding box center [333, 259] width 74 height 62
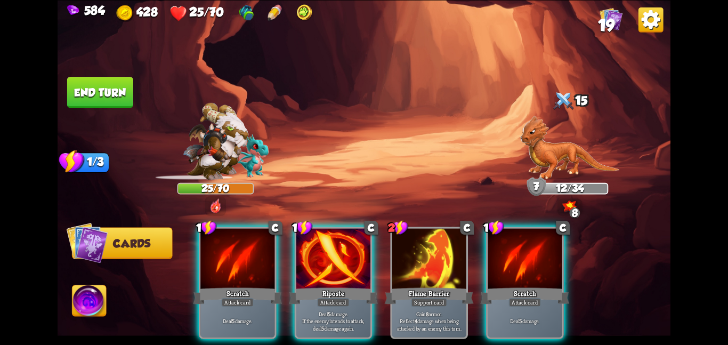
click at [296, 236] on div at bounding box center [333, 259] width 74 height 62
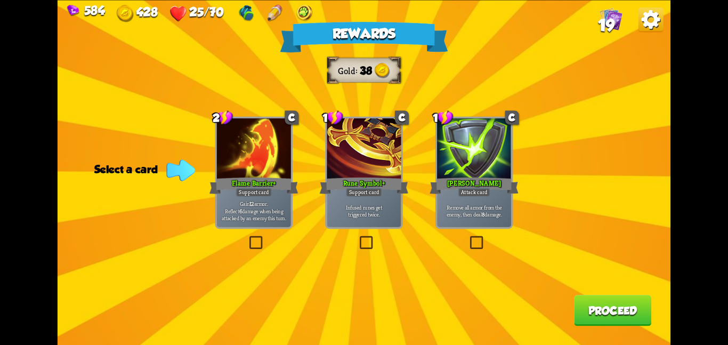
click at [452, 150] on div at bounding box center [474, 149] width 74 height 62
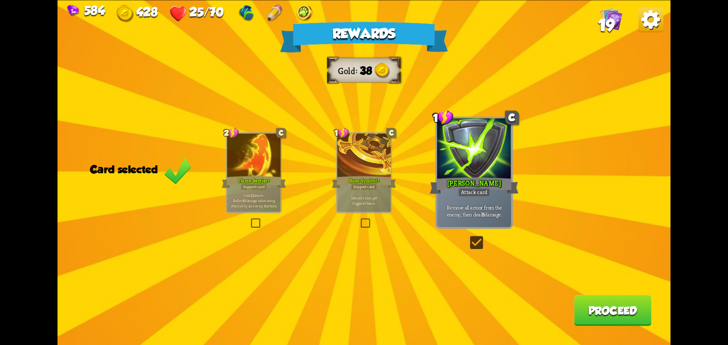
click at [622, 310] on button "Proceed" at bounding box center [612, 310] width 77 height 31
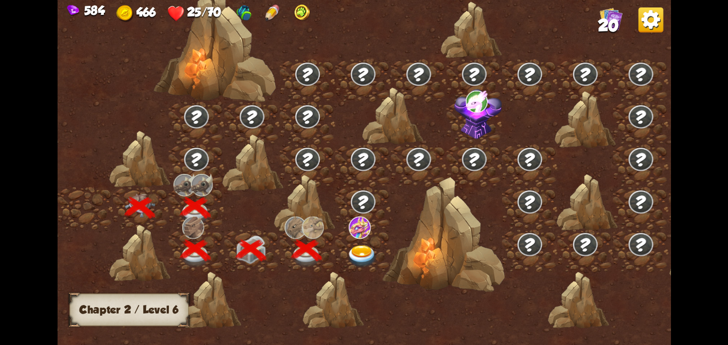
click at [368, 248] on img at bounding box center [362, 256] width 31 height 22
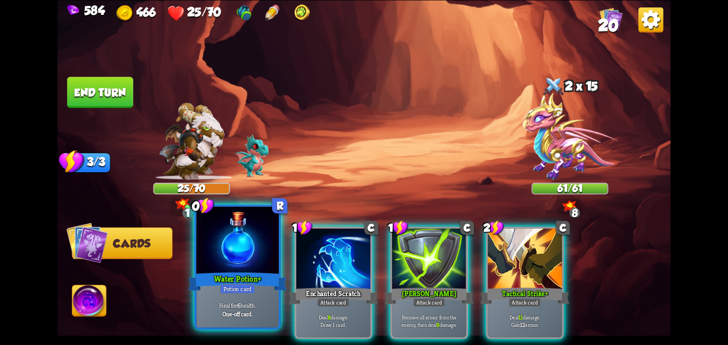
click at [219, 242] on div at bounding box center [237, 240] width 83 height 69
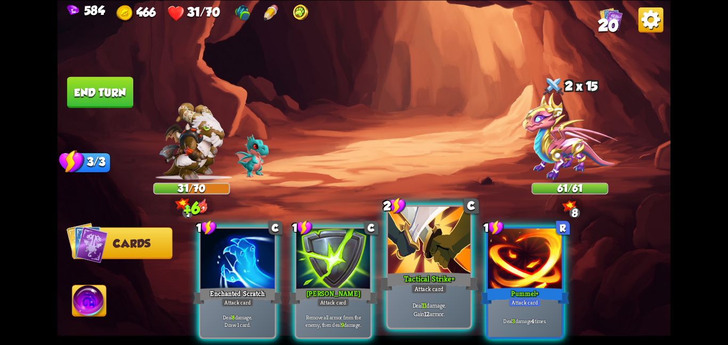
click at [430, 264] on div at bounding box center [429, 240] width 83 height 69
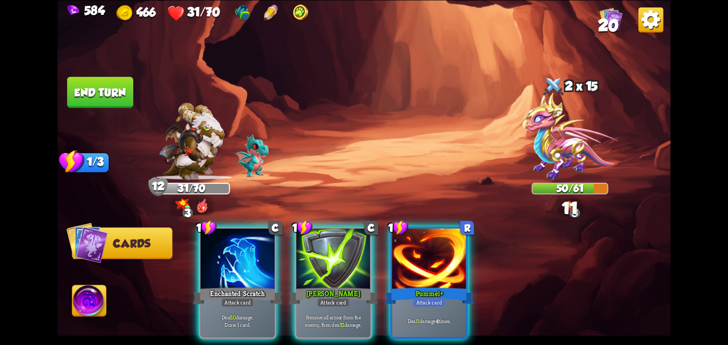
click at [430, 264] on div at bounding box center [429, 259] width 74 height 62
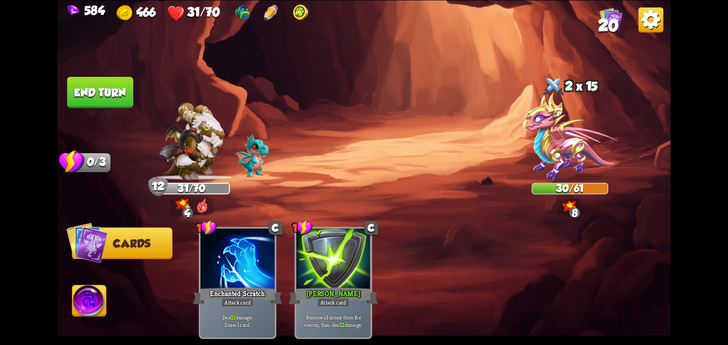
click at [82, 73] on img at bounding box center [364, 172] width 613 height 345
click at [101, 77] on button "End turn" at bounding box center [100, 92] width 66 height 31
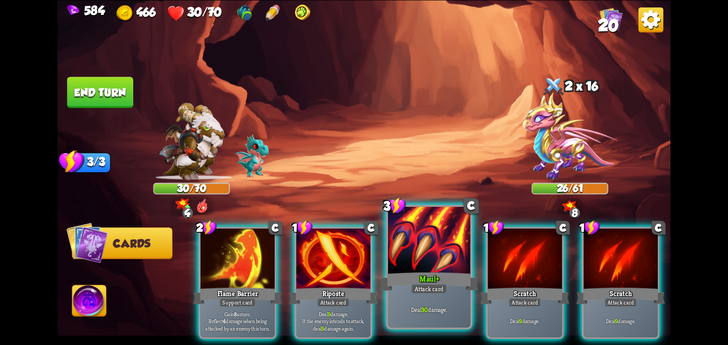
click at [421, 251] on div at bounding box center [429, 240] width 83 height 69
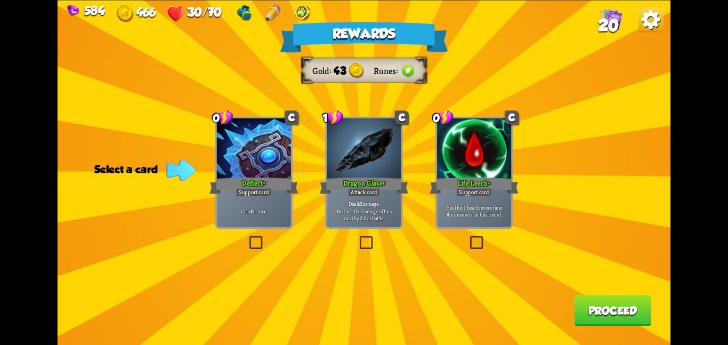
click at [465, 222] on div "Heal for 1 health every time the enemy is hit this round." at bounding box center [474, 211] width 74 height 33
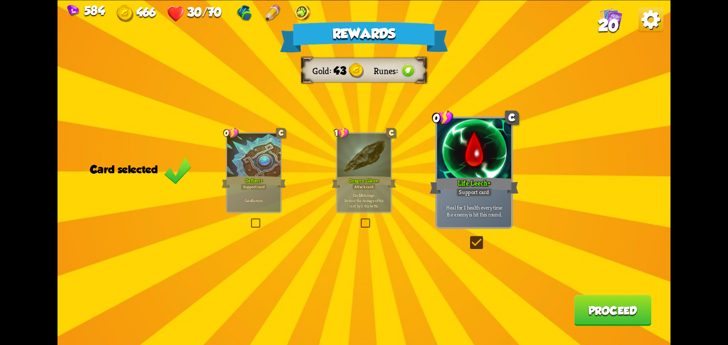
click at [578, 302] on button "Proceed" at bounding box center [612, 310] width 77 height 31
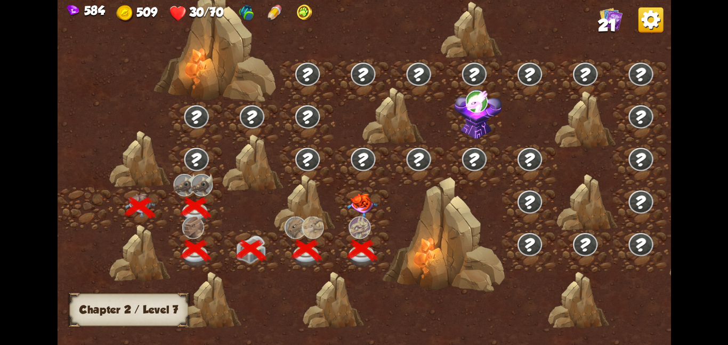
click at [357, 211] on img at bounding box center [362, 205] width 31 height 24
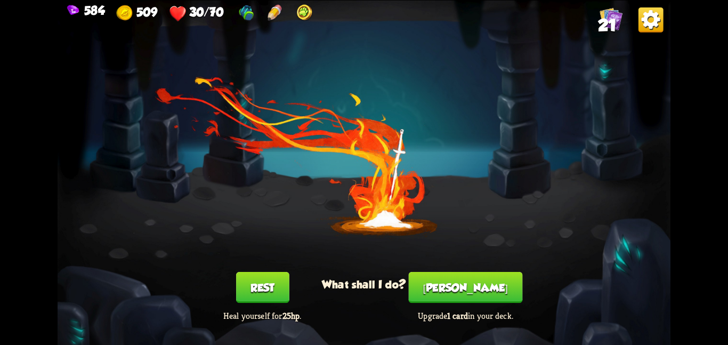
click at [452, 287] on button "Smith" at bounding box center [466, 287] width 114 height 31
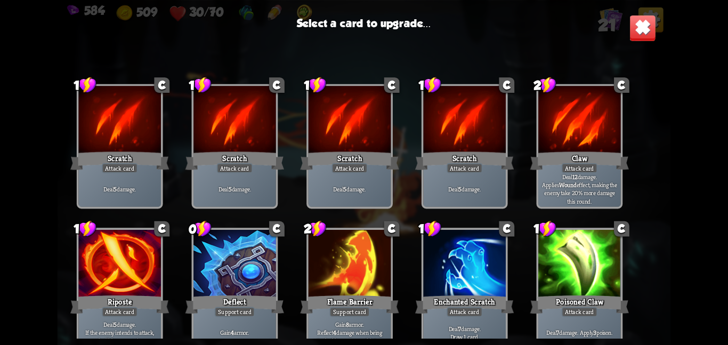
scroll to position [175, 0]
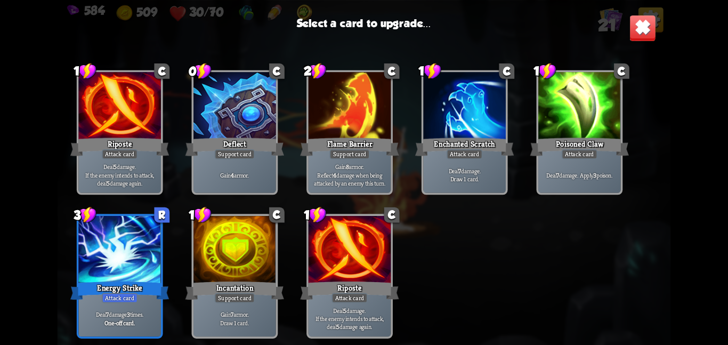
click at [73, 243] on div "1 C Scratch Attack card Deal 5 damage. 1 C Scratch Attack card Deal 5 damage. 1…" at bounding box center [364, 196] width 613 height 283
click at [150, 240] on div at bounding box center [119, 250] width 83 height 69
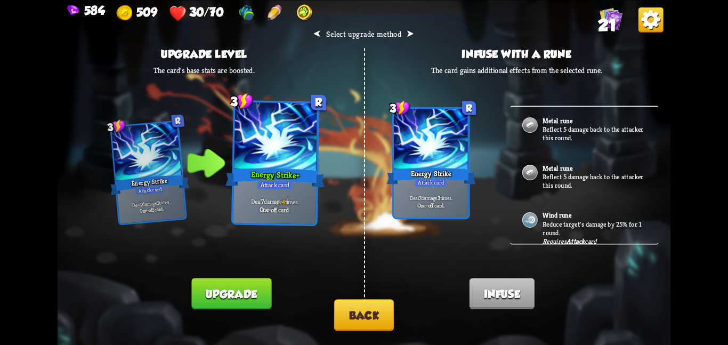
click at [221, 279] on button "Upgrade" at bounding box center [232, 293] width 80 height 31
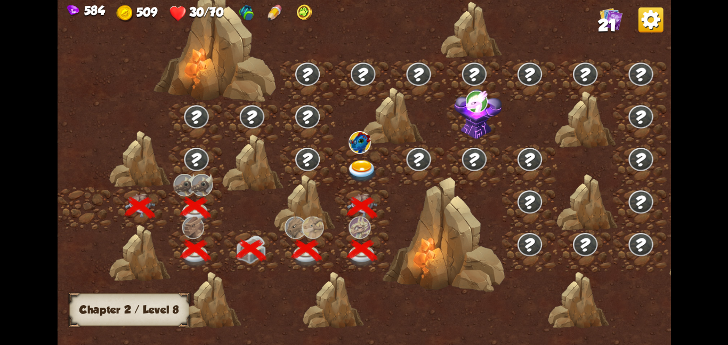
click at [351, 143] on img at bounding box center [360, 142] width 22 height 22
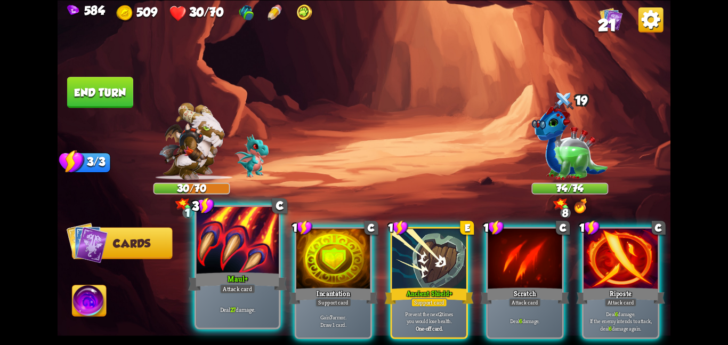
click at [257, 254] on div at bounding box center [237, 240] width 83 height 69
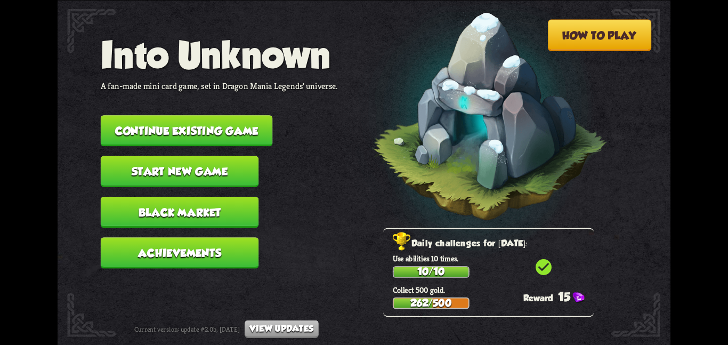
click at [130, 115] on button "Continue existing game" at bounding box center [187, 130] width 172 height 31
